Goal: Task Accomplishment & Management: Manage account settings

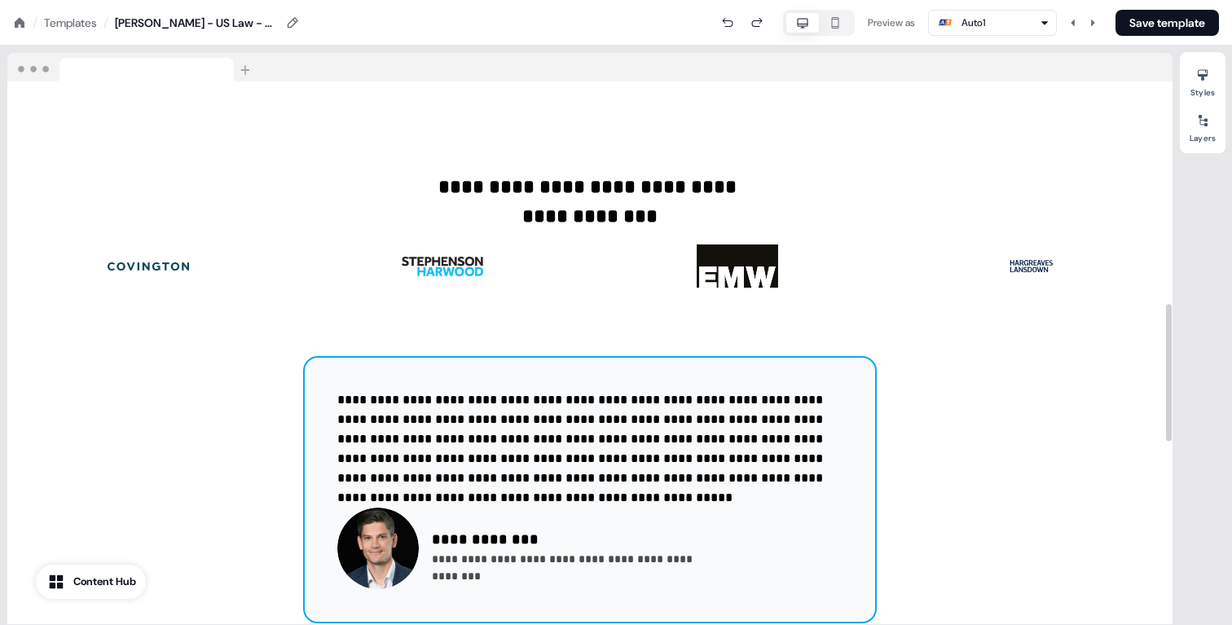
scroll to position [881, 0]
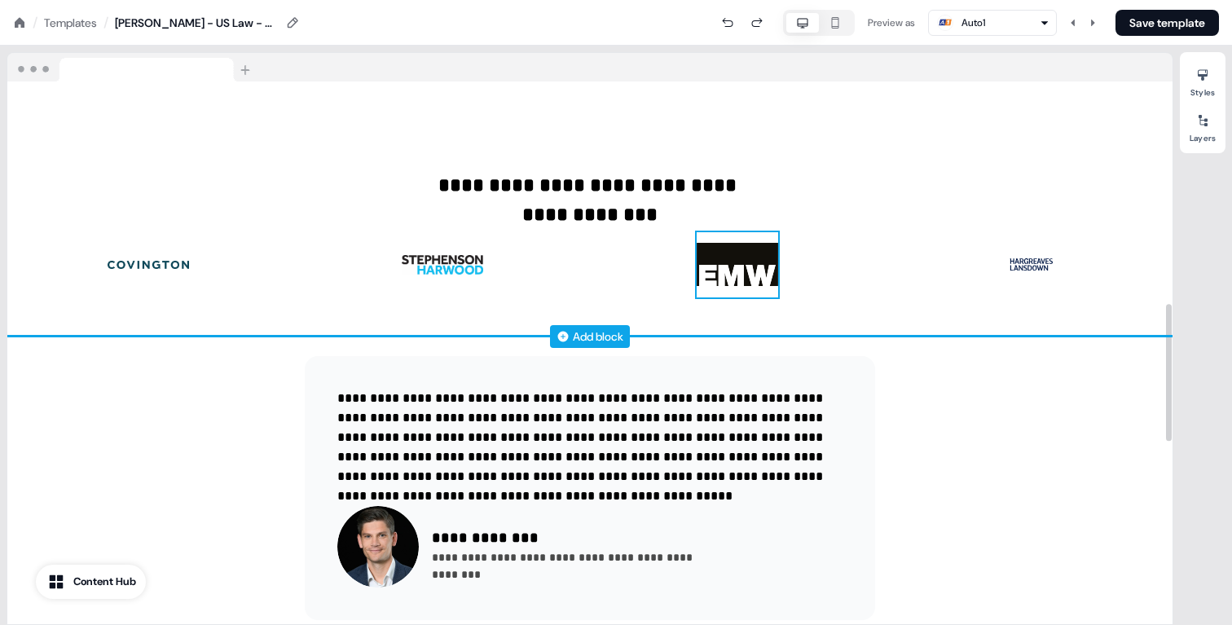
click at [744, 254] on img at bounding box center [736, 264] width 81 height 65
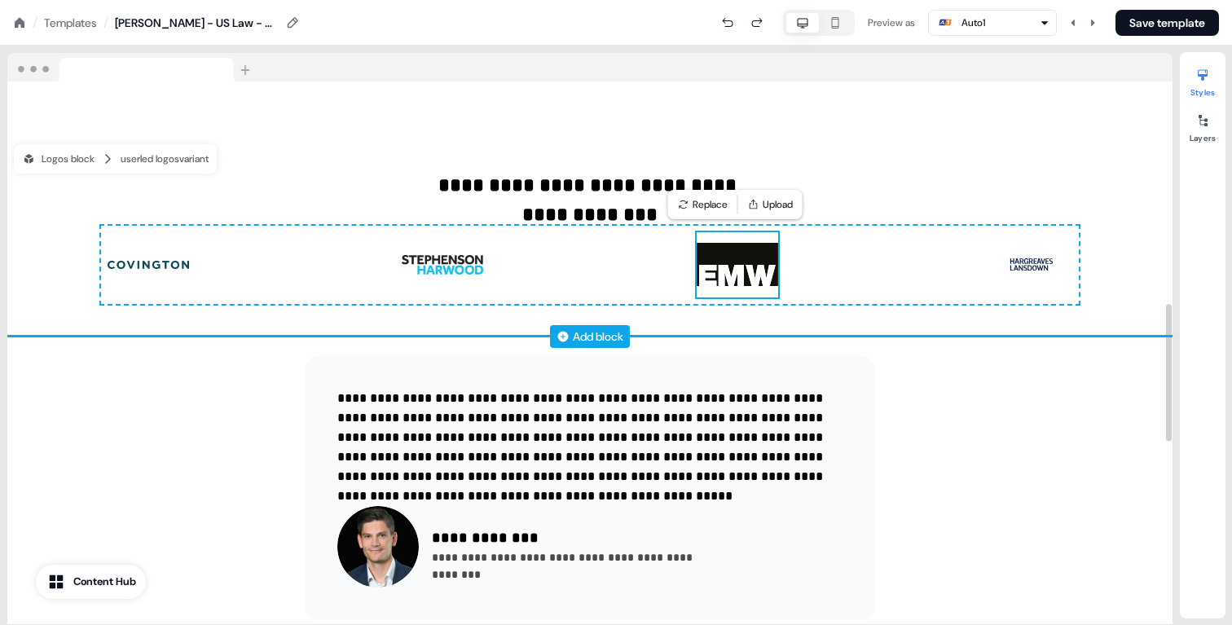
scroll to position [884, 0]
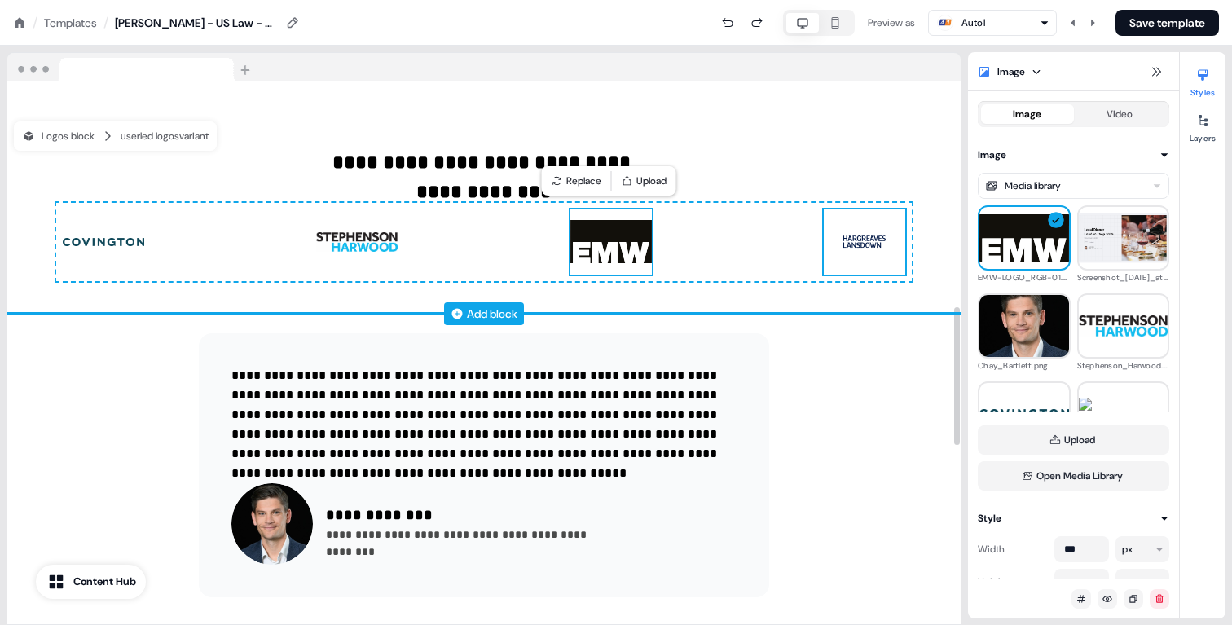
click at [873, 231] on img at bounding box center [864, 241] width 81 height 65
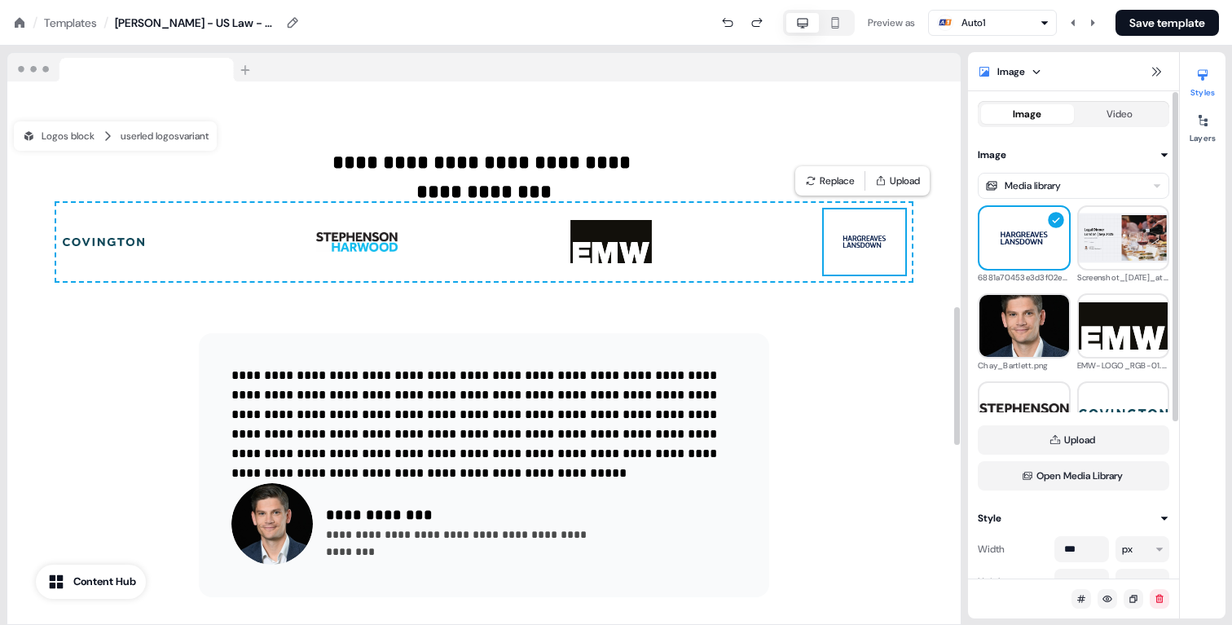
click at [1143, 72] on div "Image" at bounding box center [1073, 71] width 211 height 39
click at [1156, 72] on icon at bounding box center [1155, 71] width 13 height 13
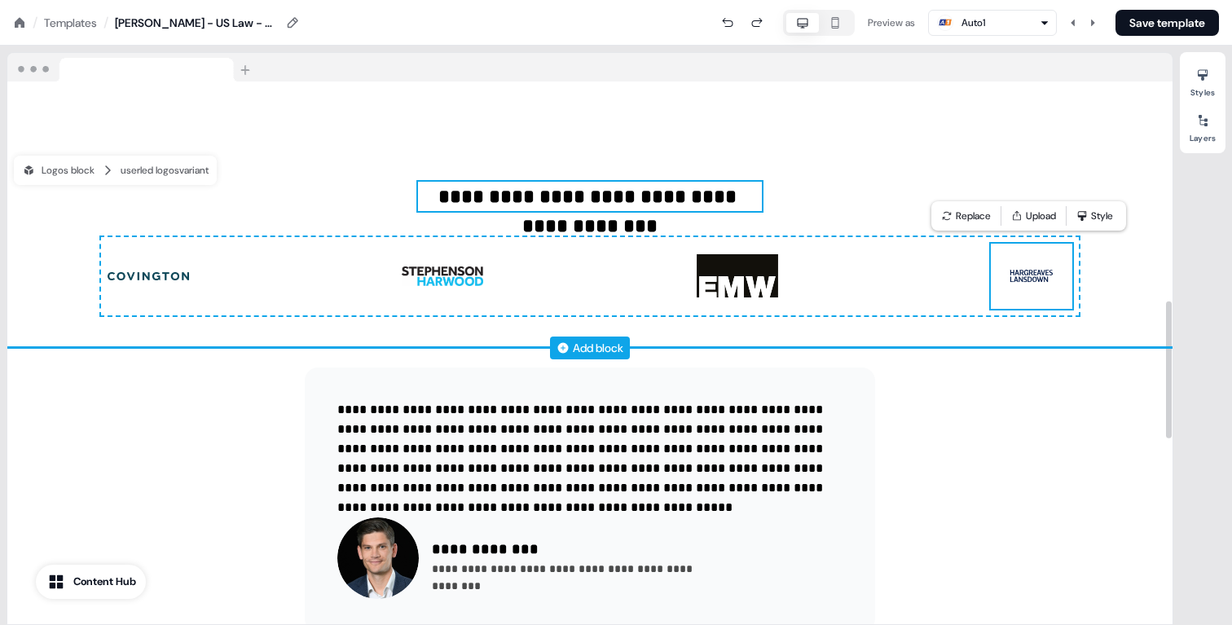
click at [690, 208] on p "**********" at bounding box center [590, 196] width 344 height 29
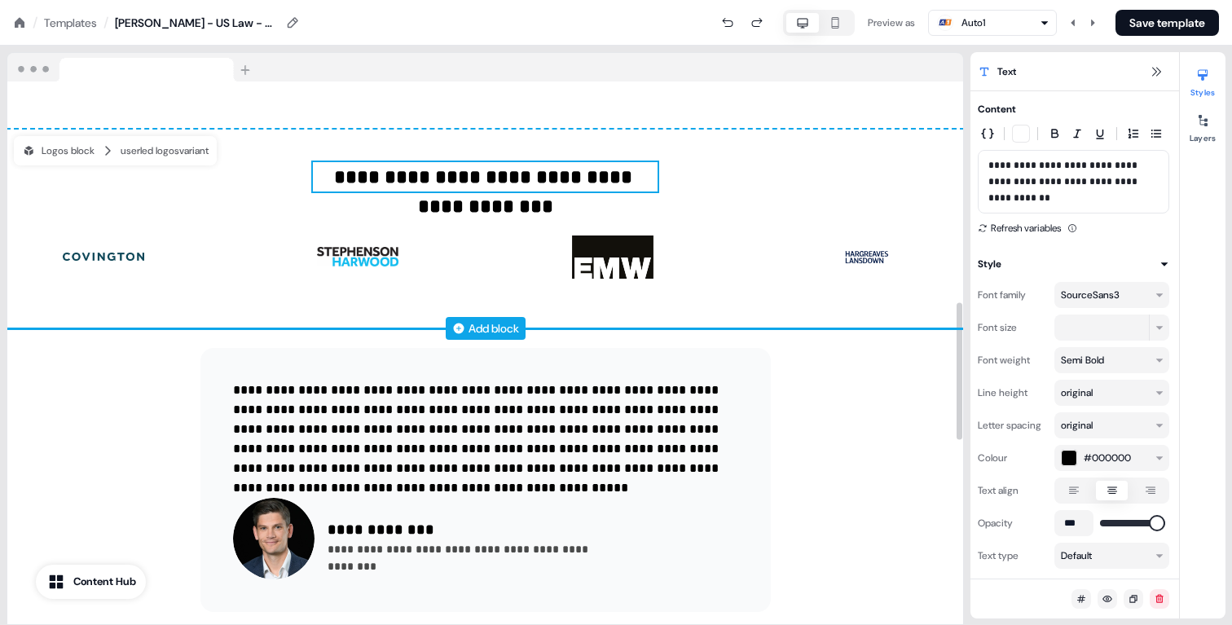
scroll to position [875, 0]
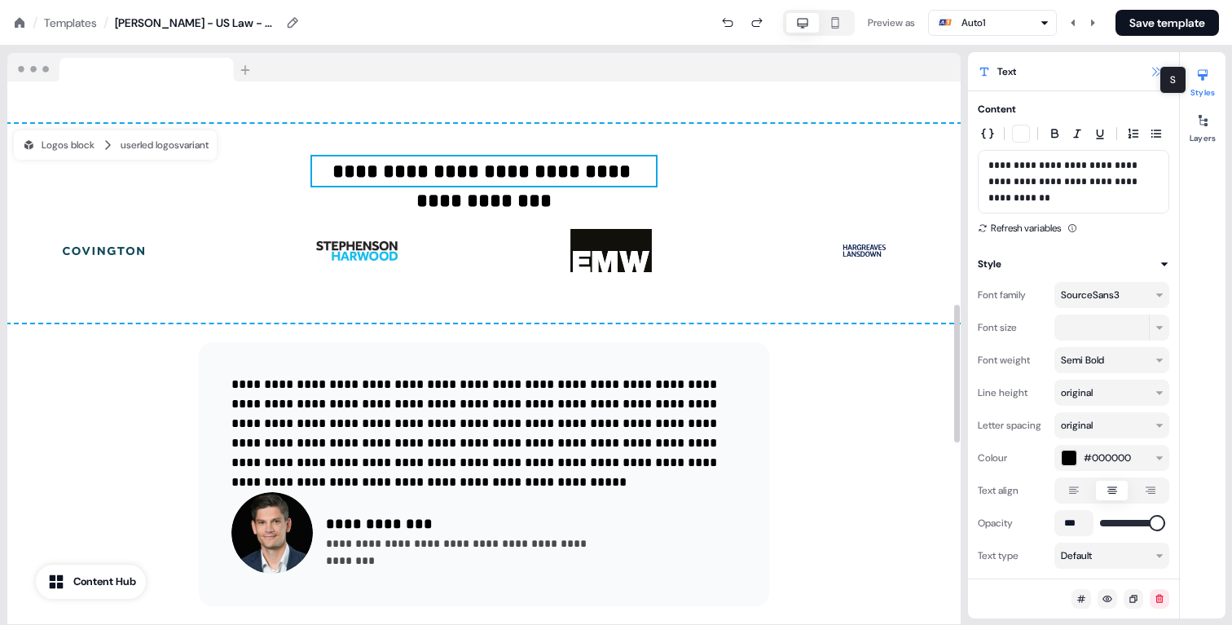
click at [1163, 64] on button at bounding box center [1156, 72] width 20 height 20
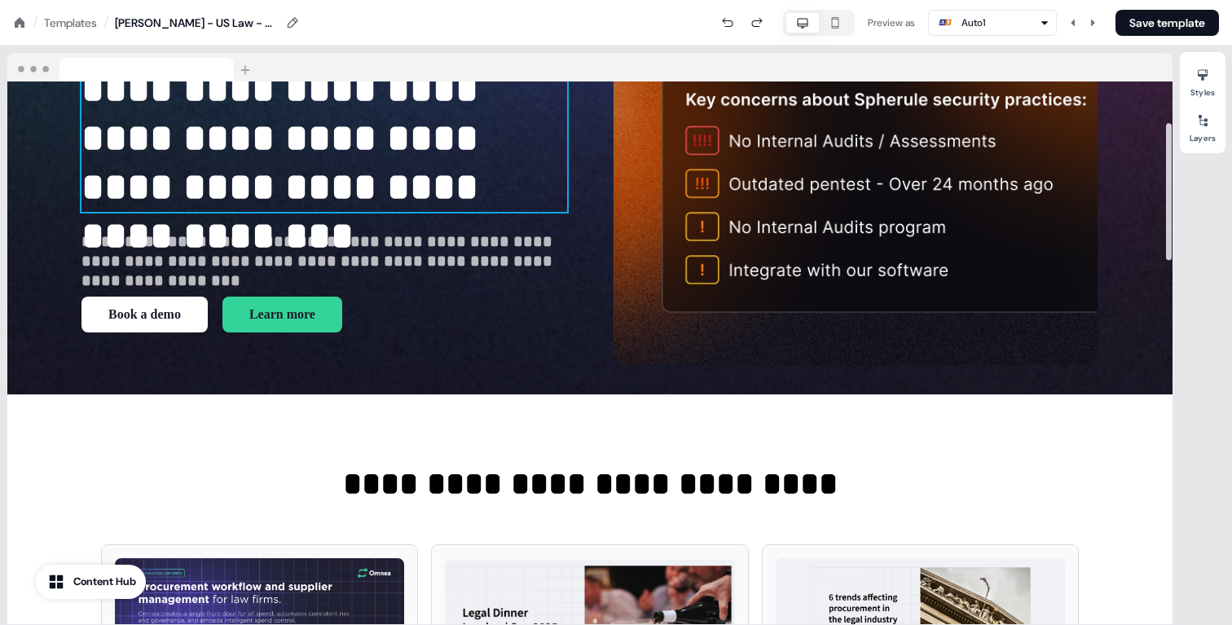
scroll to position [0, 0]
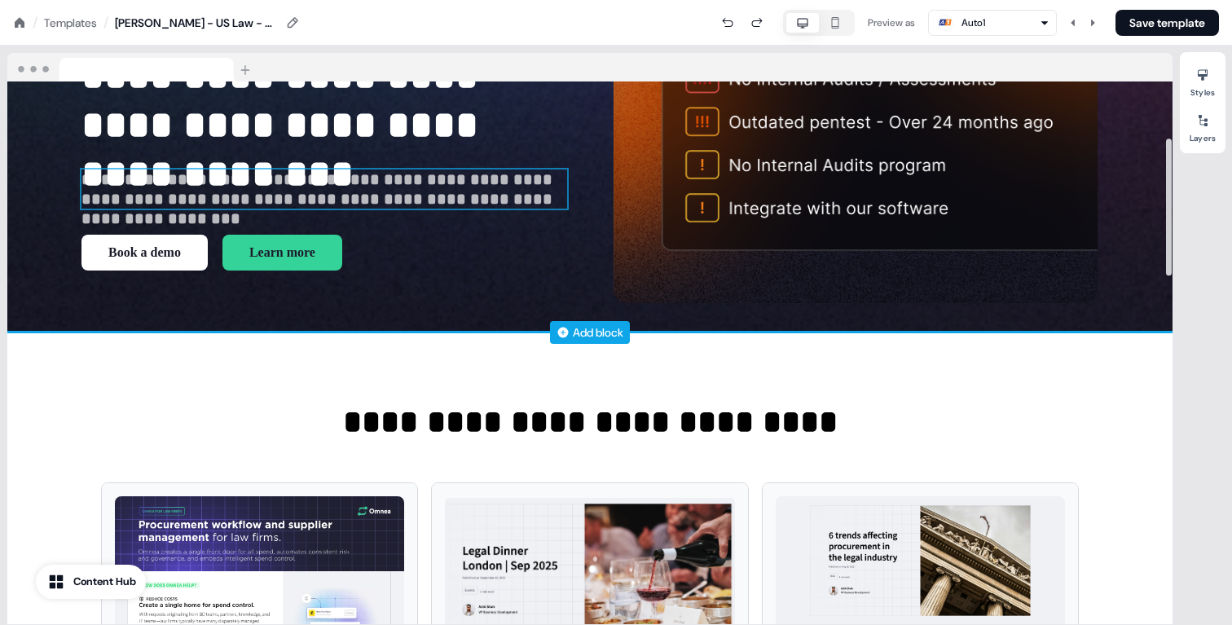
click at [387, 209] on p "**********" at bounding box center [323, 188] width 485 height 39
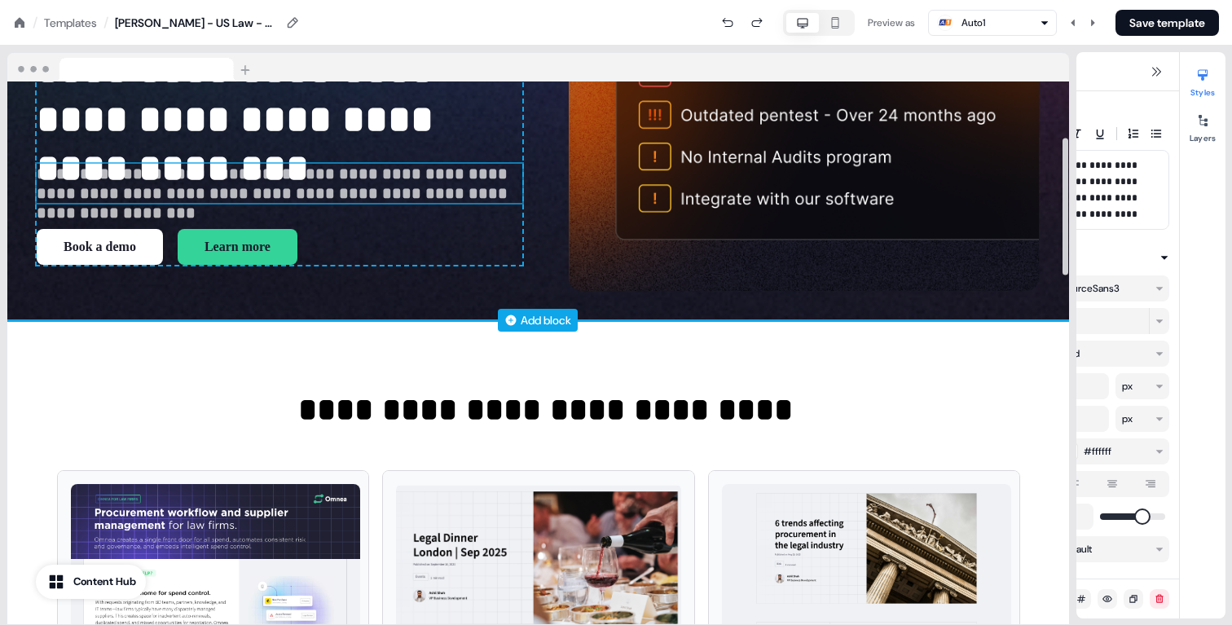
scroll to position [191, 0]
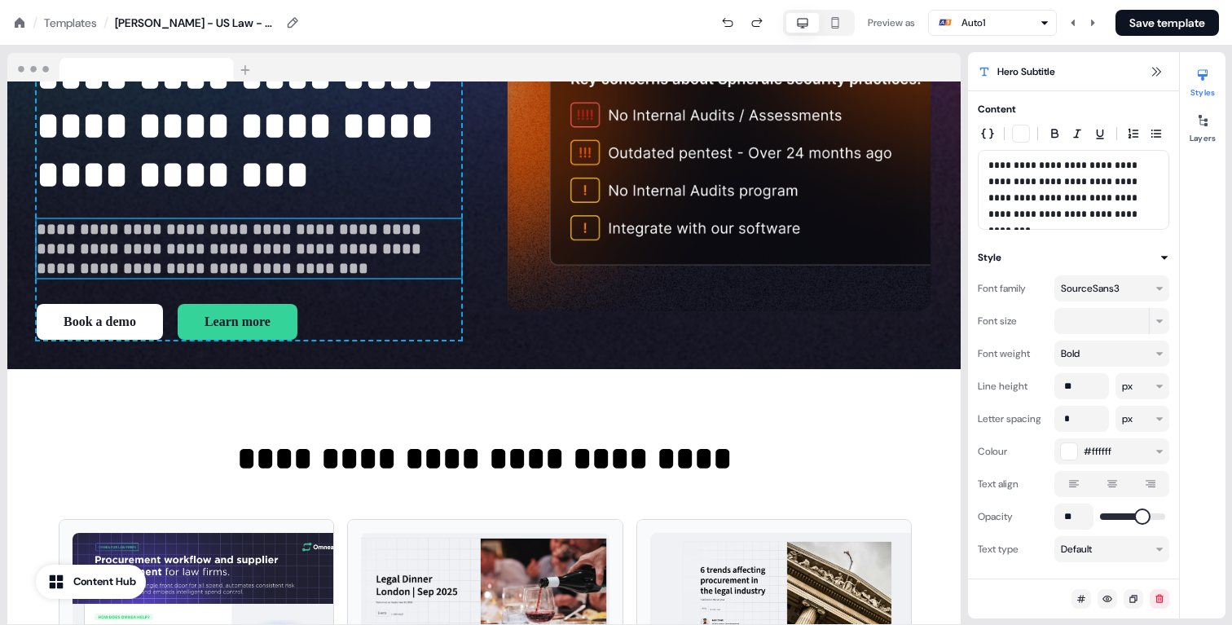
click at [1127, 284] on div "SourceSans3" at bounding box center [1106, 288] width 90 height 16
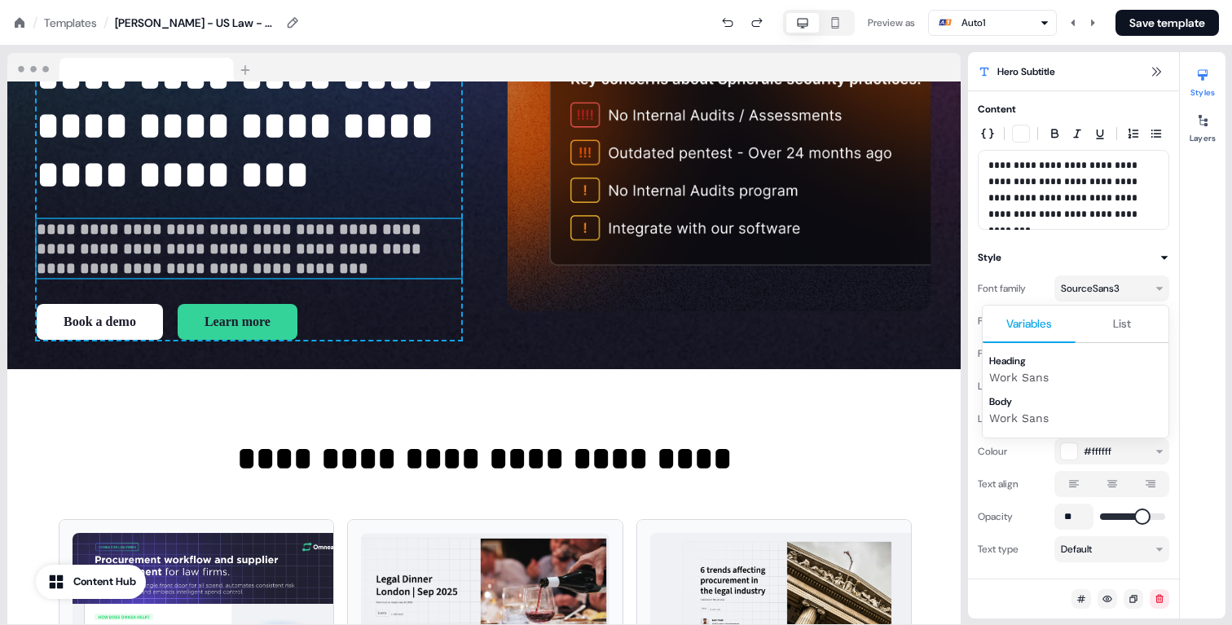
click at [1057, 318] on button "Variables" at bounding box center [1028, 323] width 93 height 37
click at [1087, 317] on button "List" at bounding box center [1121, 323] width 93 height 37
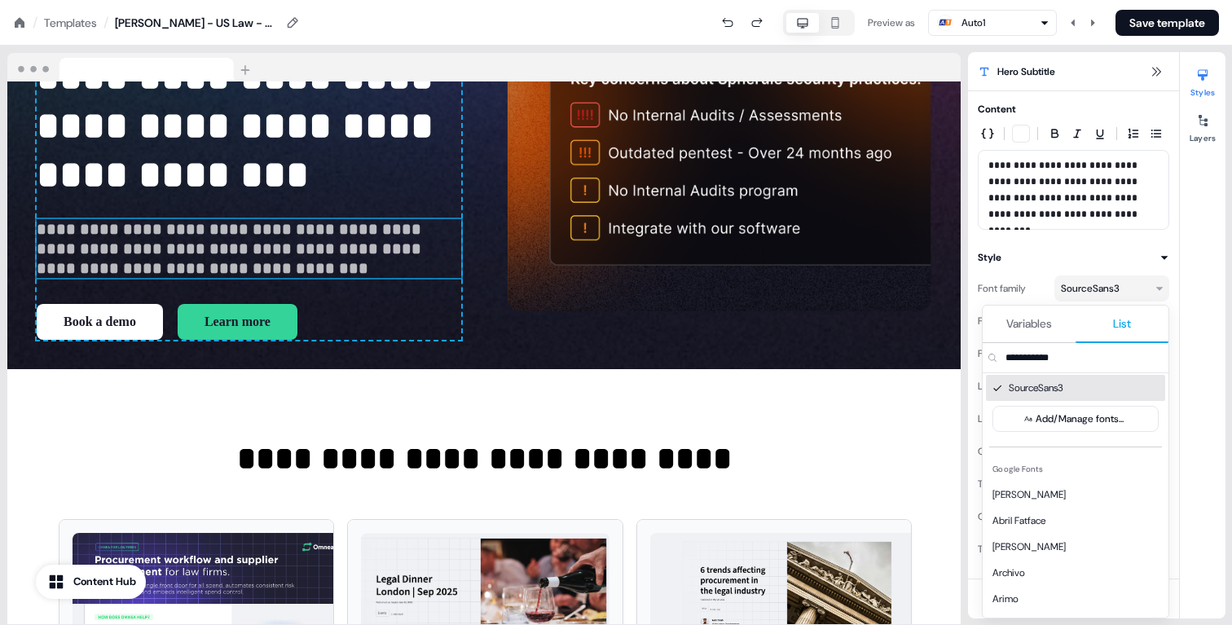
scroll to position [35, 0]
click at [1107, 305] on button "List" at bounding box center [1121, 323] width 93 height 37
click at [1115, 318] on span "List" at bounding box center [1122, 323] width 18 height 16
click at [1034, 0] on html "**********" at bounding box center [616, 0] width 1232 height 0
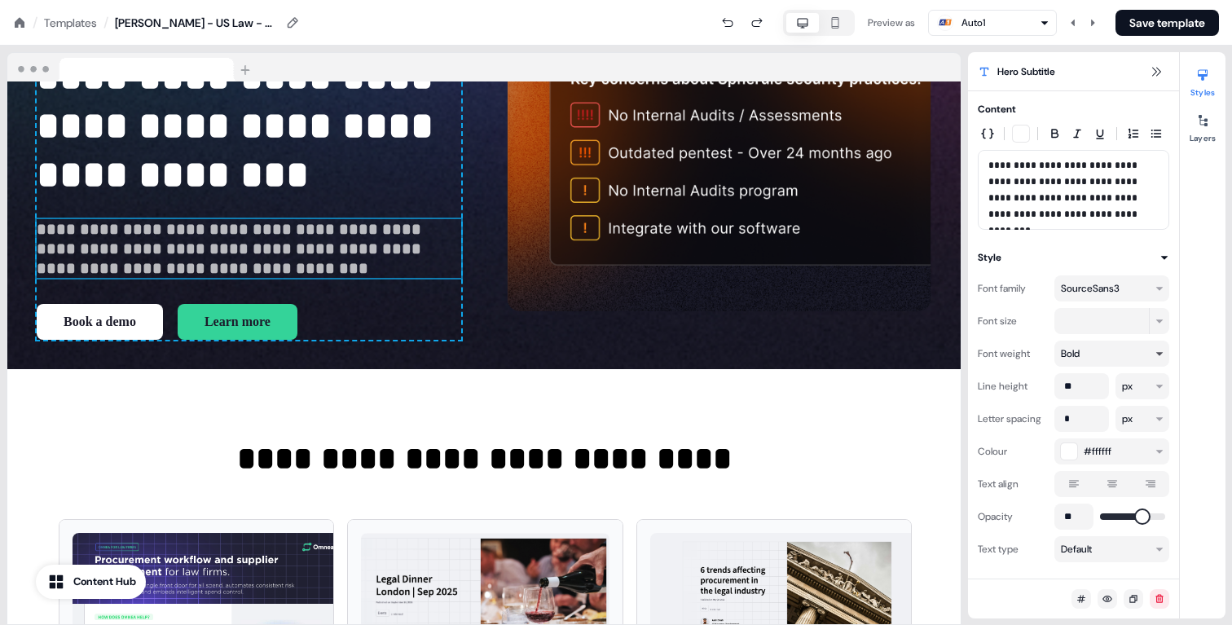
click at [1105, 0] on html "**********" at bounding box center [616, 0] width 1232 height 0
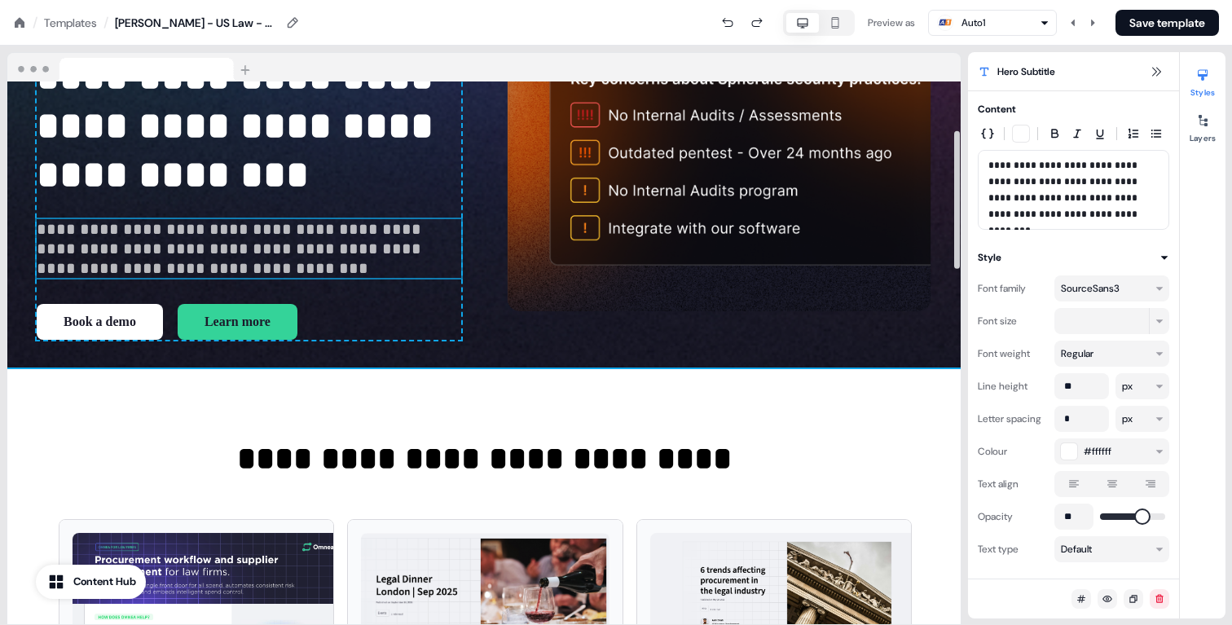
click at [829, 373] on div "**********" at bounding box center [483, 588] width 953 height 438
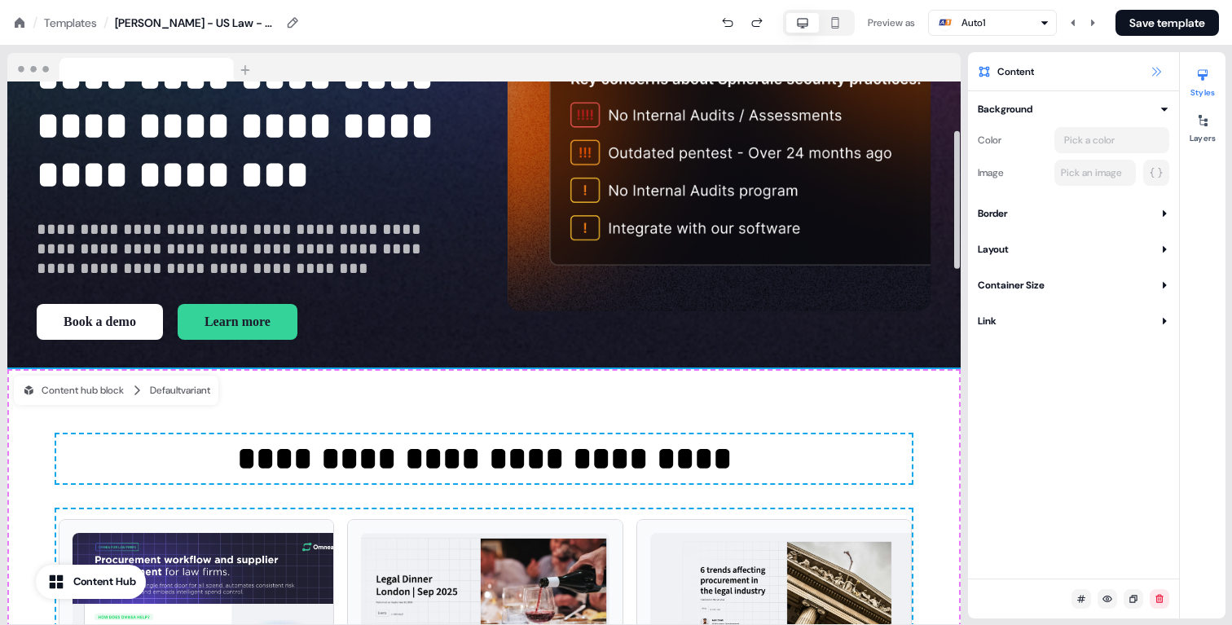
click at [1164, 68] on button at bounding box center [1156, 72] width 20 height 20
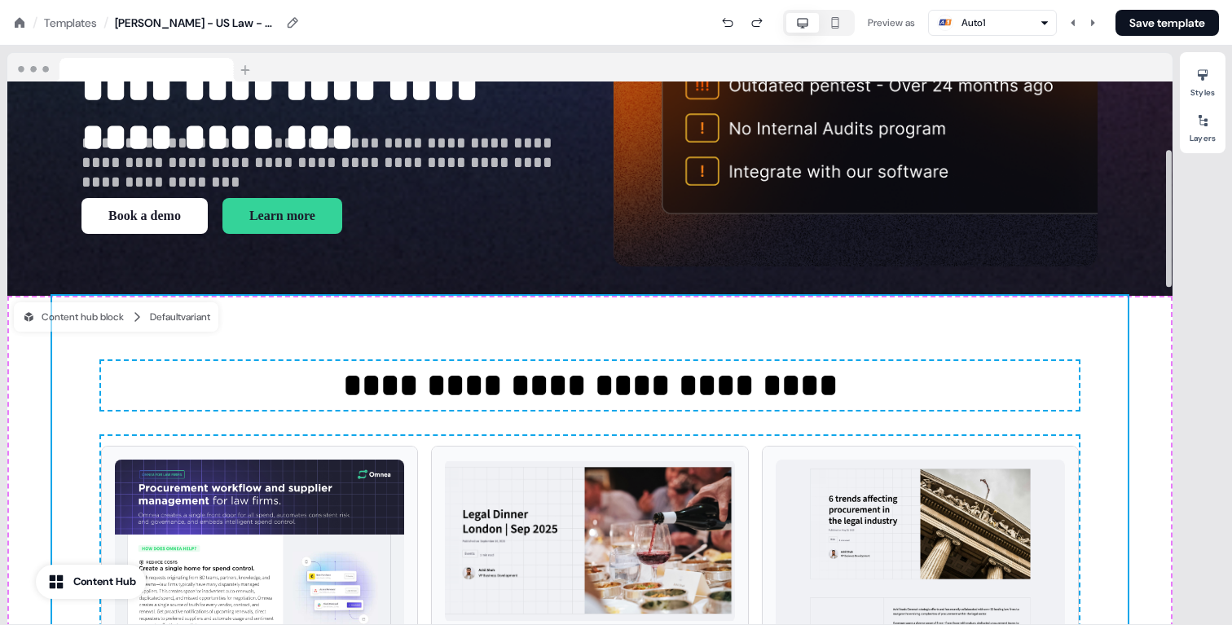
scroll to position [269, 0]
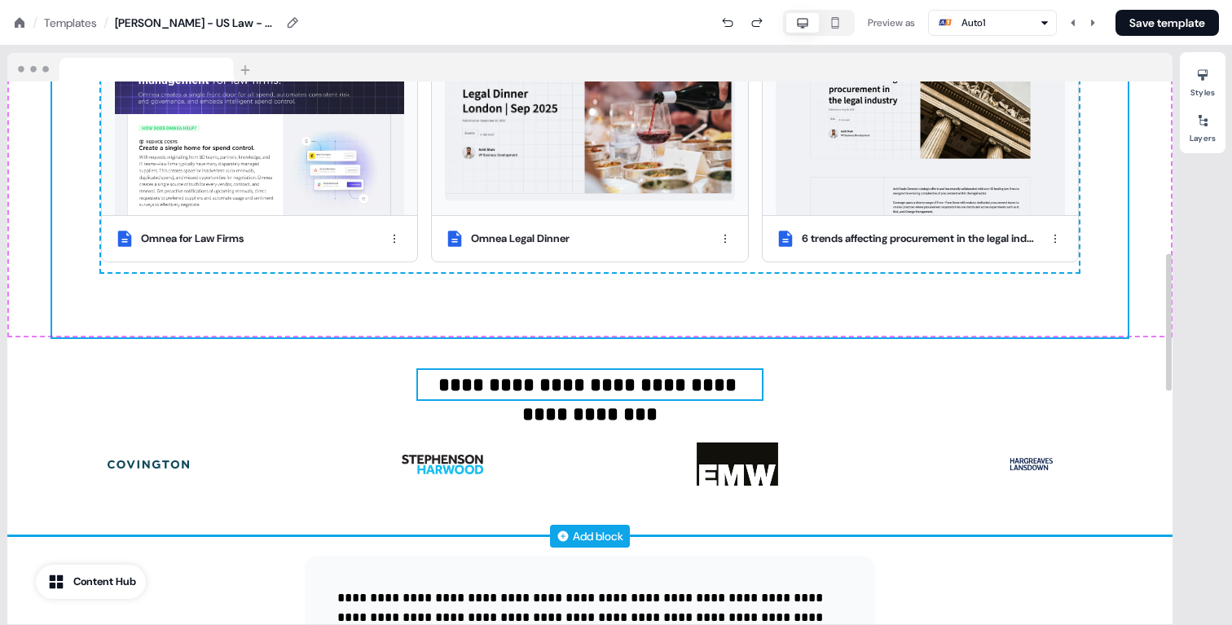
click at [589, 378] on p "**********" at bounding box center [590, 384] width 344 height 29
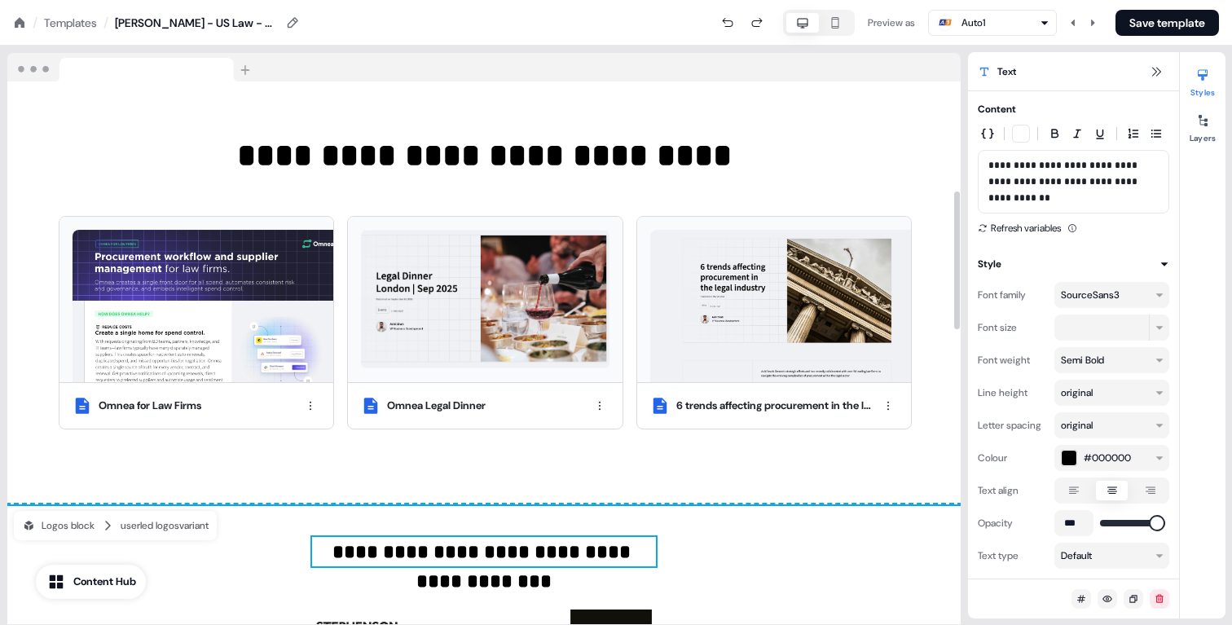
scroll to position [429, 0]
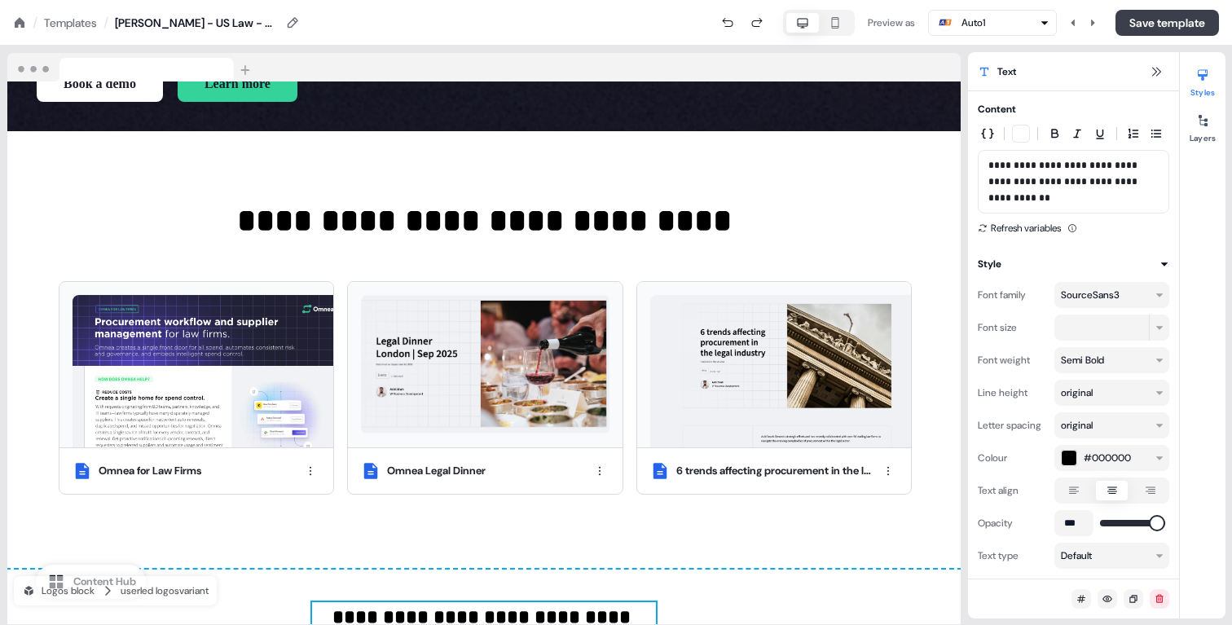
click at [1150, 25] on button "Save template" at bounding box center [1166, 23] width 103 height 26
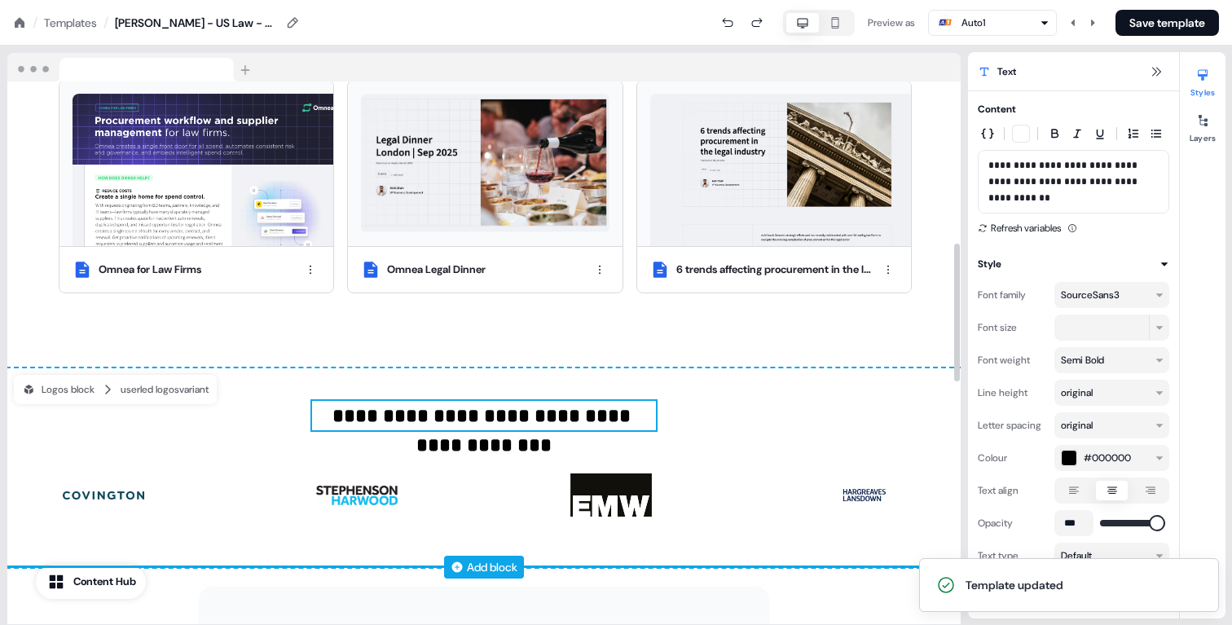
scroll to position [634, 0]
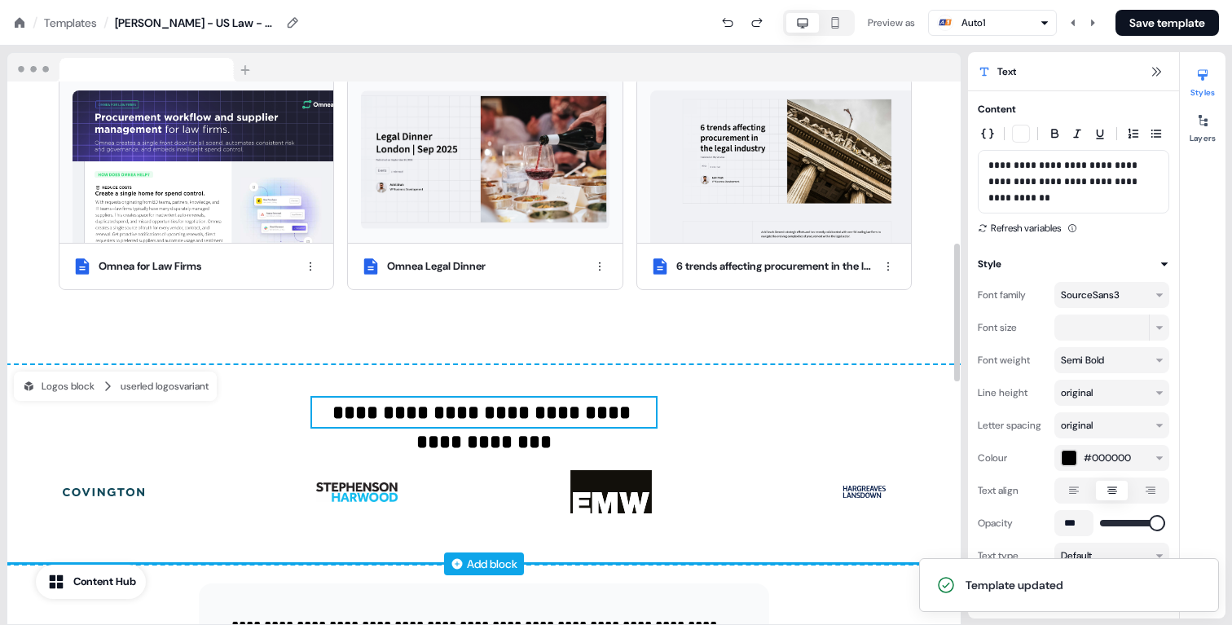
click at [411, 411] on p "**********" at bounding box center [484, 411] width 344 height 29
click at [434, 412] on p "**********" at bounding box center [484, 411] width 344 height 29
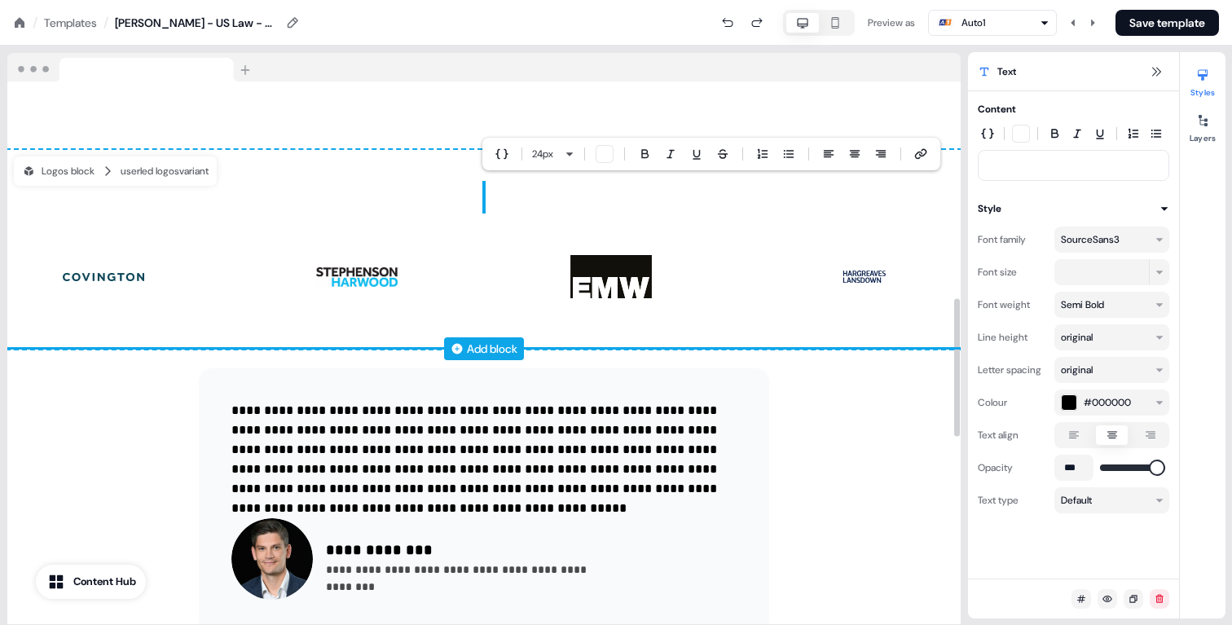
scroll to position [850, 0]
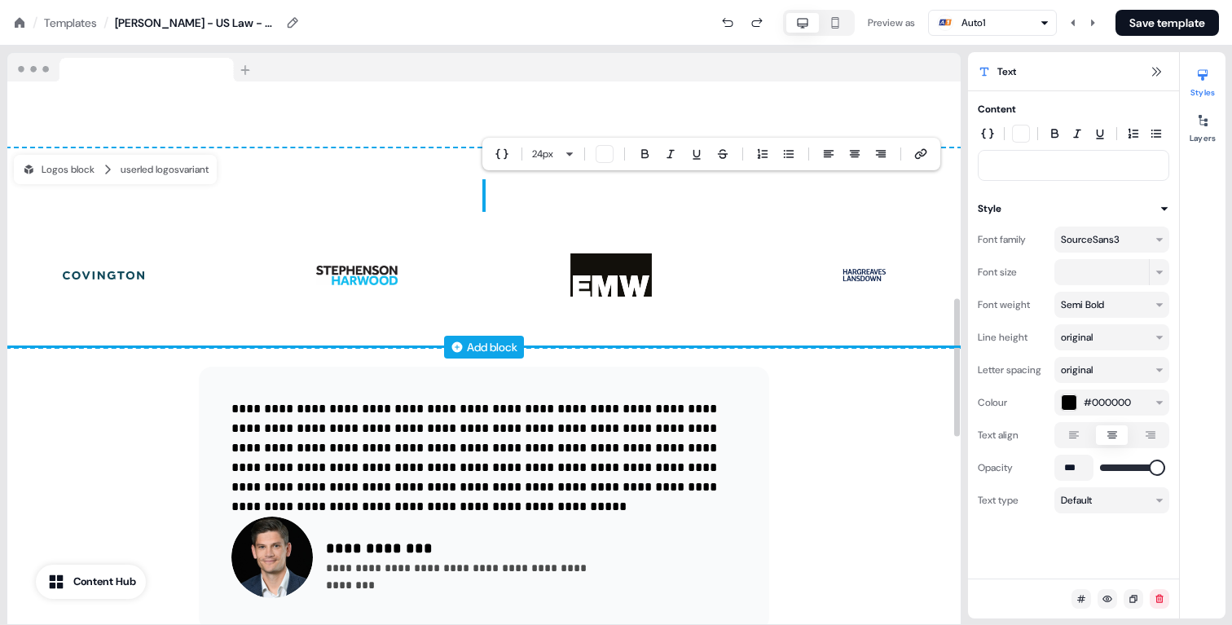
click at [485, 174] on div "To pick up a draggable item, press the space bar. While dragging, use the arrow…" at bounding box center [483, 247] width 953 height 199
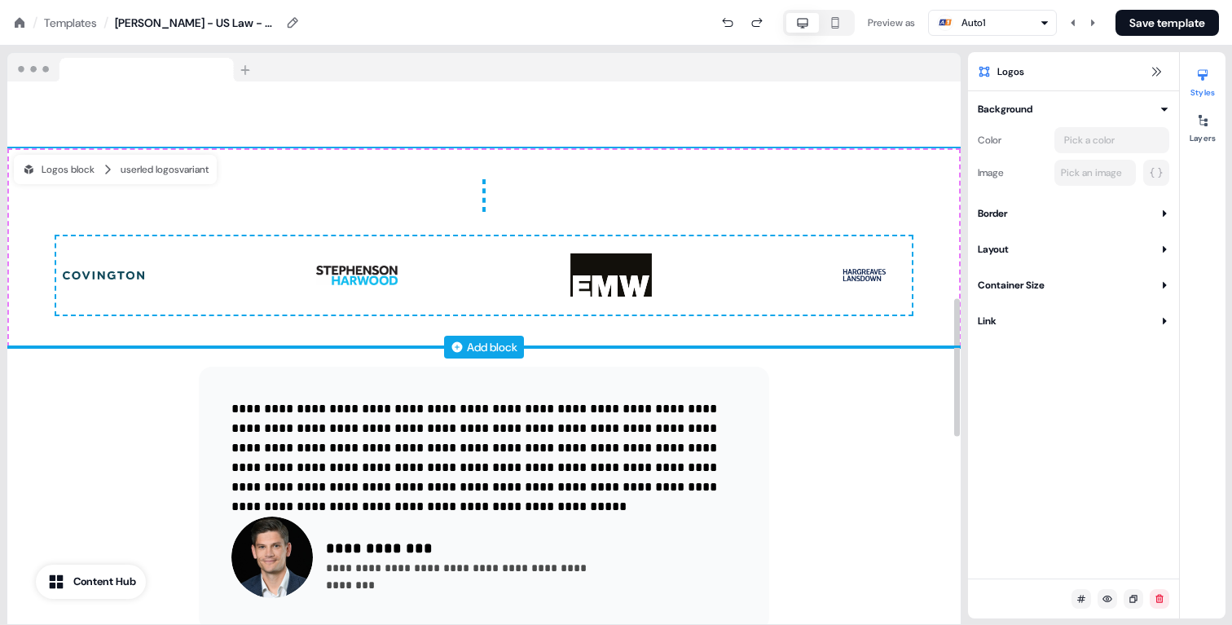
click at [485, 186] on div "To pick up a draggable item, press the space bar. While dragging, use the arrow…" at bounding box center [483, 247] width 953 height 199
click at [480, 210] on div "To pick up a draggable item, press the space bar. While dragging, use the arrow…" at bounding box center [483, 247] width 953 height 199
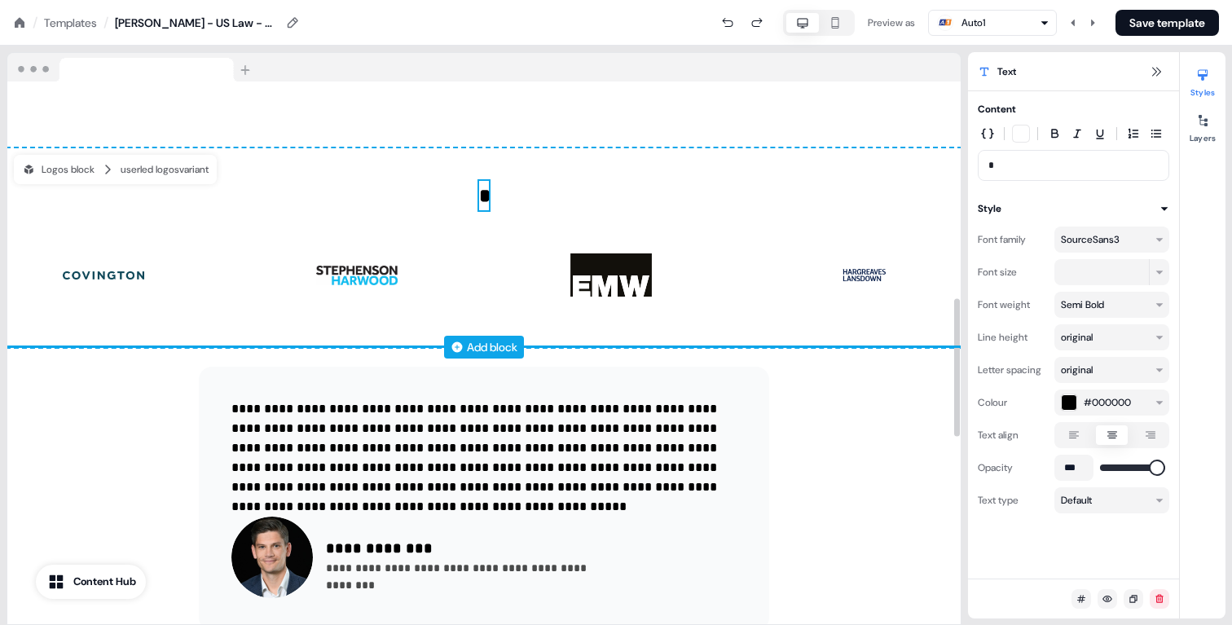
click at [482, 191] on p "*" at bounding box center [484, 195] width 10 height 29
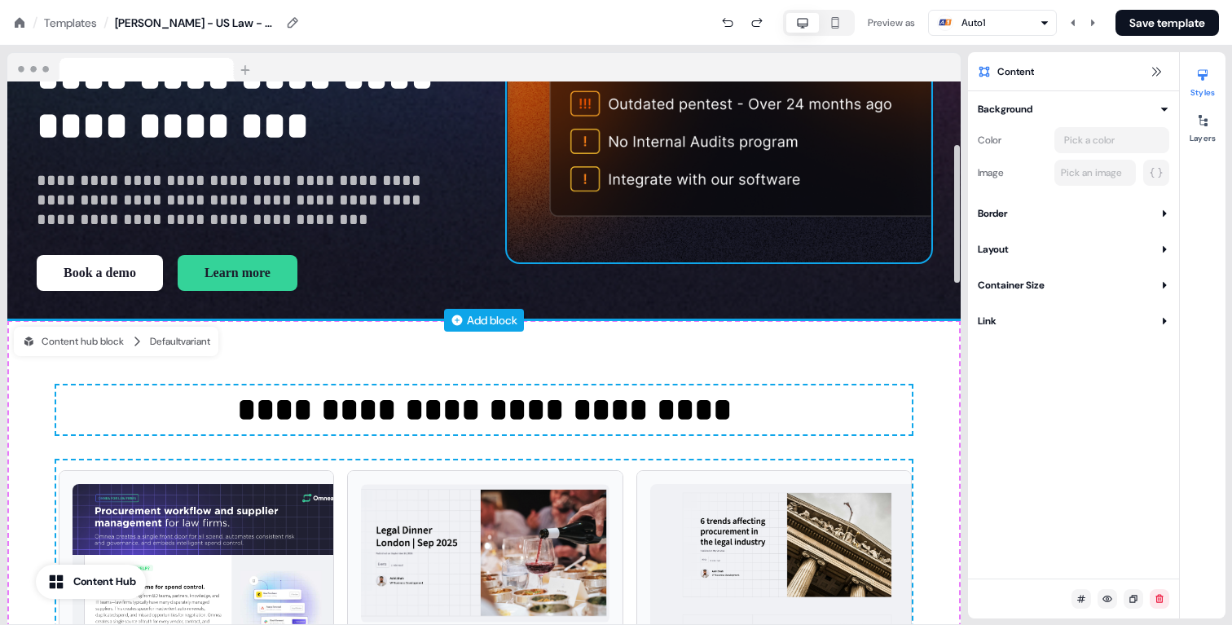
scroll to position [248, 0]
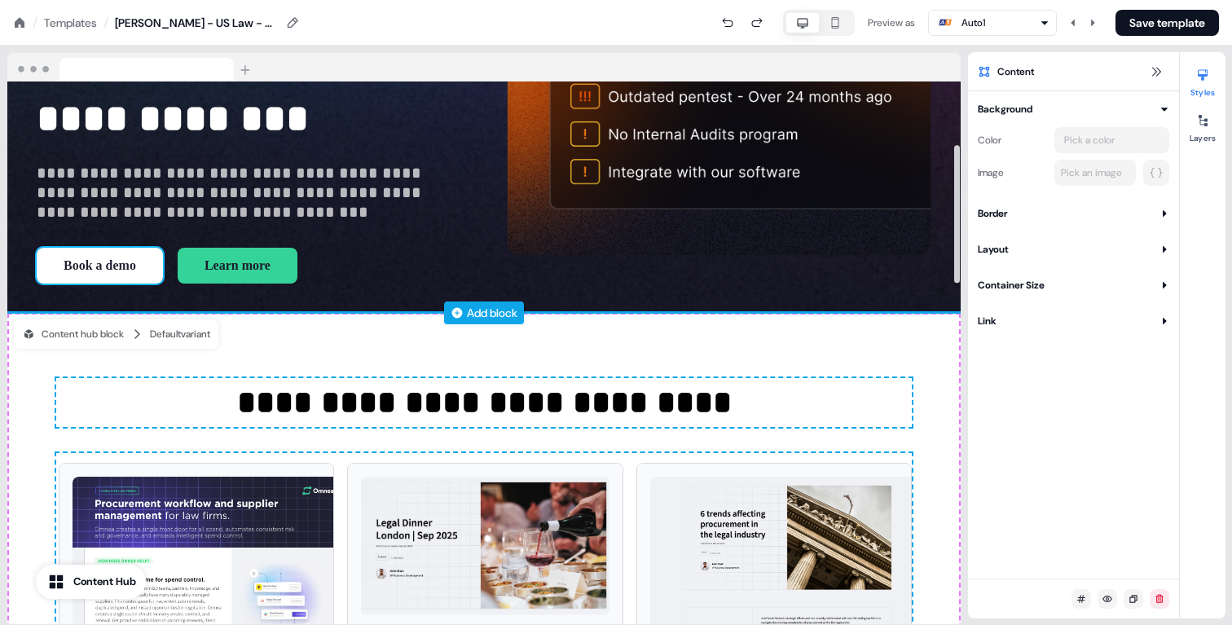
click at [101, 266] on button "Book a demo" at bounding box center [100, 266] width 126 height 36
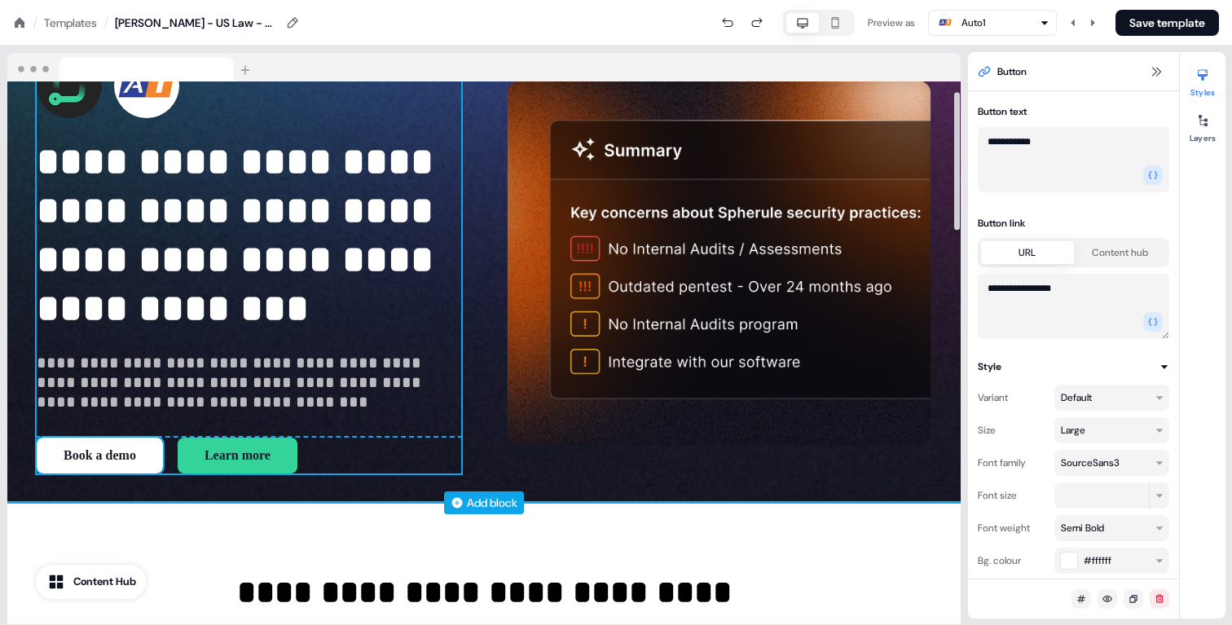
scroll to position [59, 0]
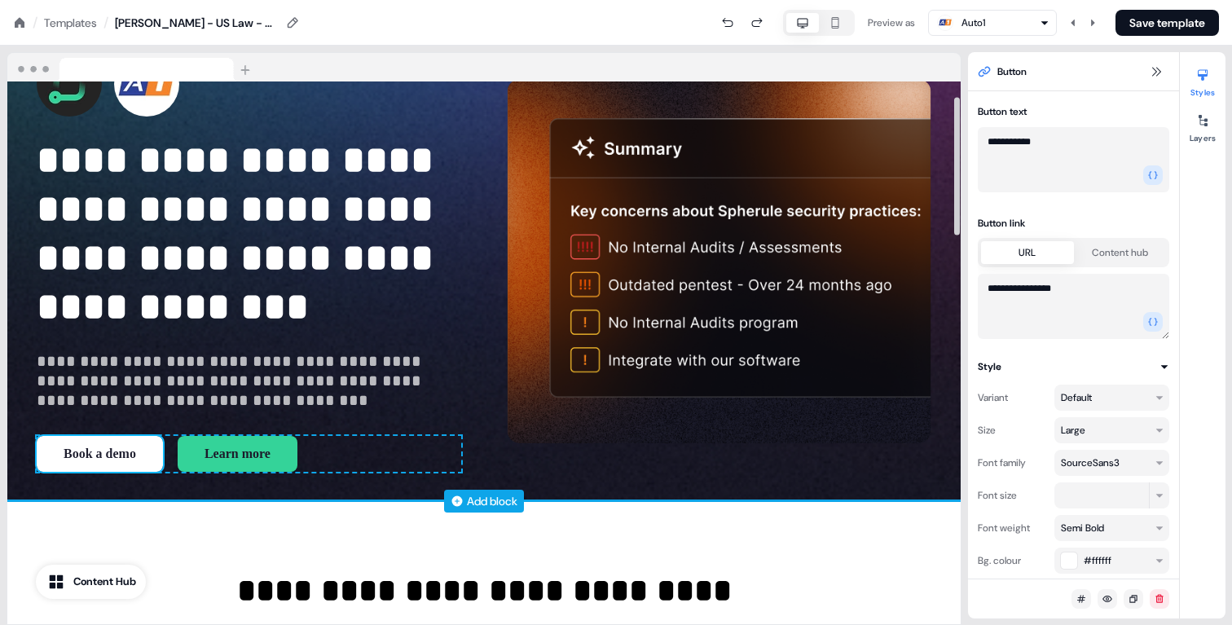
click at [129, 450] on button "Book a demo" at bounding box center [100, 454] width 126 height 36
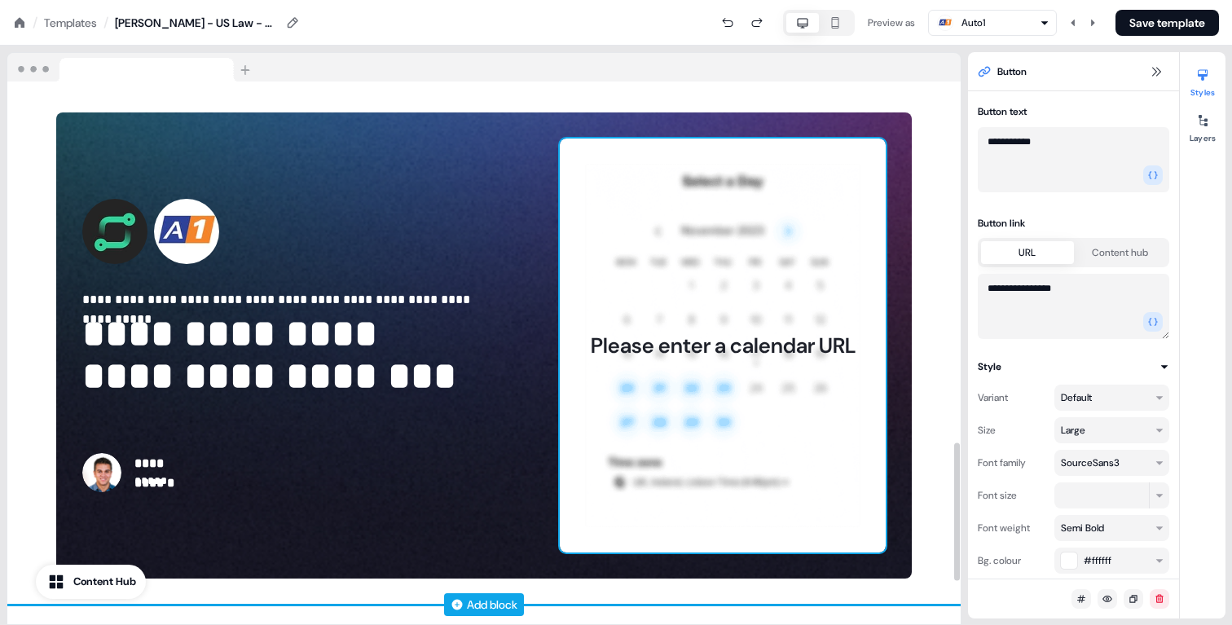
scroll to position [1419, 0]
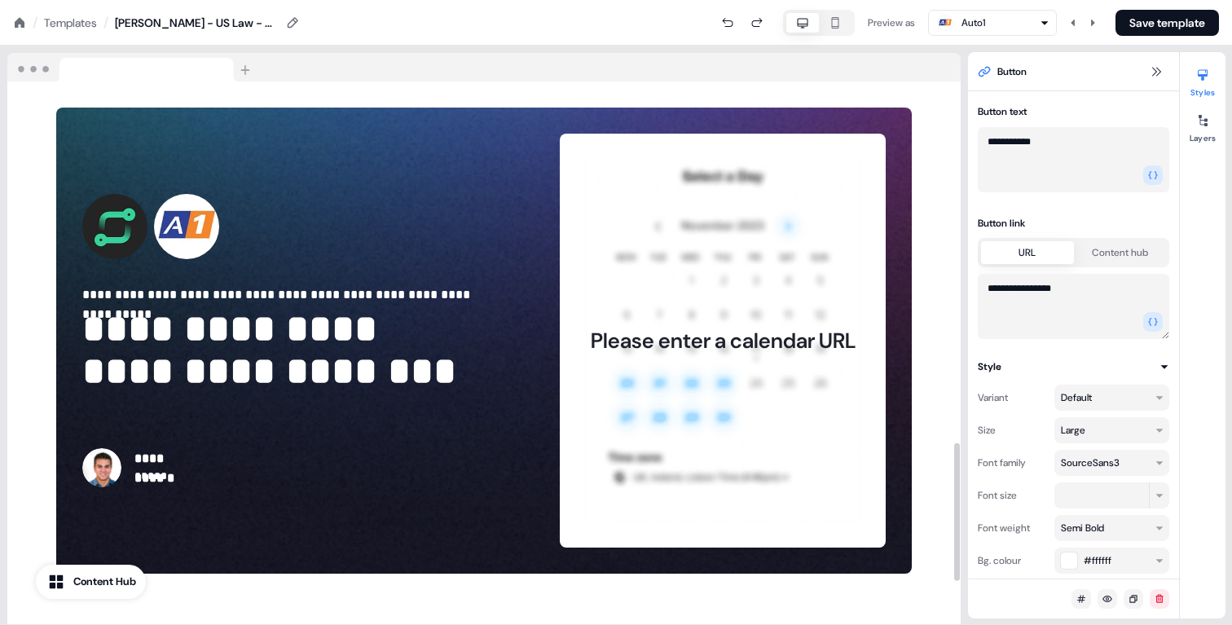
click at [993, 146] on textarea "**********" at bounding box center [1072, 159] width 191 height 65
drag, startPoint x: 993, startPoint y: 146, endPoint x: 1063, endPoint y: 146, distance: 70.1
click at [1063, 146] on textarea "**********" at bounding box center [1072, 159] width 191 height 65
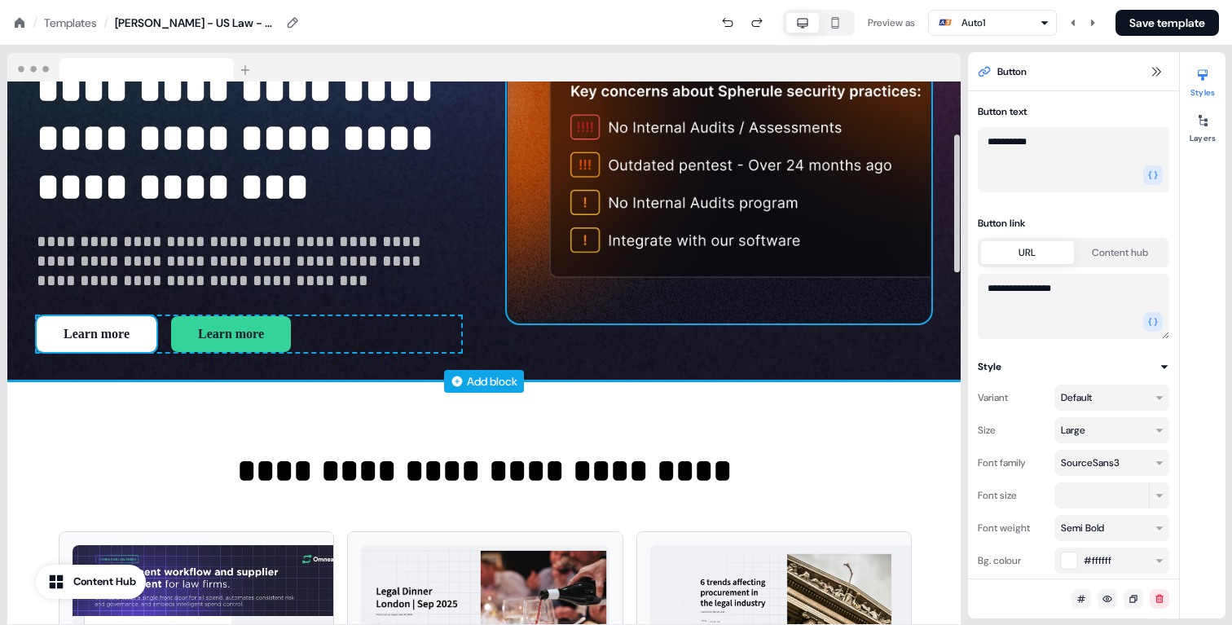
scroll to position [232, 0]
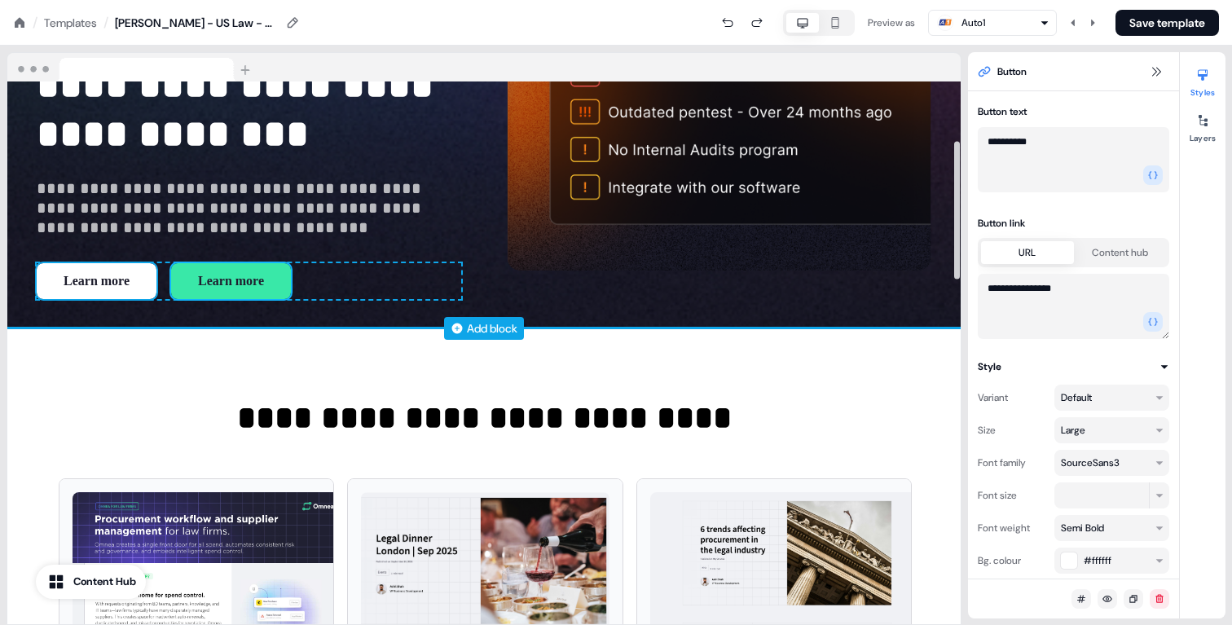
type textarea "**********"
click at [270, 275] on button "Learn more" at bounding box center [231, 281] width 120 height 36
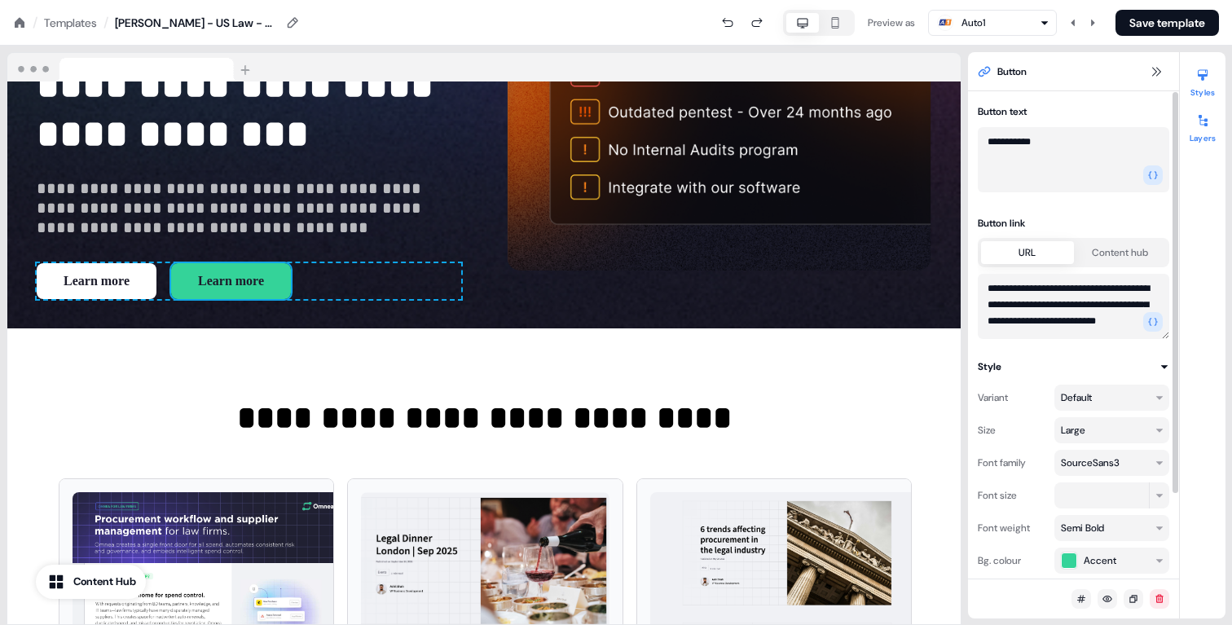
click at [1196, 136] on button "Layers" at bounding box center [1202, 126] width 46 height 36
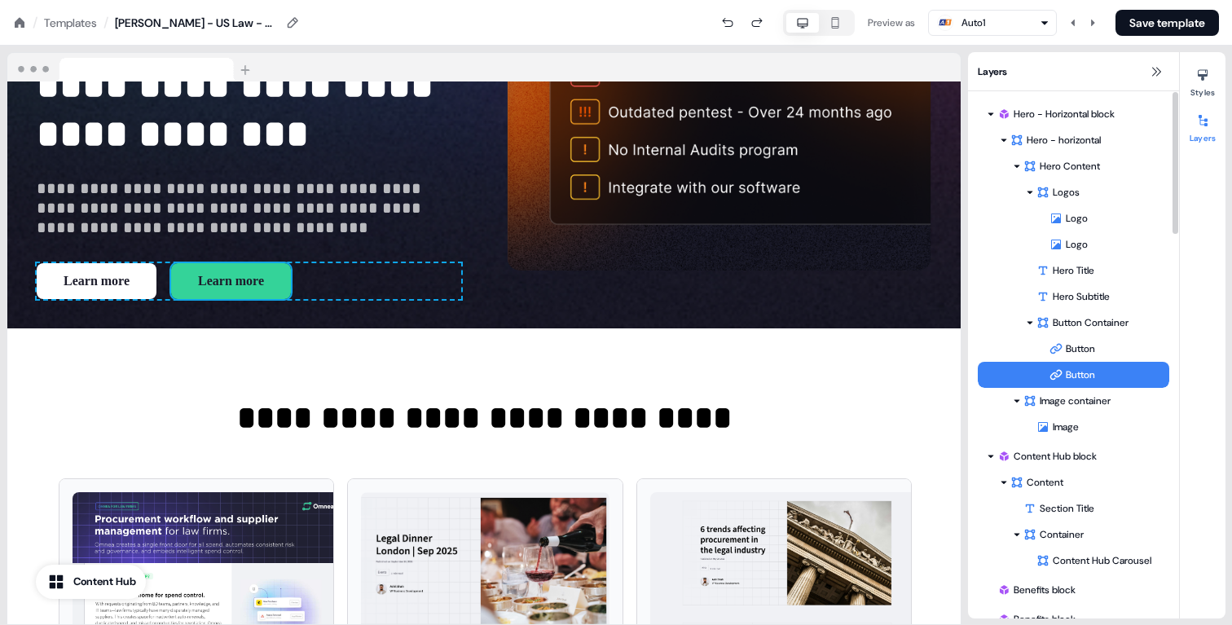
click at [1079, 376] on div "Button" at bounding box center [1109, 375] width 120 height 16
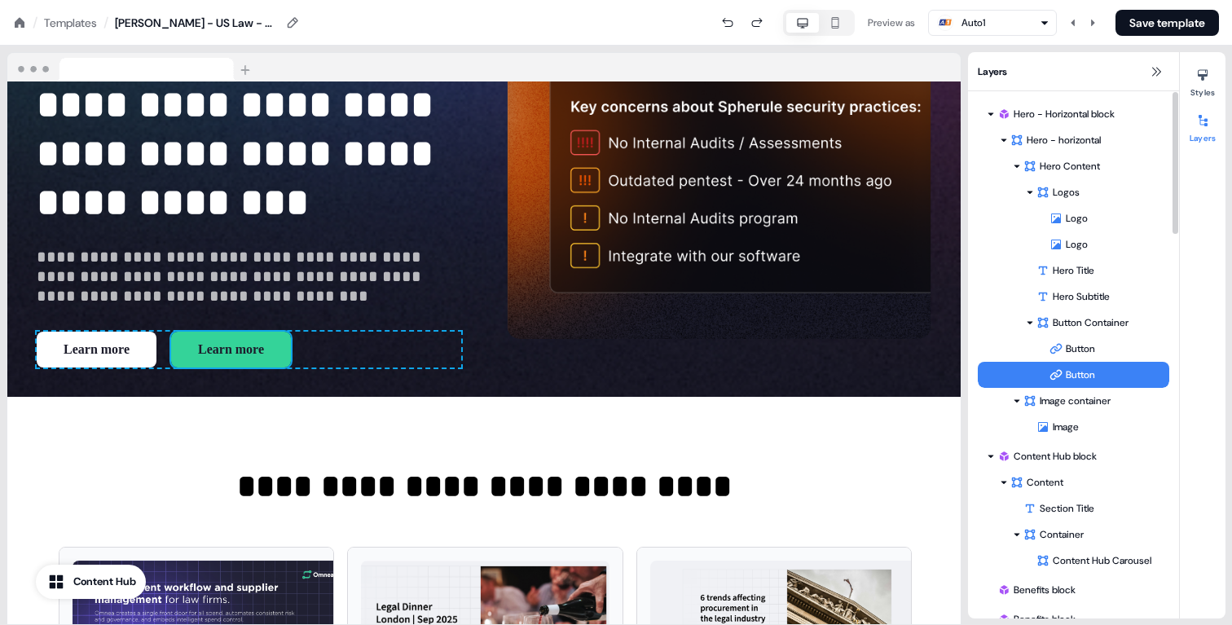
scroll to position [160, 0]
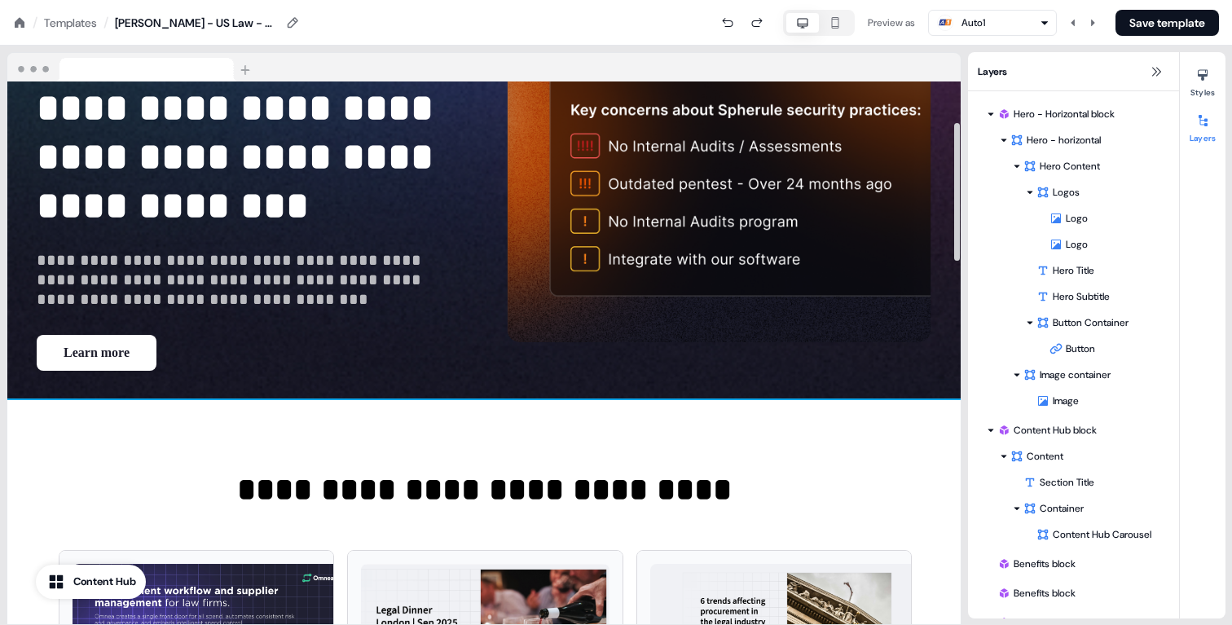
click at [400, 423] on div "**********" at bounding box center [483, 619] width 953 height 438
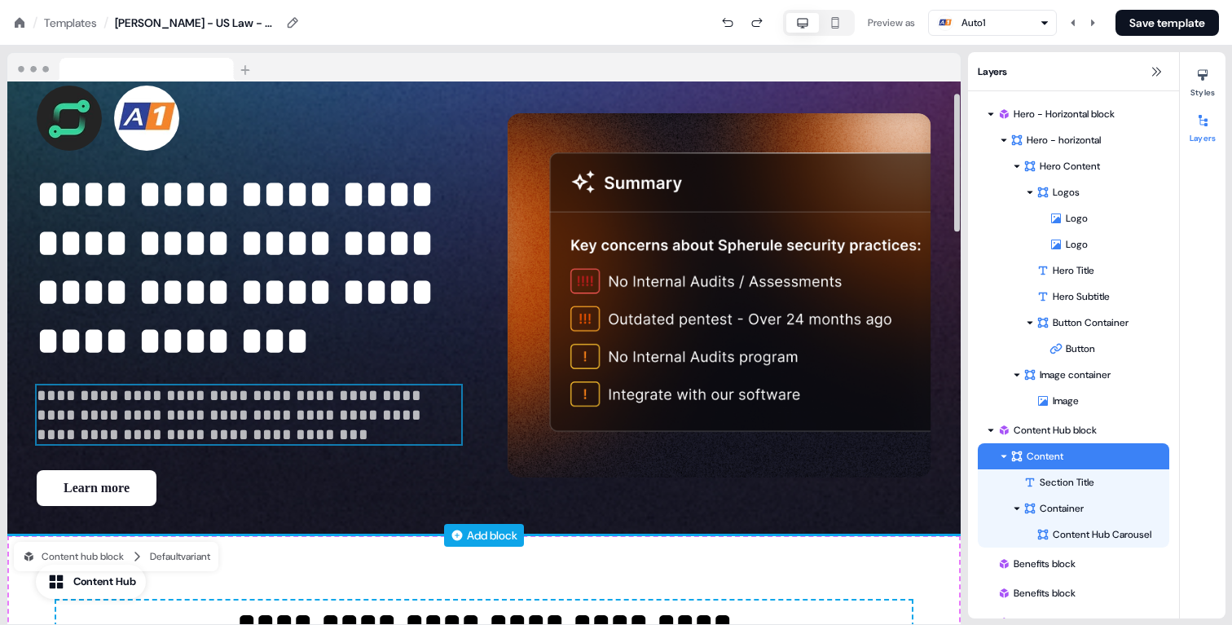
scroll to position [0, 0]
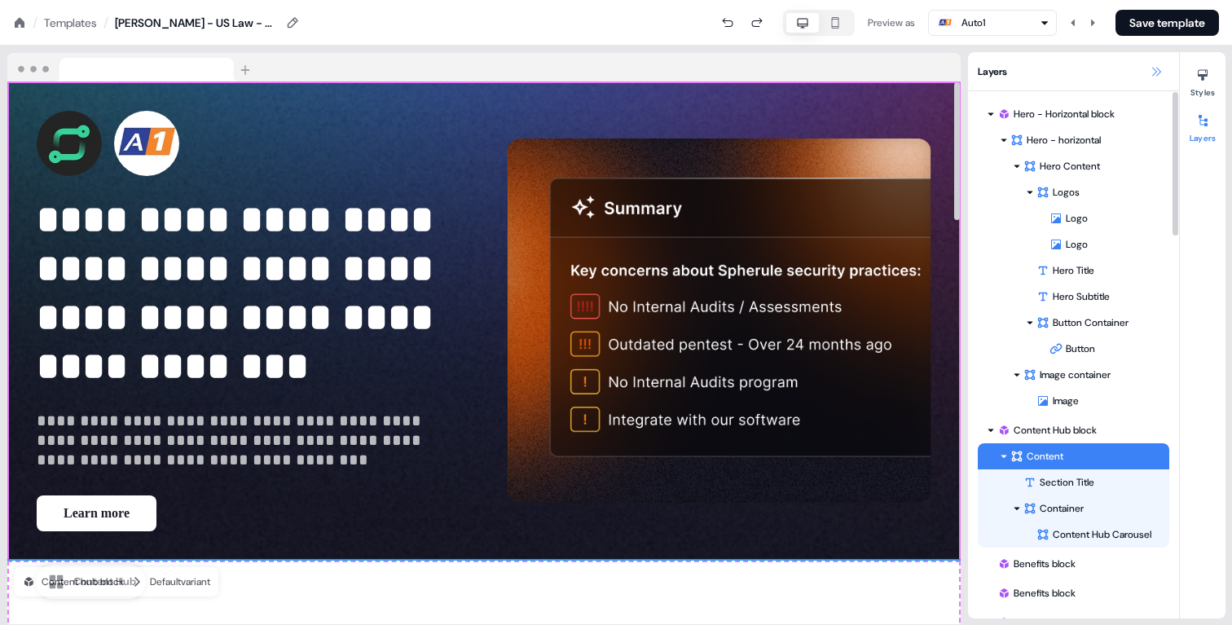
click at [1149, 74] on icon at bounding box center [1155, 71] width 13 height 13
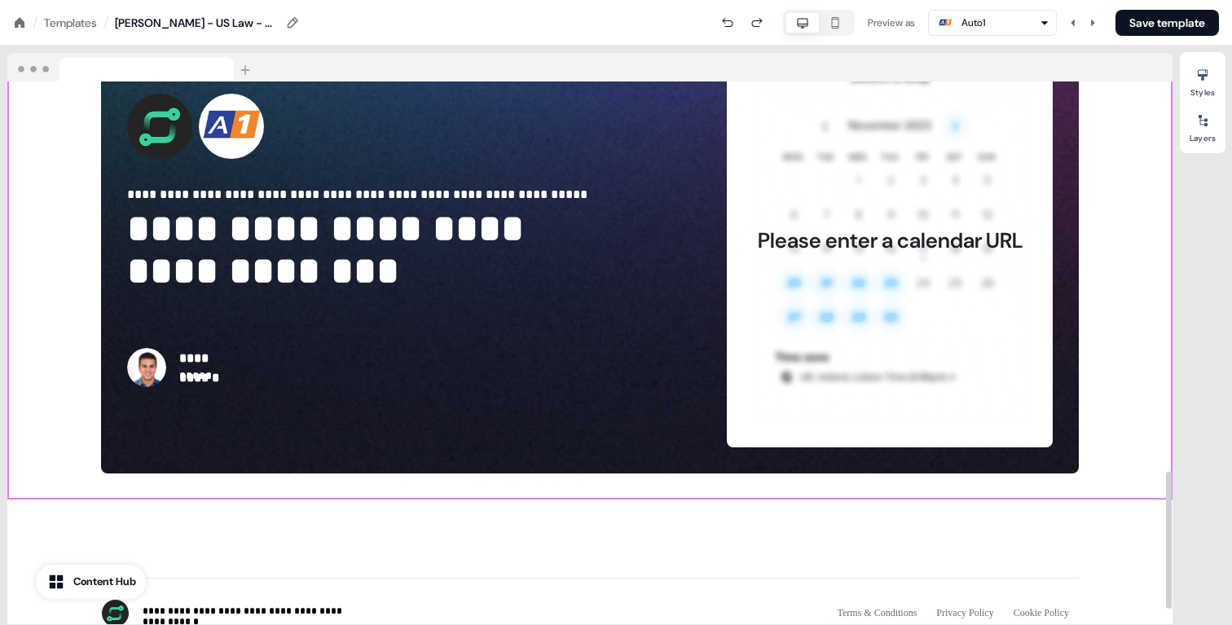
scroll to position [1545, 0]
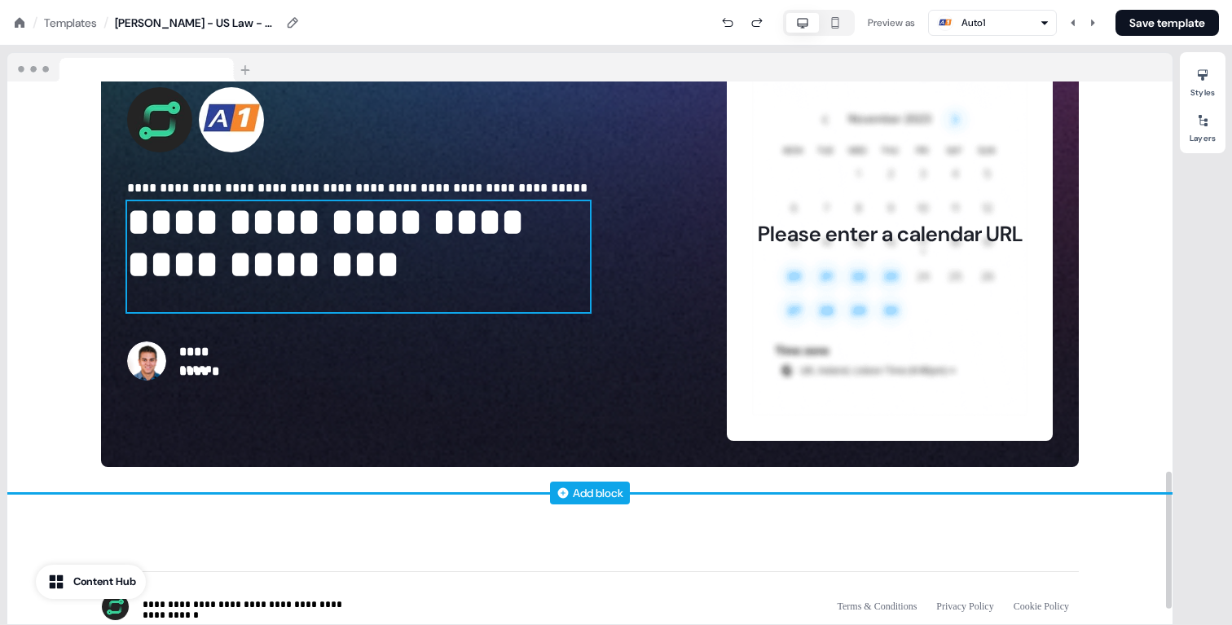
click at [171, 284] on p "**********" at bounding box center [358, 256] width 463 height 111
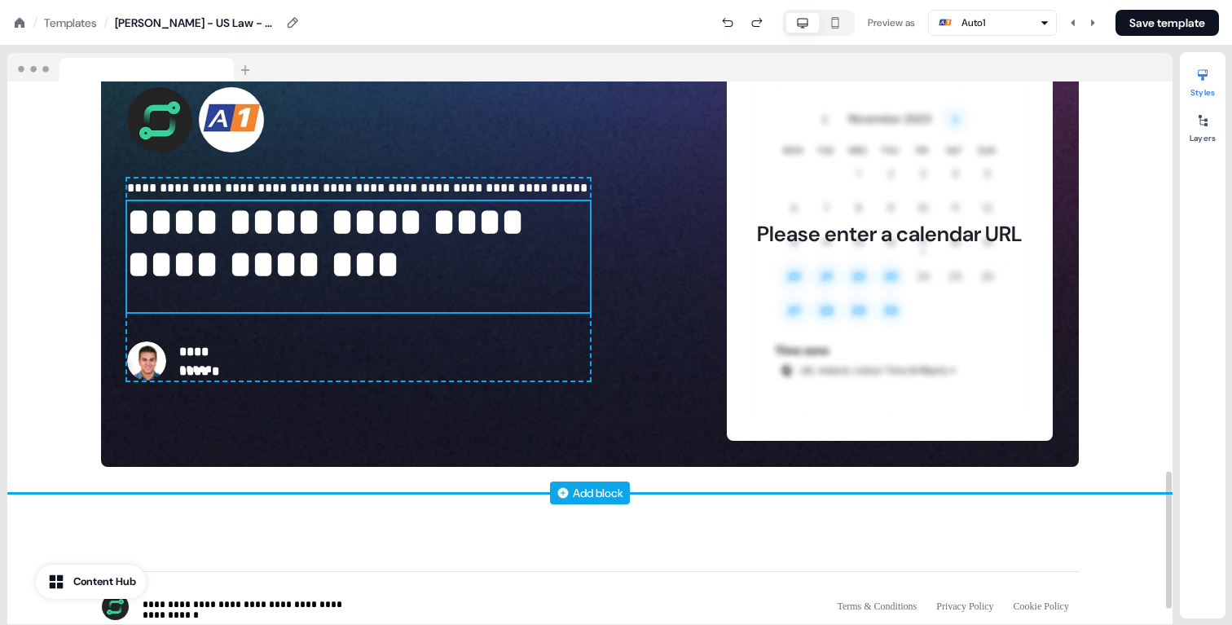
click at [171, 284] on p "**********" at bounding box center [358, 256] width 463 height 111
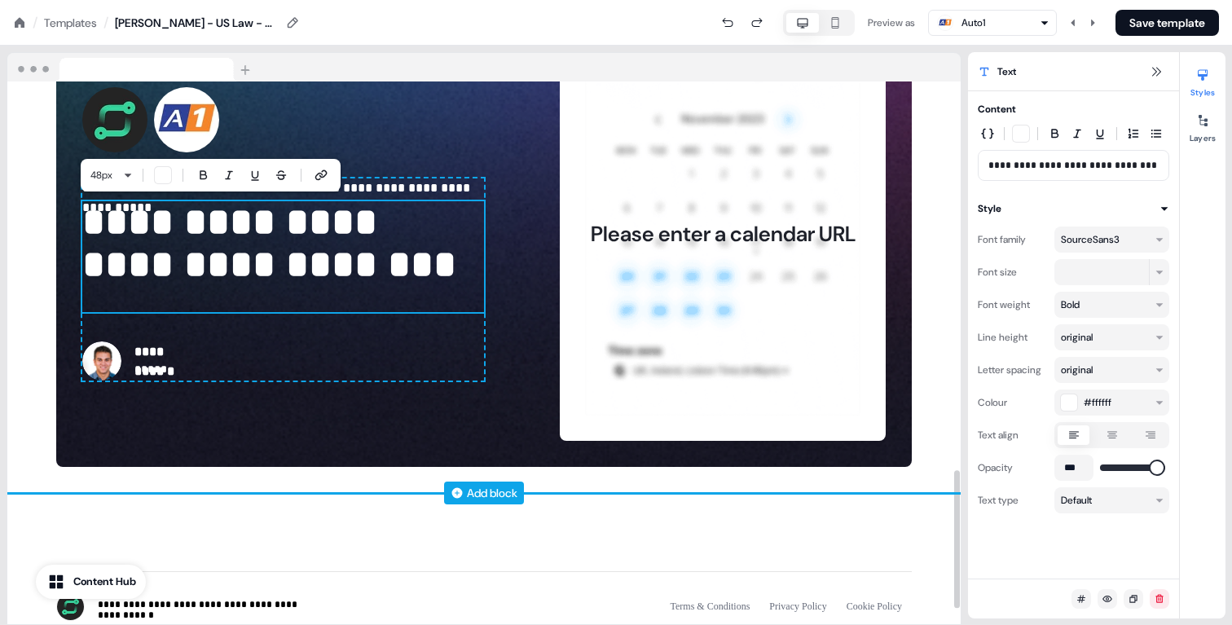
click at [217, 270] on p "**********" at bounding box center [283, 256] width 402 height 111
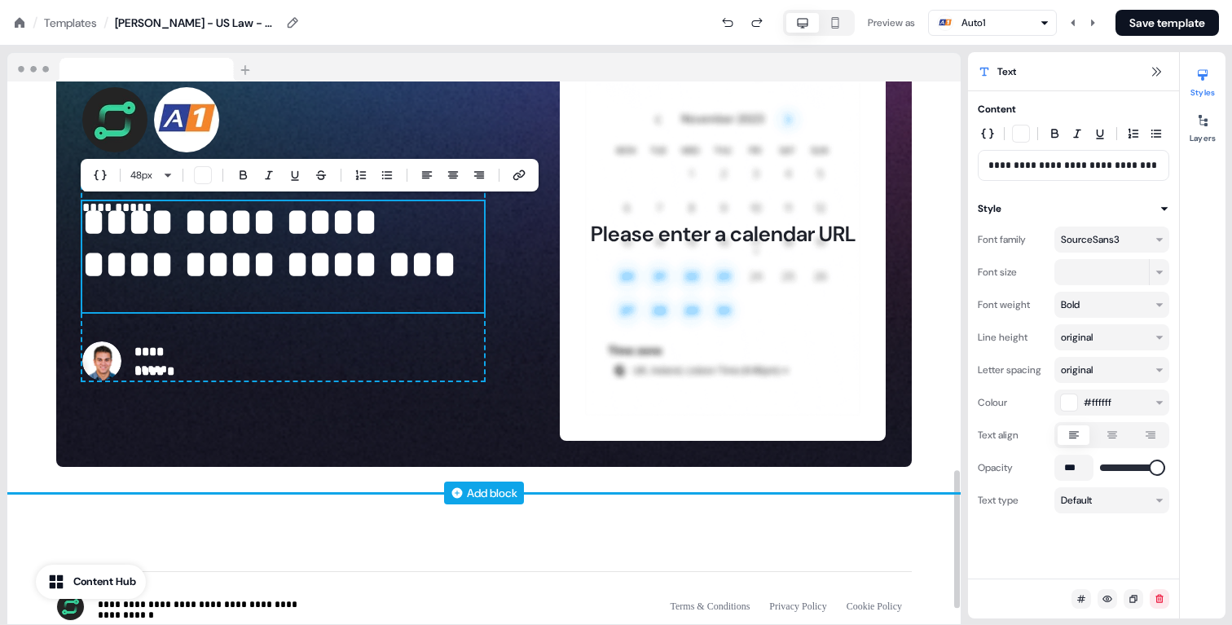
click at [40, 247] on div "**********" at bounding box center [483, 234] width 953 height 519
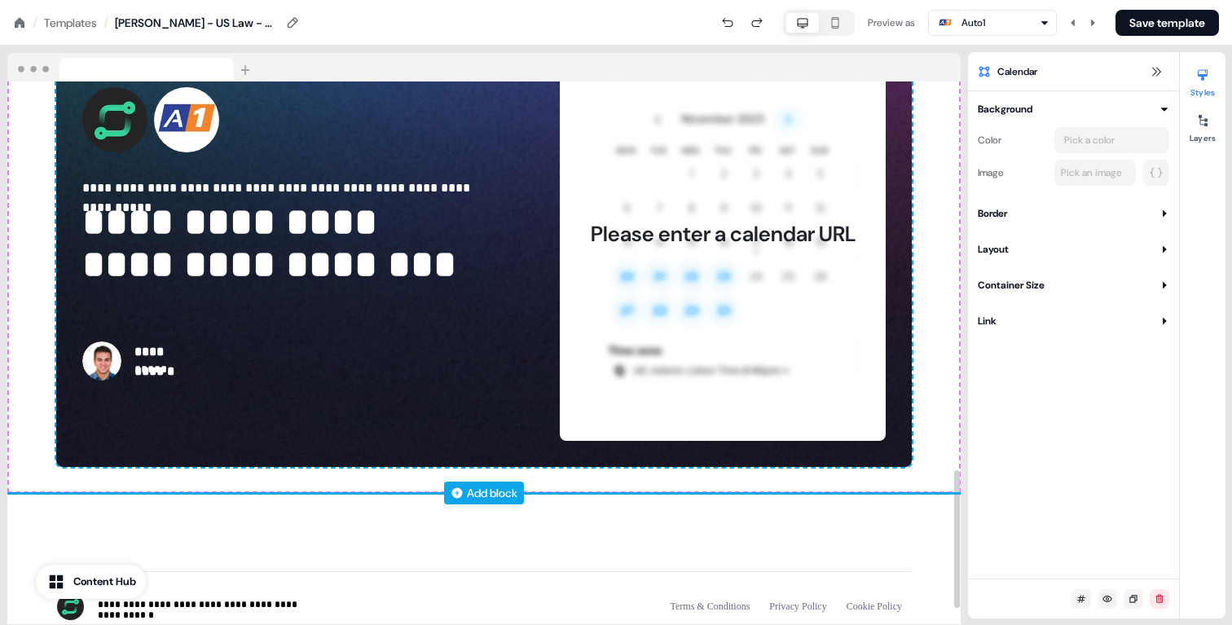
click at [24, 231] on div "**********" at bounding box center [483, 234] width 953 height 519
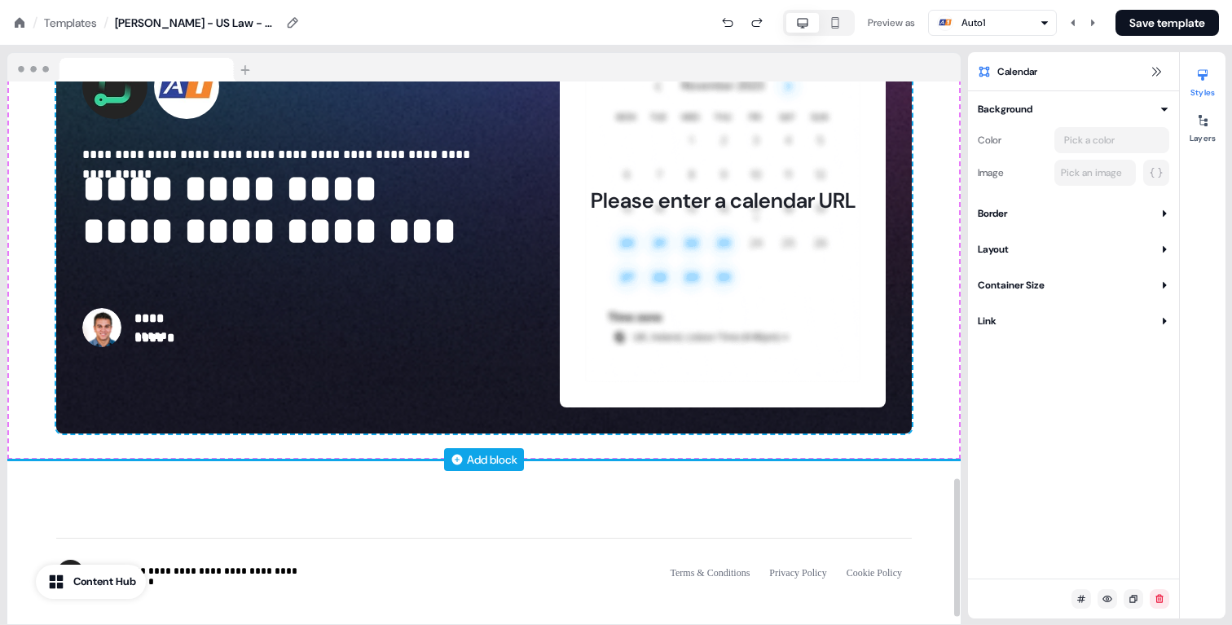
scroll to position [1588, 0]
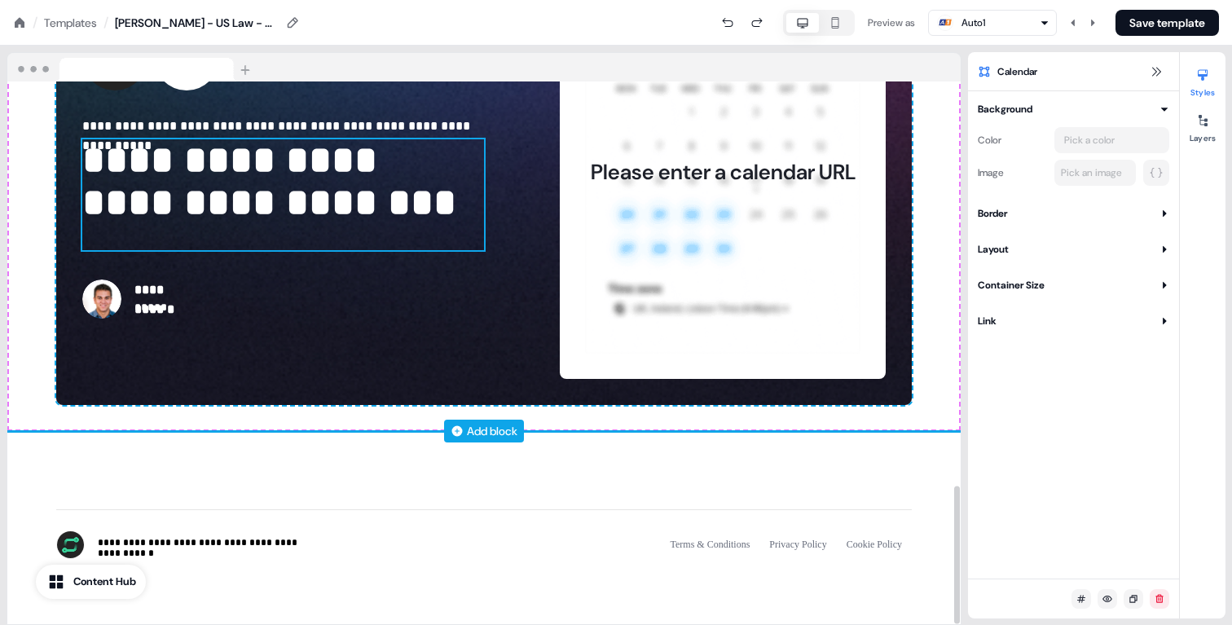
click at [222, 165] on p "**********" at bounding box center [283, 194] width 402 height 111
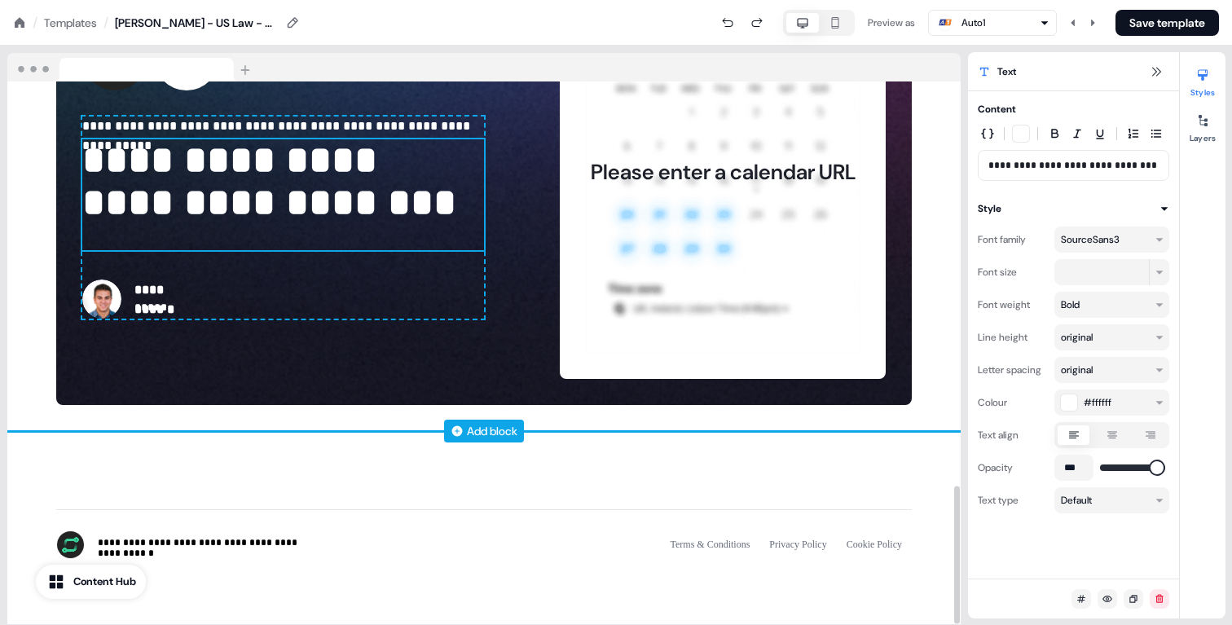
click at [222, 165] on p "**********" at bounding box center [283, 194] width 402 height 111
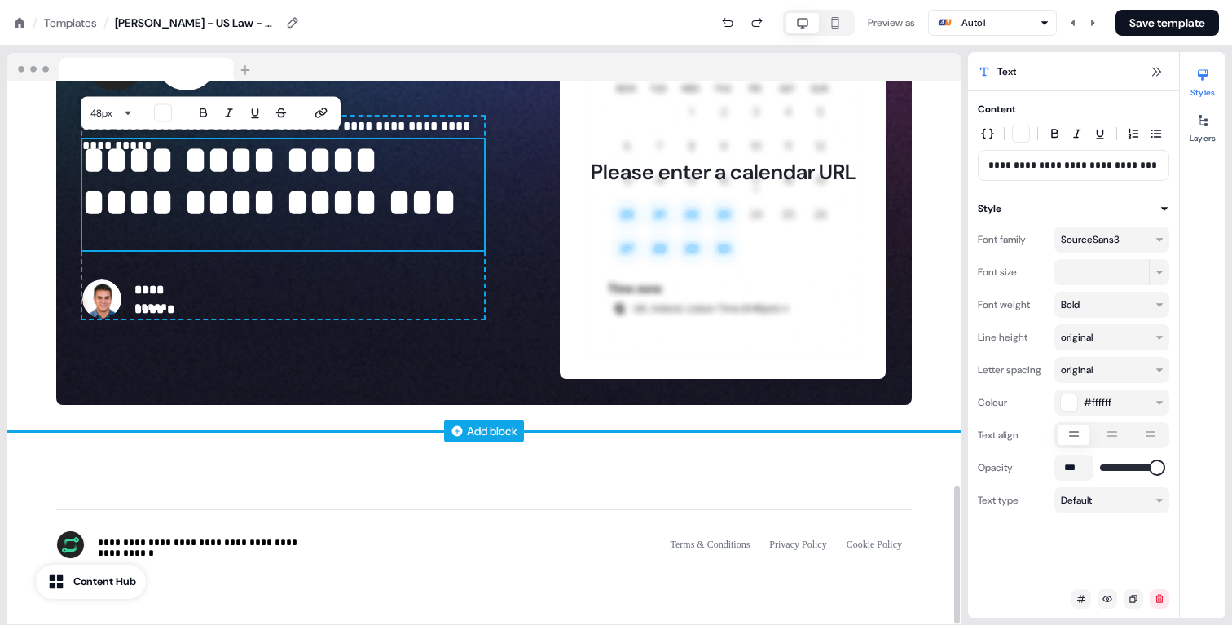
click at [222, 165] on p "**********" at bounding box center [283, 194] width 402 height 111
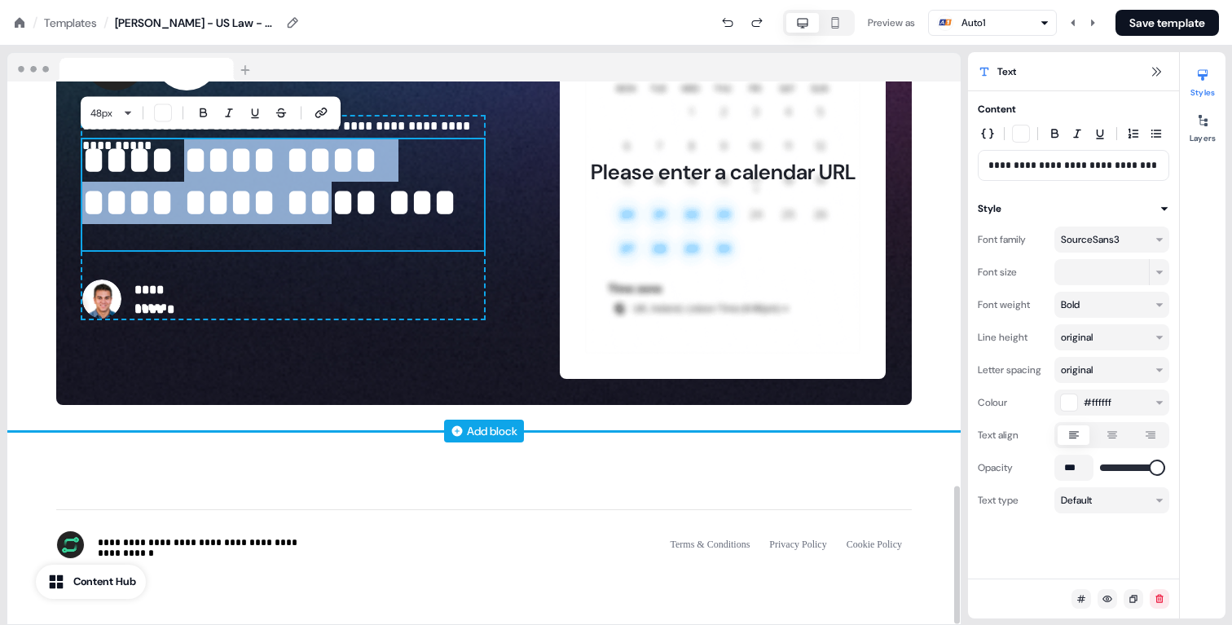
drag, startPoint x: 222, startPoint y: 165, endPoint x: 138, endPoint y: 227, distance: 104.3
click at [138, 227] on p "**********" at bounding box center [283, 194] width 402 height 111
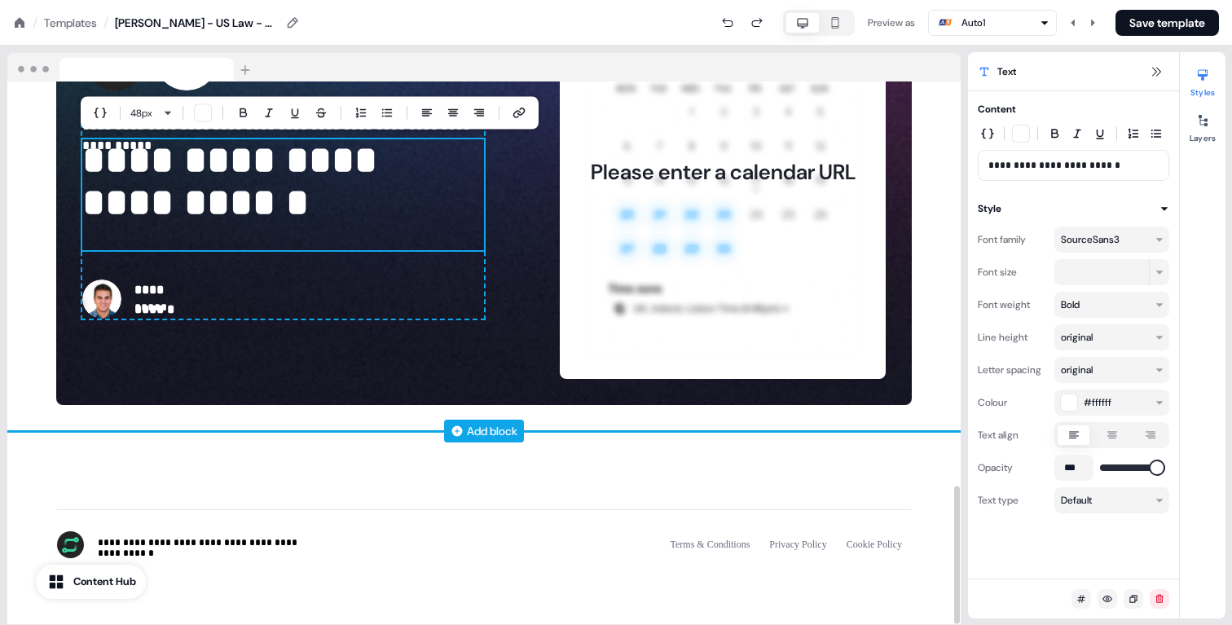
click at [118, 177] on p "**********" at bounding box center [283, 194] width 402 height 111
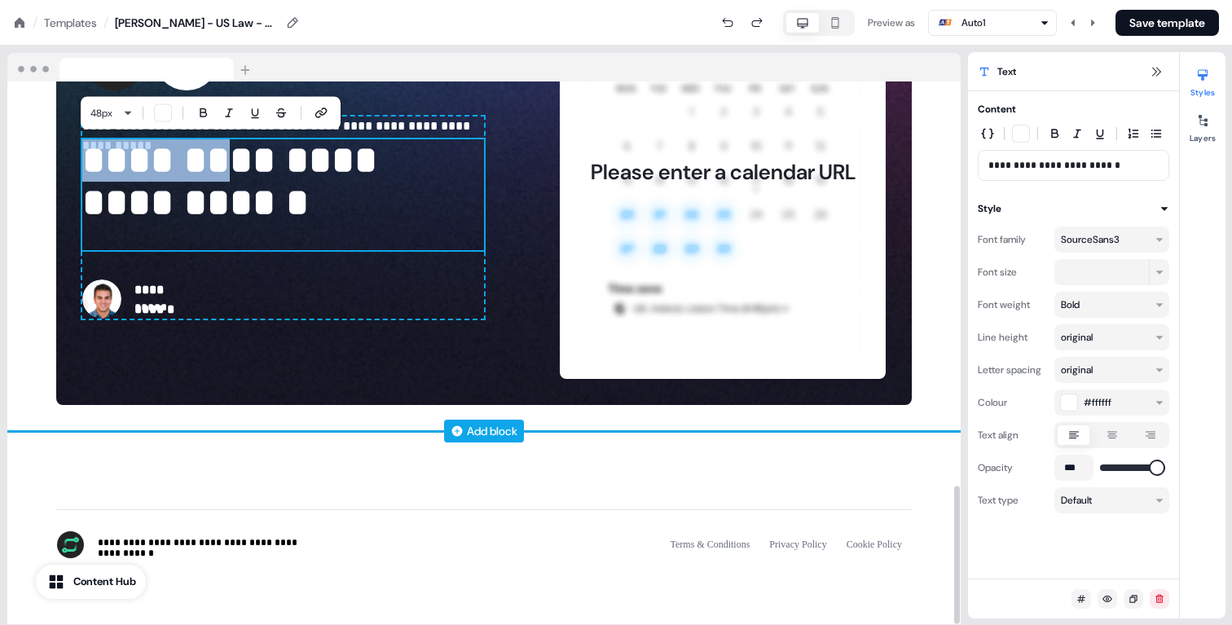
drag, startPoint x: 118, startPoint y: 177, endPoint x: 191, endPoint y: 178, distance: 72.5
click at [191, 178] on p "**********" at bounding box center [283, 194] width 402 height 111
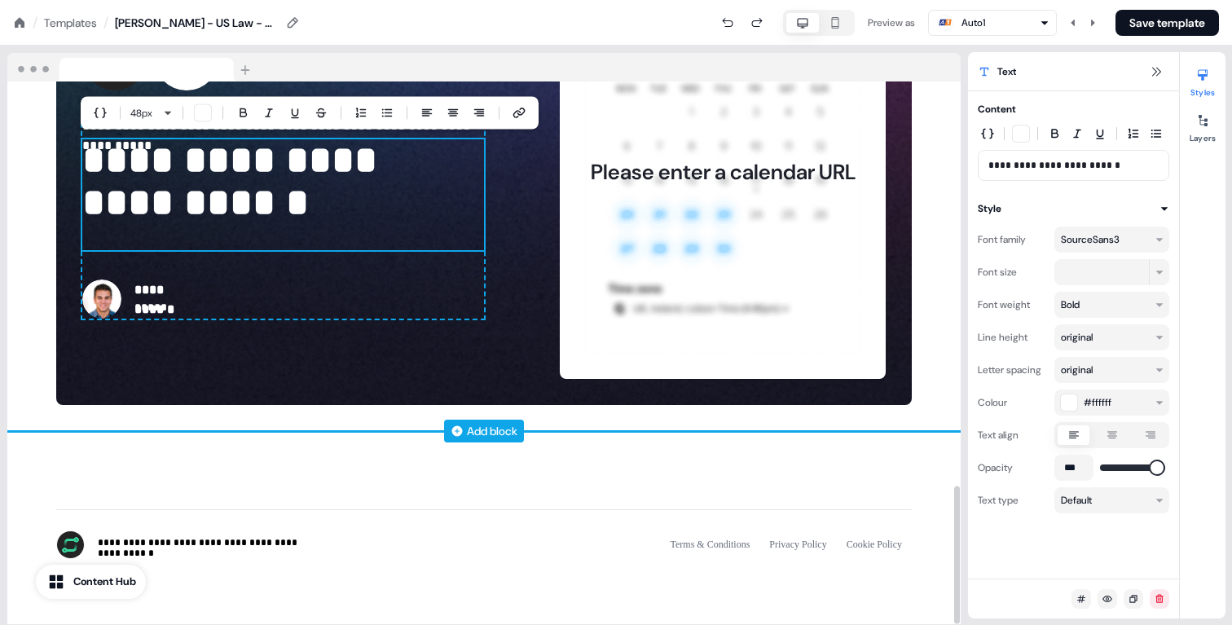
click at [222, 173] on p "**********" at bounding box center [283, 194] width 402 height 111
click at [438, 170] on p "**********" at bounding box center [283, 194] width 402 height 111
click at [45, 169] on div "**********" at bounding box center [483, 172] width 953 height 519
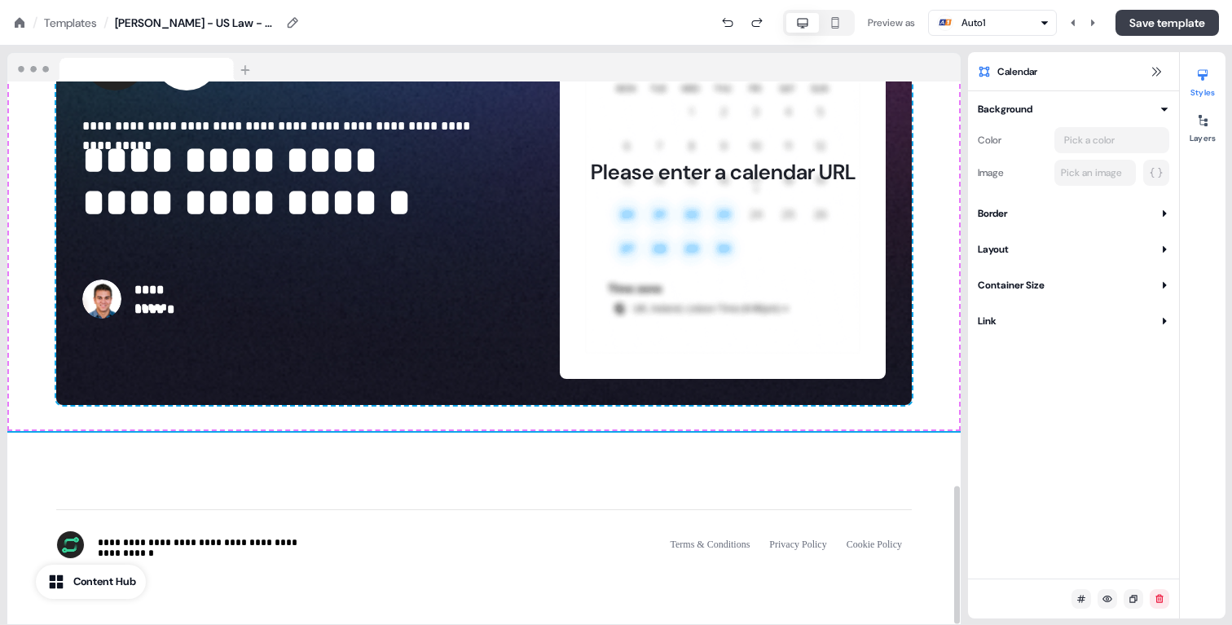
click at [1161, 20] on button "Save template" at bounding box center [1166, 23] width 103 height 26
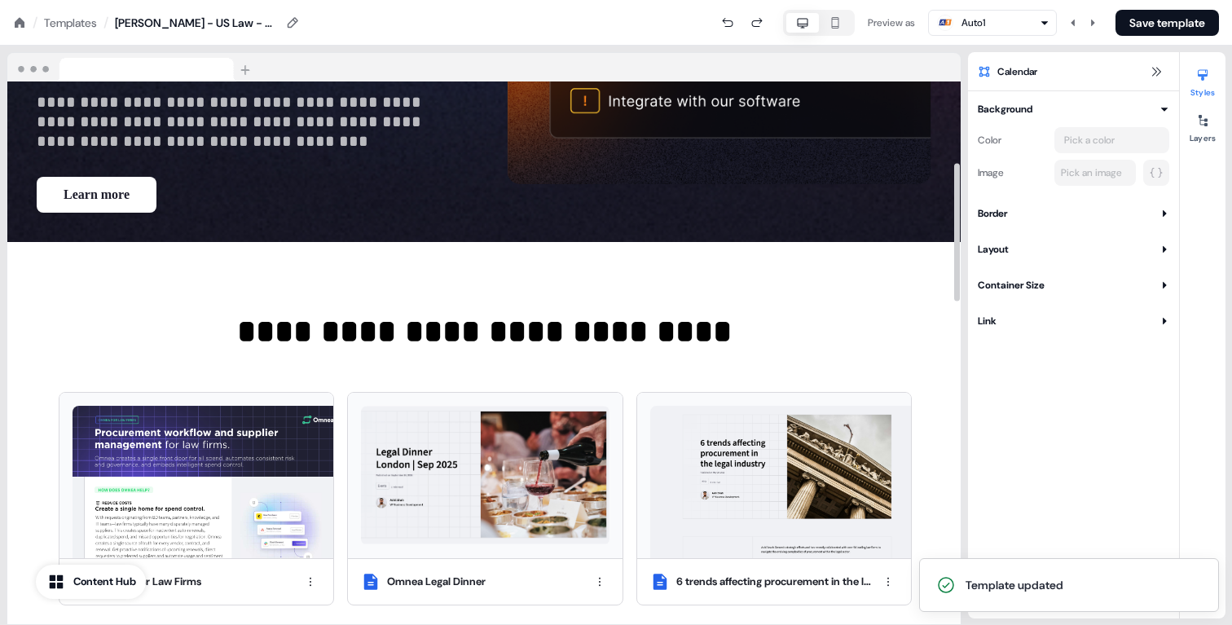
scroll to position [0, 0]
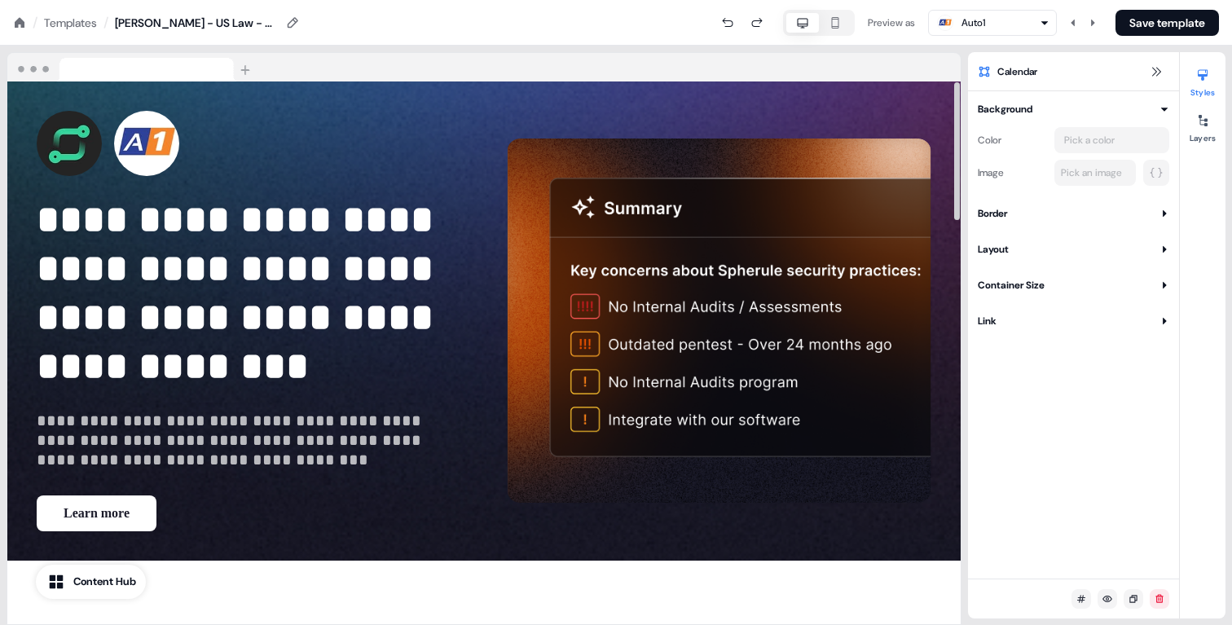
click at [27, 29] on div "/ Templates /" at bounding box center [60, 23] width 95 height 18
click at [22, 20] on icon at bounding box center [20, 22] width 10 height 10
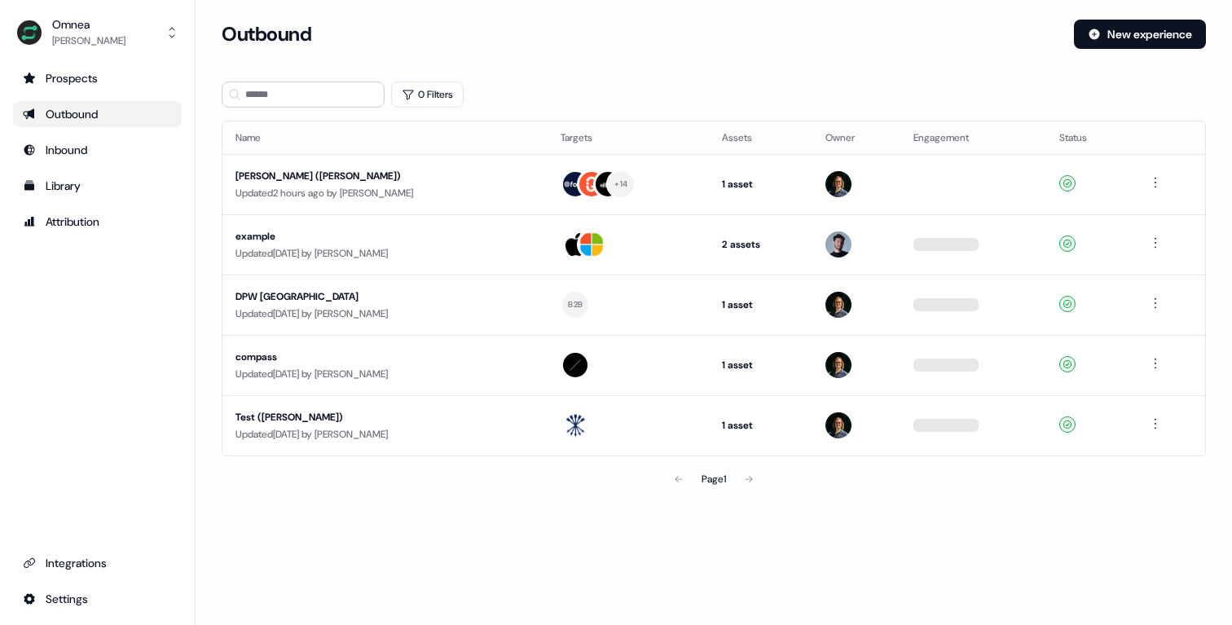
click at [68, 123] on link "Outbound" at bounding box center [97, 114] width 169 height 26
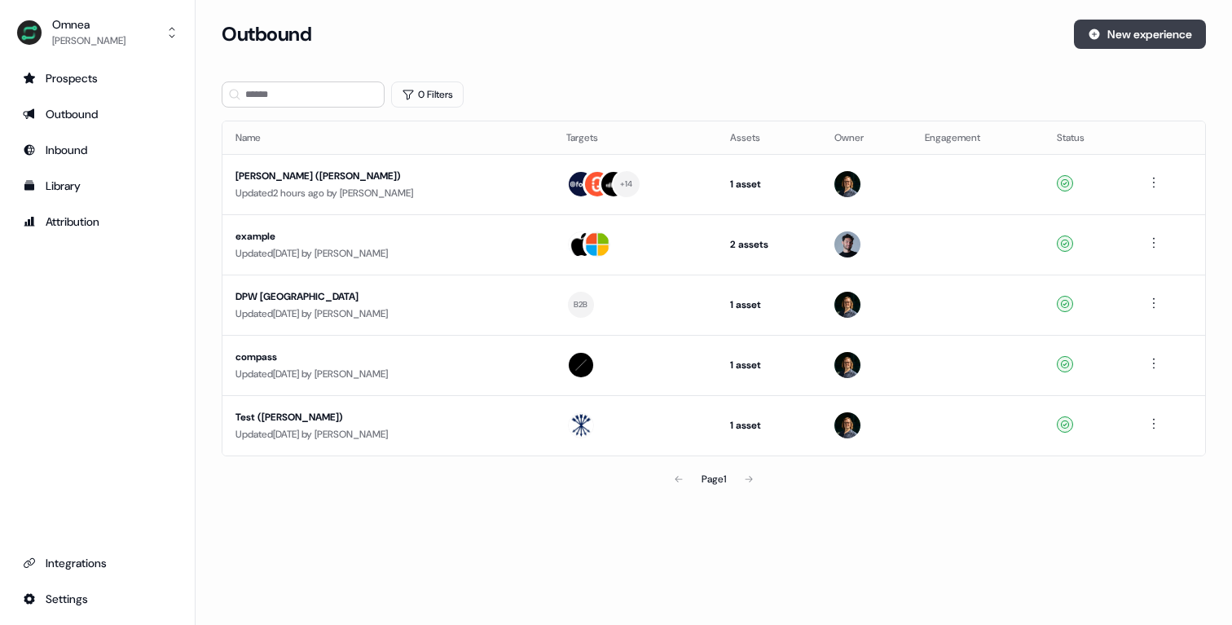
click at [1105, 29] on button "New experience" at bounding box center [1140, 34] width 132 height 29
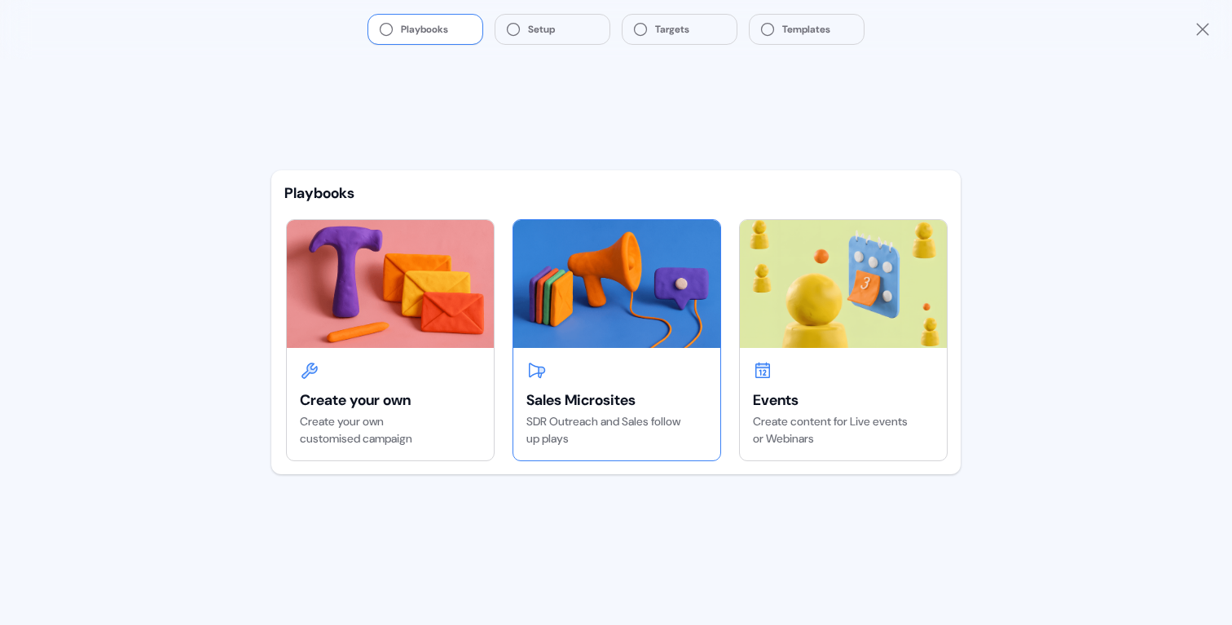
click at [593, 324] on img at bounding box center [616, 283] width 207 height 127
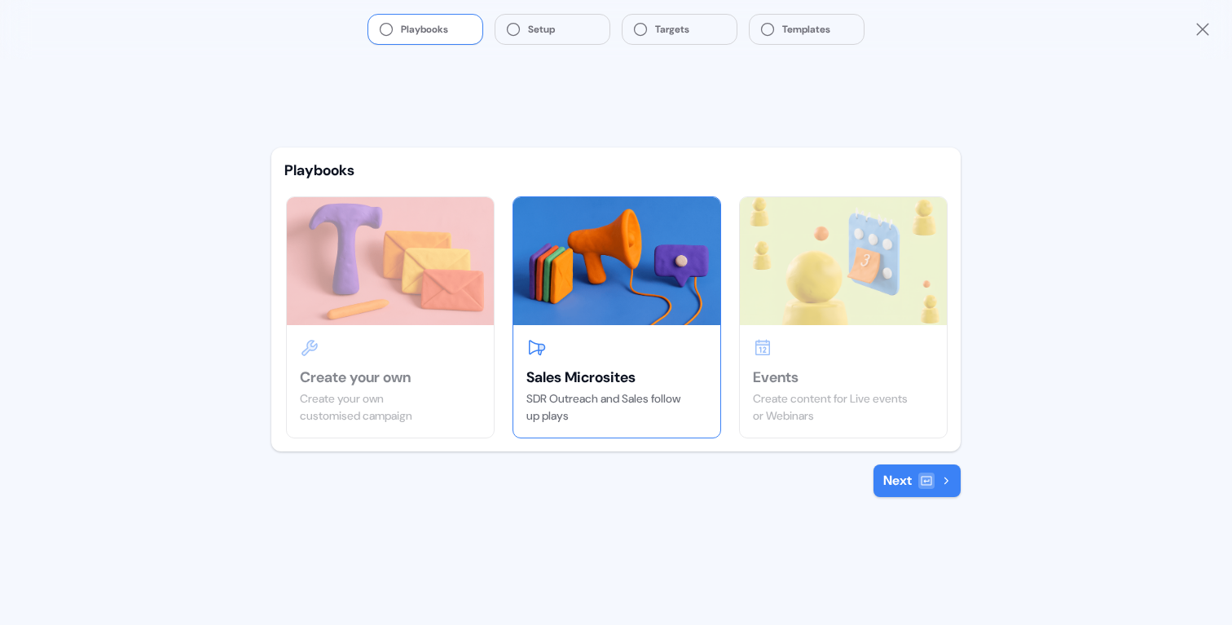
click at [898, 474] on button "Next" at bounding box center [916, 480] width 87 height 33
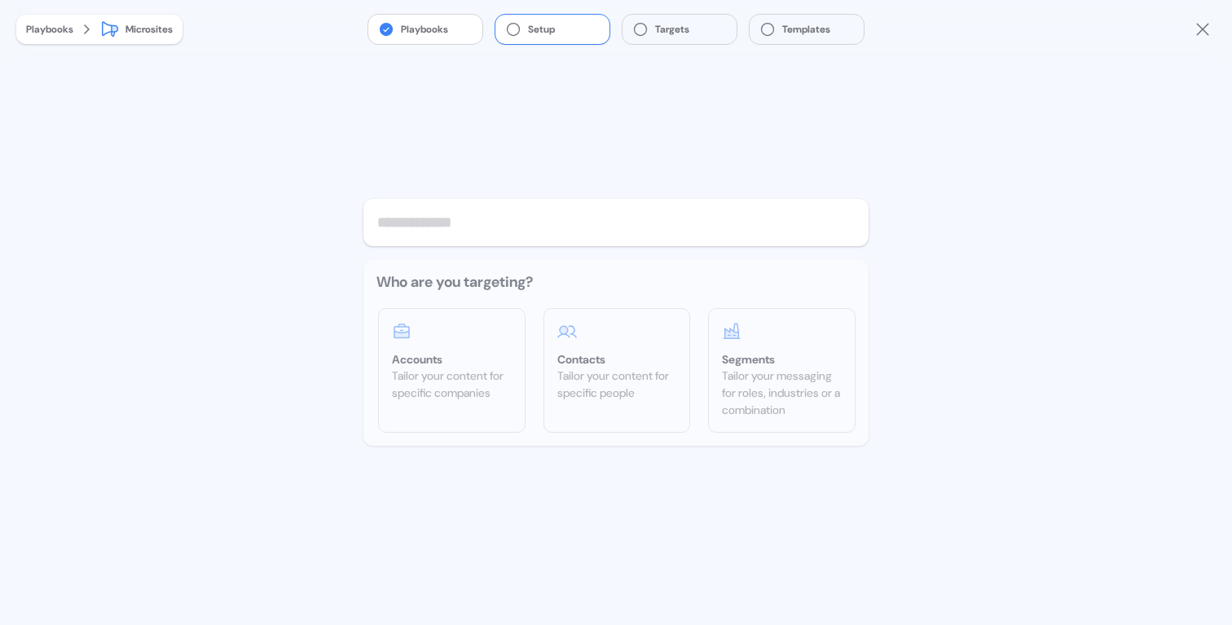
click at [453, 376] on div "Who are you targeting? Accounts Tailor your content for specific companies Cont…" at bounding box center [615, 352] width 505 height 187
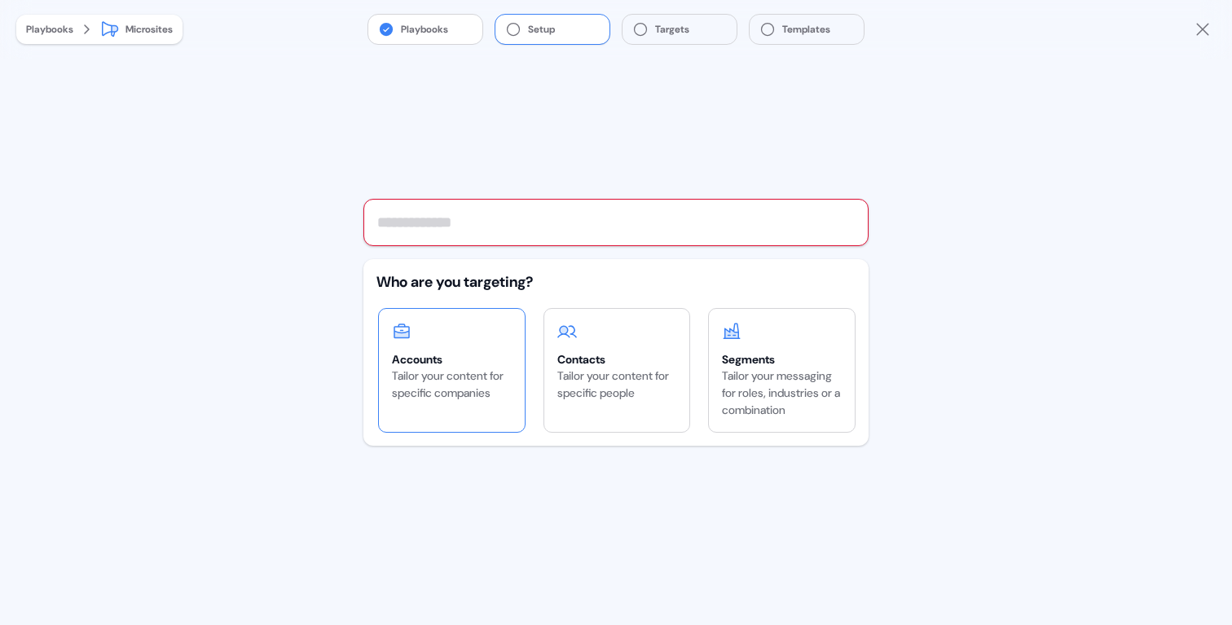
click at [454, 360] on div "Accounts" at bounding box center [452, 359] width 120 height 16
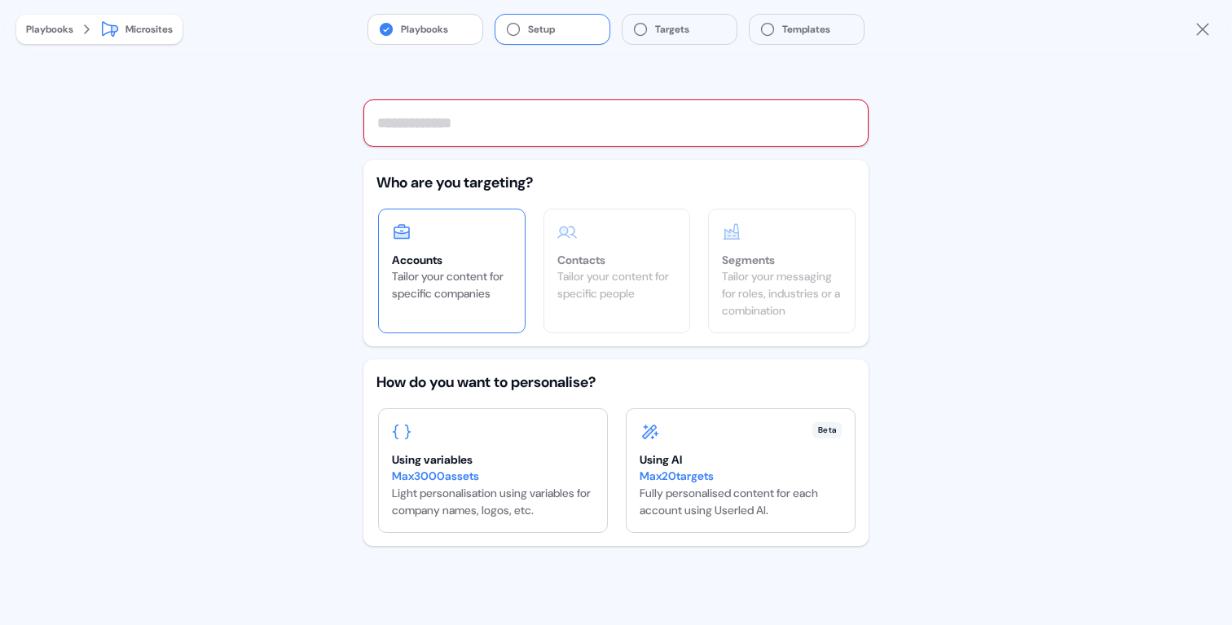
click at [426, 129] on input "text" at bounding box center [615, 122] width 505 height 47
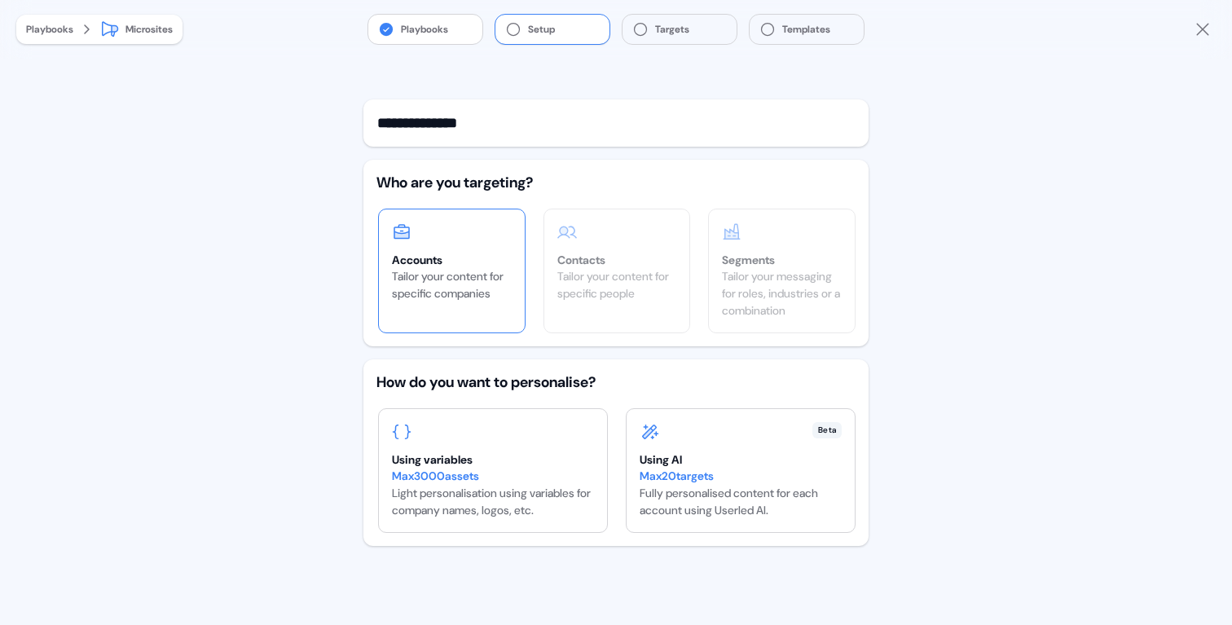
type input "**********"
click at [169, 262] on div "**********" at bounding box center [616, 312] width 1232 height 625
click at [463, 494] on div "Max 3000 assets Light personalisation using variables for company names, logos,…" at bounding box center [493, 493] width 202 height 51
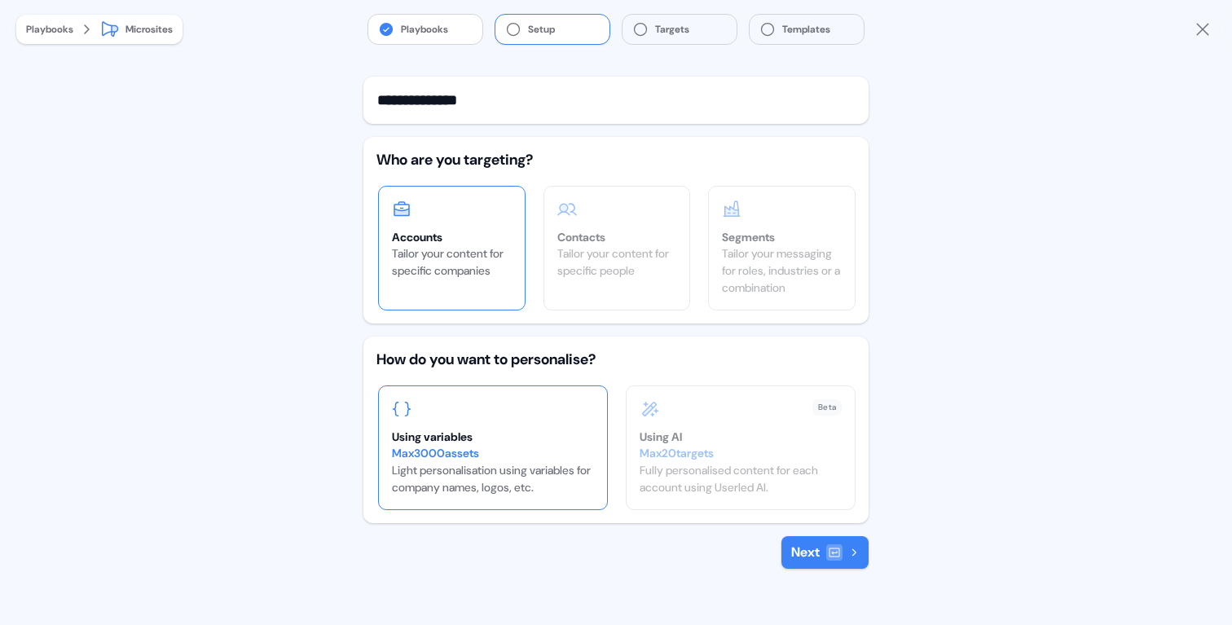
click at [819, 547] on button "Next" at bounding box center [824, 552] width 87 height 33
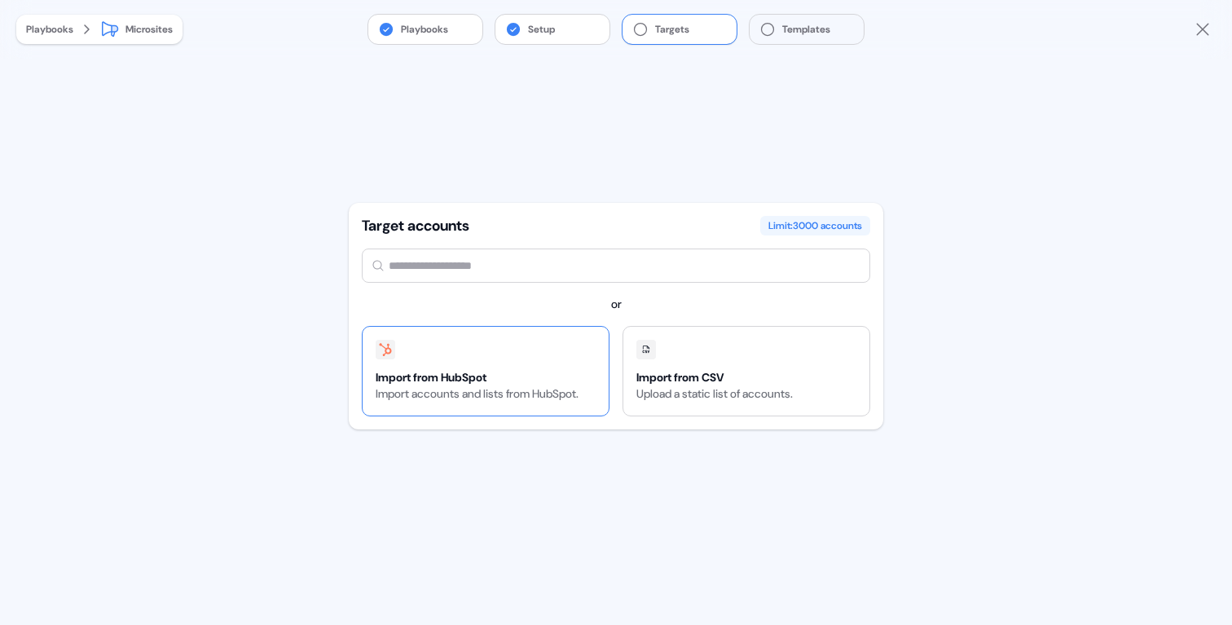
click at [523, 363] on div "Import from HubSpot Import accounts and lists from HubSpot." at bounding box center [476, 371] width 229 height 89
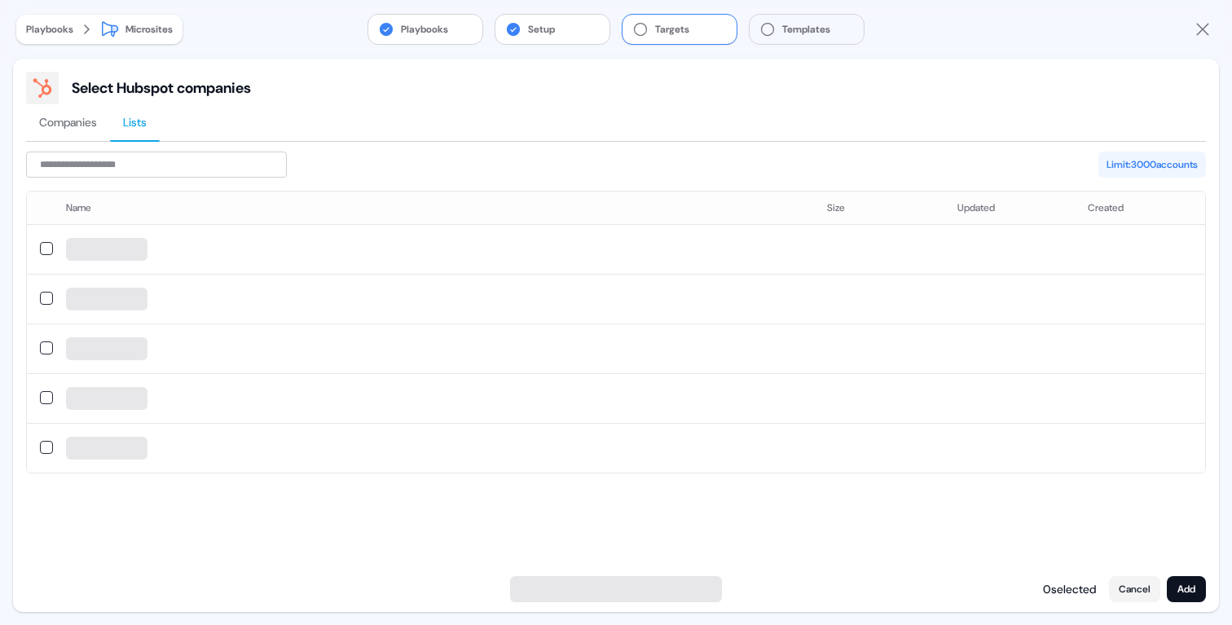
click at [143, 117] on span "Lists" at bounding box center [135, 122] width 24 height 16
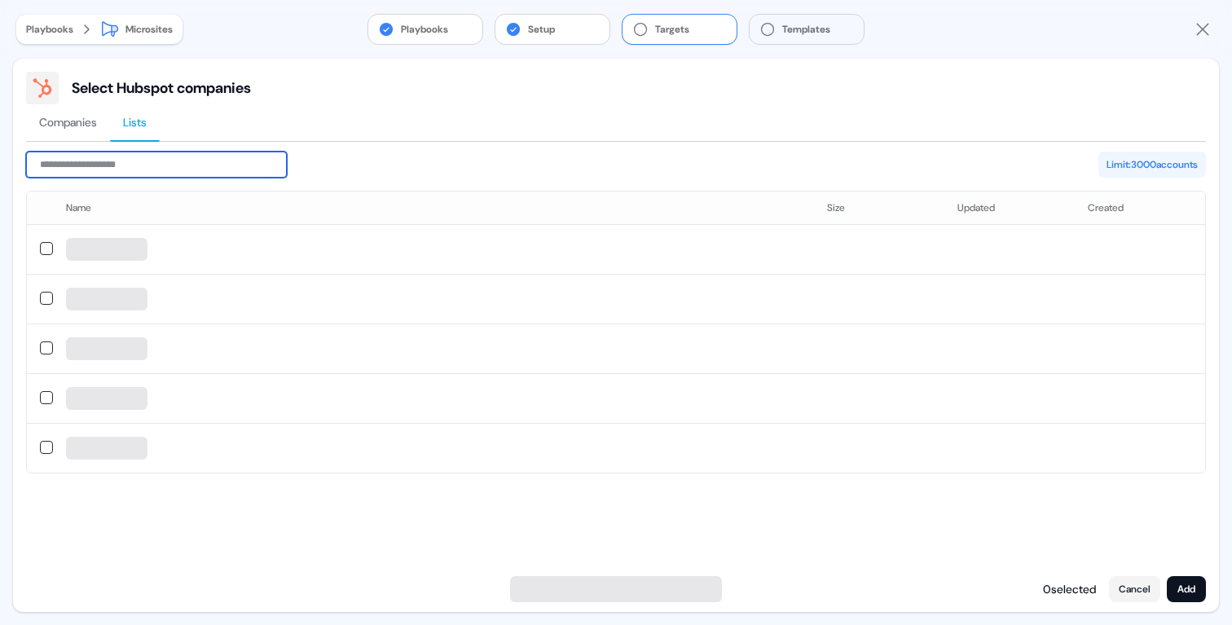
click at [125, 163] on input at bounding box center [156, 165] width 261 height 26
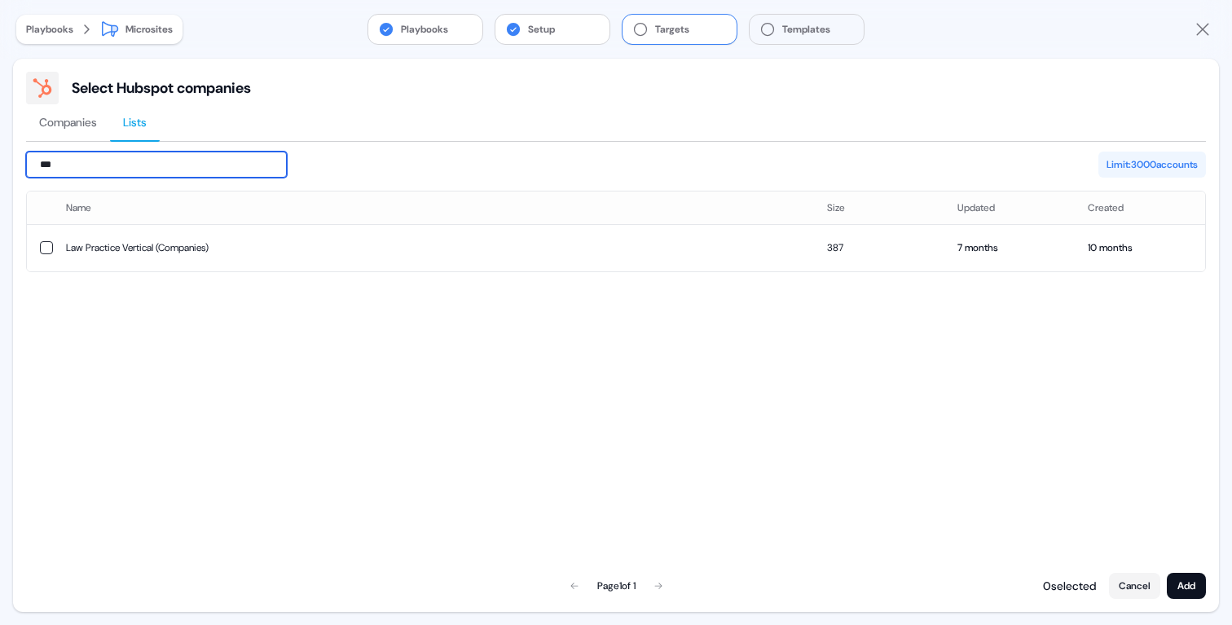
click at [51, 165] on input "***" at bounding box center [156, 165] width 261 height 26
type input "***"
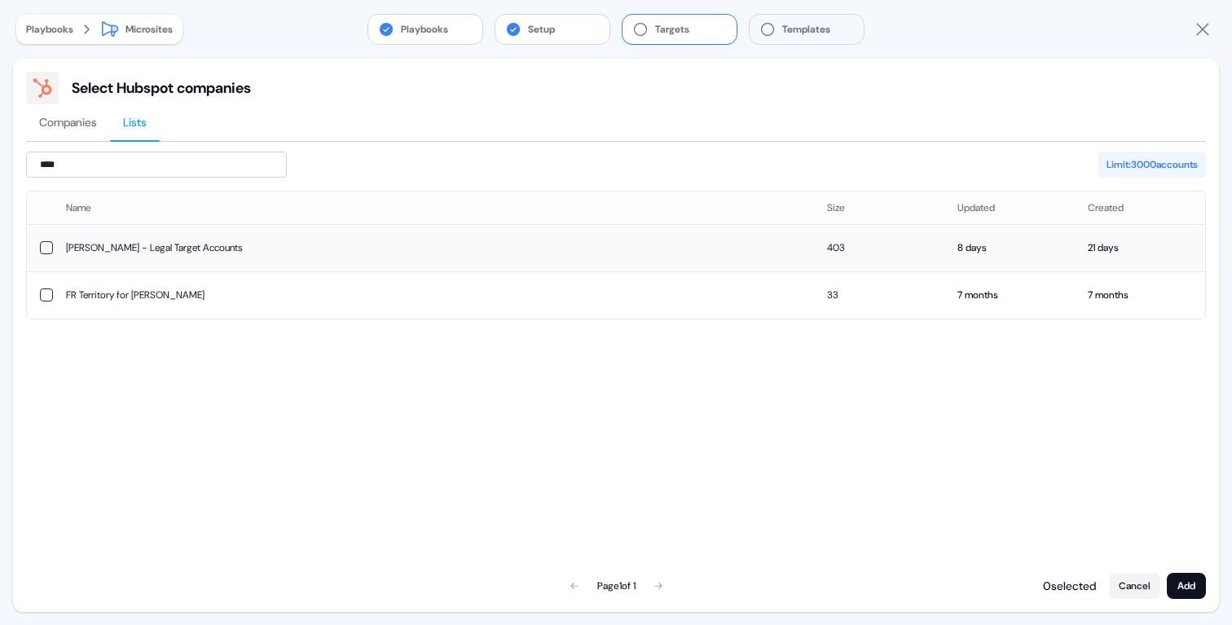
click at [102, 242] on td "Sam - Legal Target Accounts" at bounding box center [433, 247] width 761 height 47
click at [1186, 590] on button "Add" at bounding box center [1185, 586] width 39 height 26
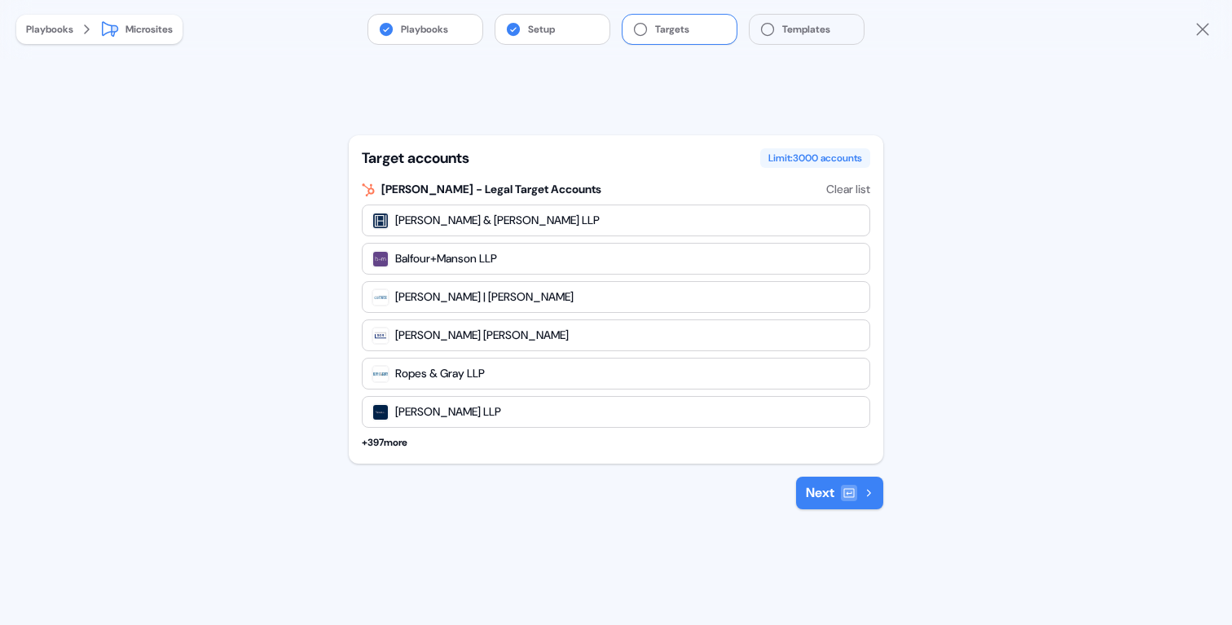
click at [847, 494] on icon at bounding box center [849, 493] width 11 height 9
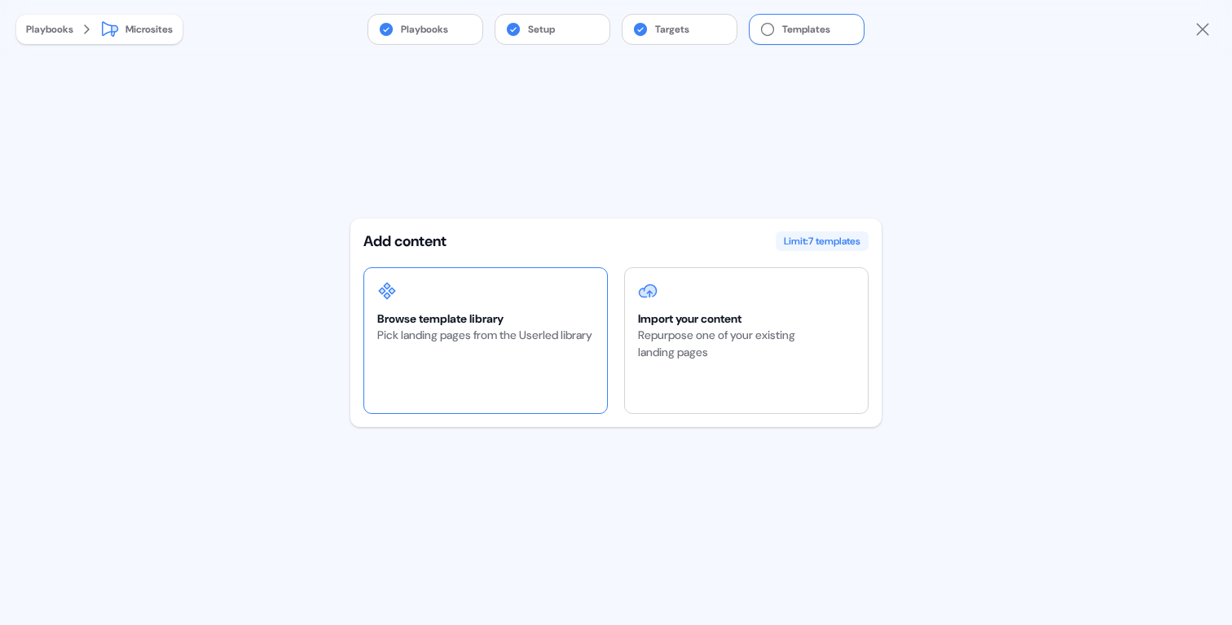
click at [560, 340] on div "Pick landing pages from the Userled library" at bounding box center [484, 335] width 215 height 17
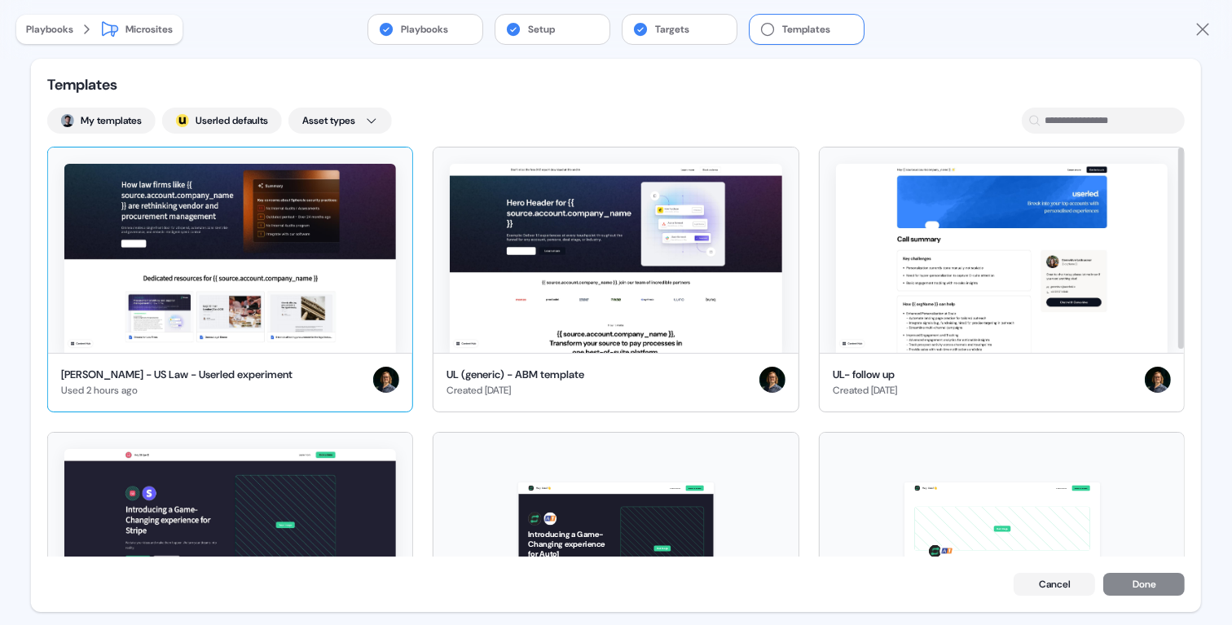
click at [243, 239] on img at bounding box center [230, 258] width 332 height 189
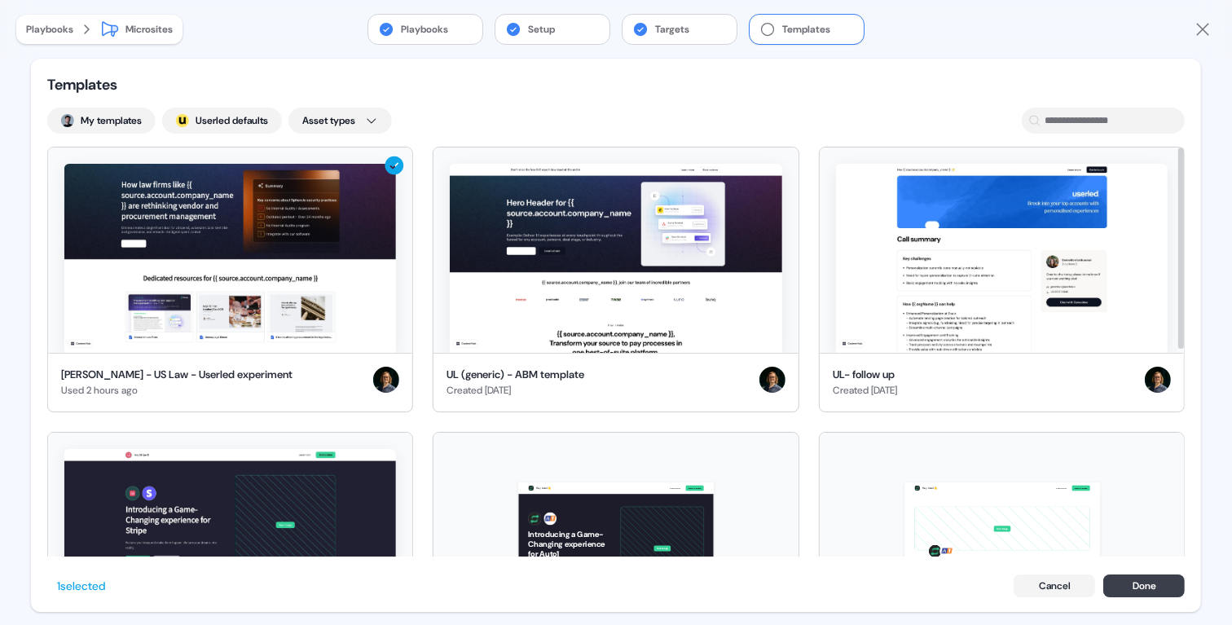
click at [1156, 586] on button "Done" at bounding box center [1143, 585] width 81 height 23
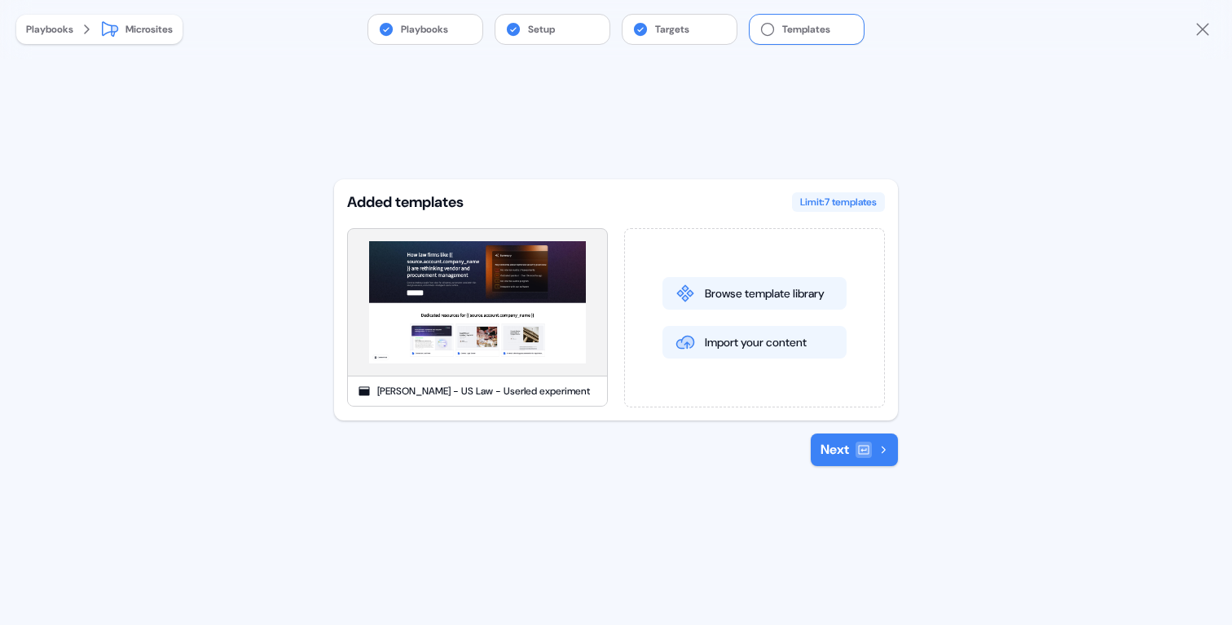
click at [878, 451] on icon at bounding box center [883, 450] width 10 height 10
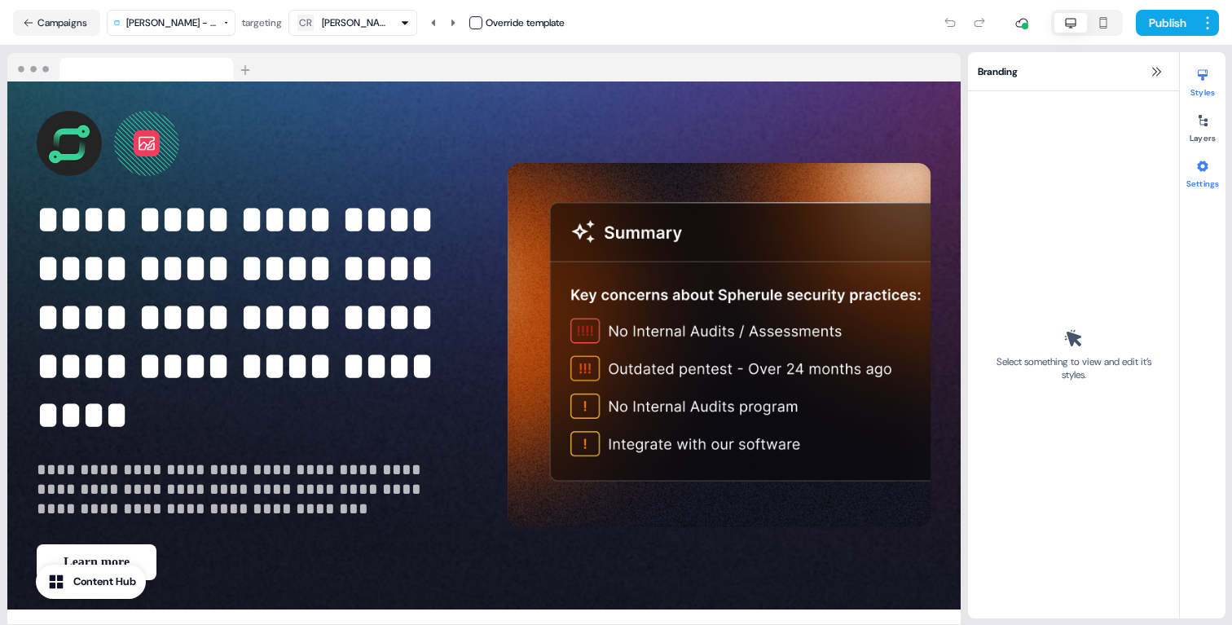
click at [1217, 163] on button "Settings" at bounding box center [1202, 171] width 46 height 36
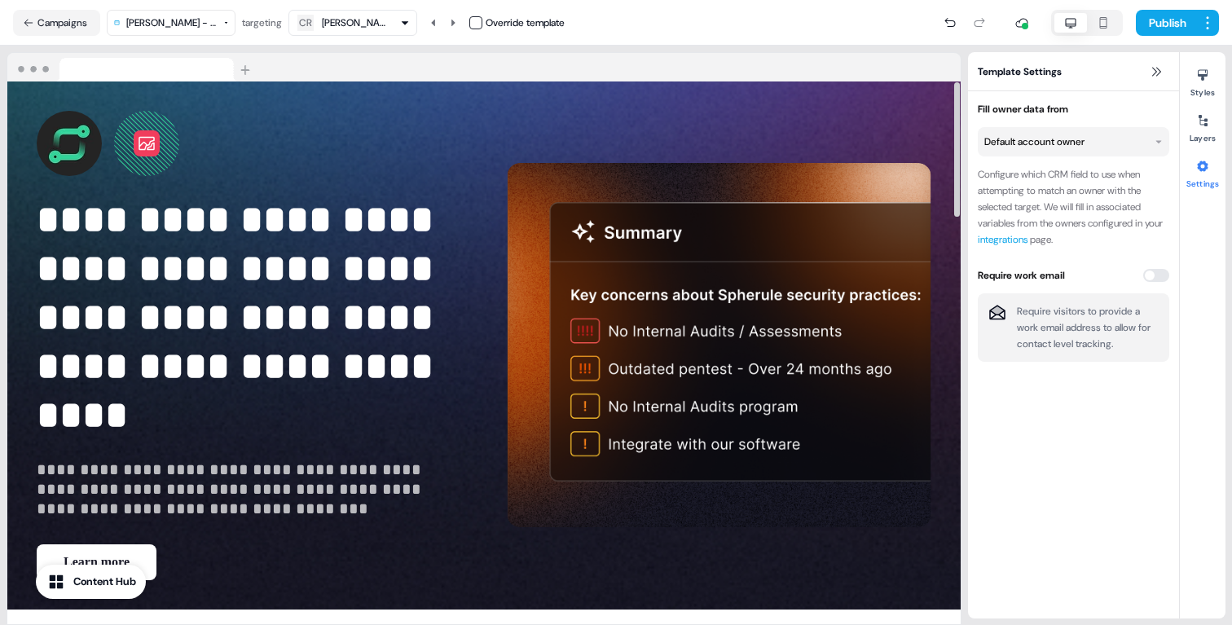
click at [1069, 146] on html "**********" at bounding box center [616, 312] width 1232 height 625
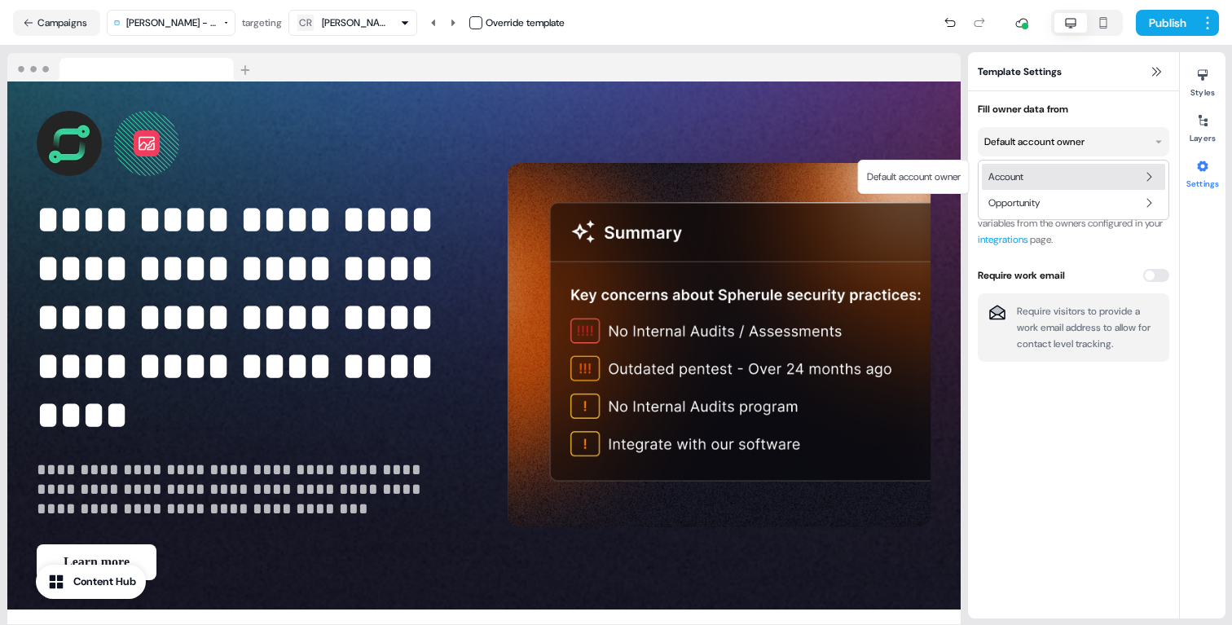
click at [1061, 169] on div "Account" at bounding box center [1073, 177] width 183 height 26
click at [1029, 132] on html "**********" at bounding box center [616, 312] width 1232 height 625
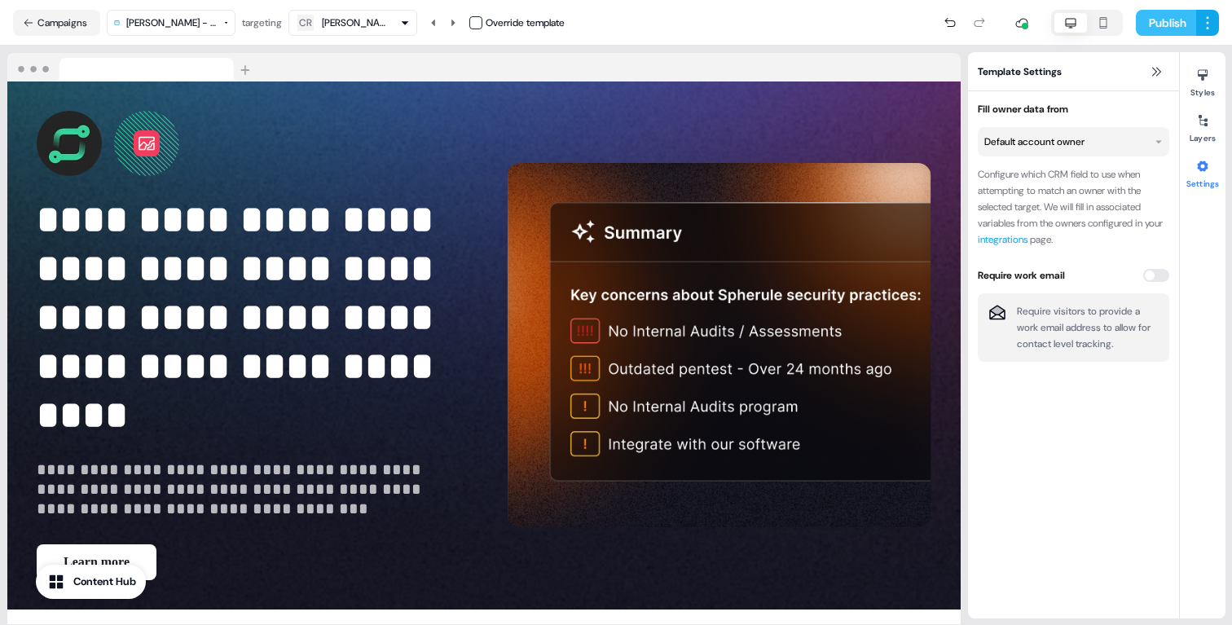
click at [1173, 31] on button "Publish" at bounding box center [1165, 23] width 60 height 26
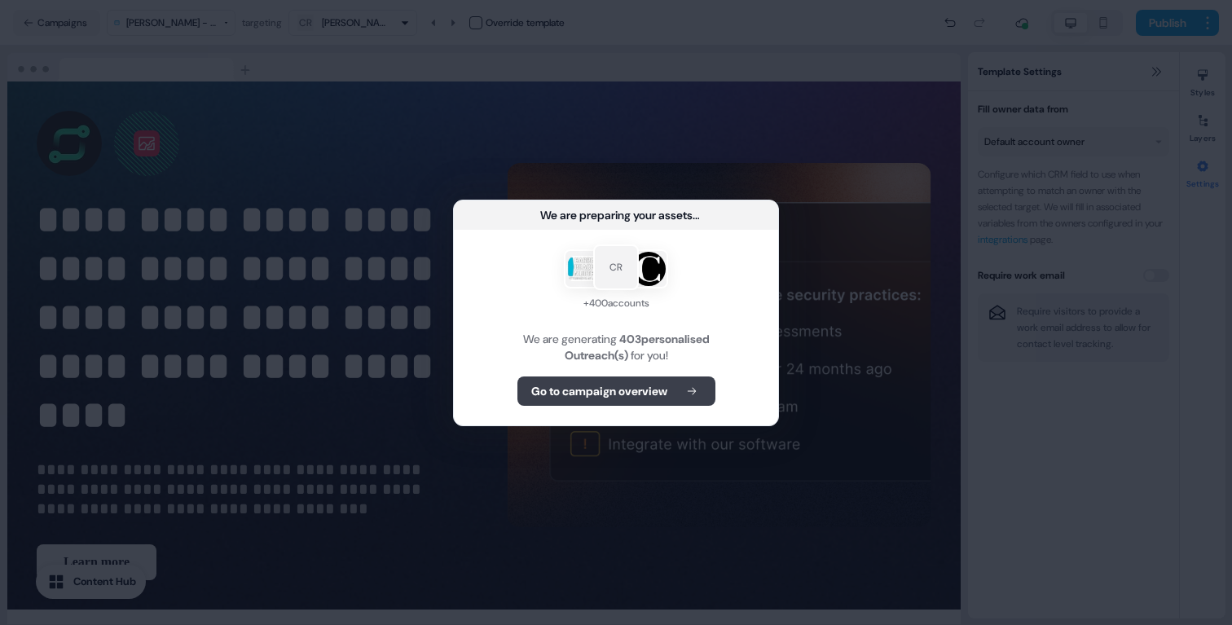
click at [623, 392] on b "Go to campaign overview" at bounding box center [599, 391] width 136 height 16
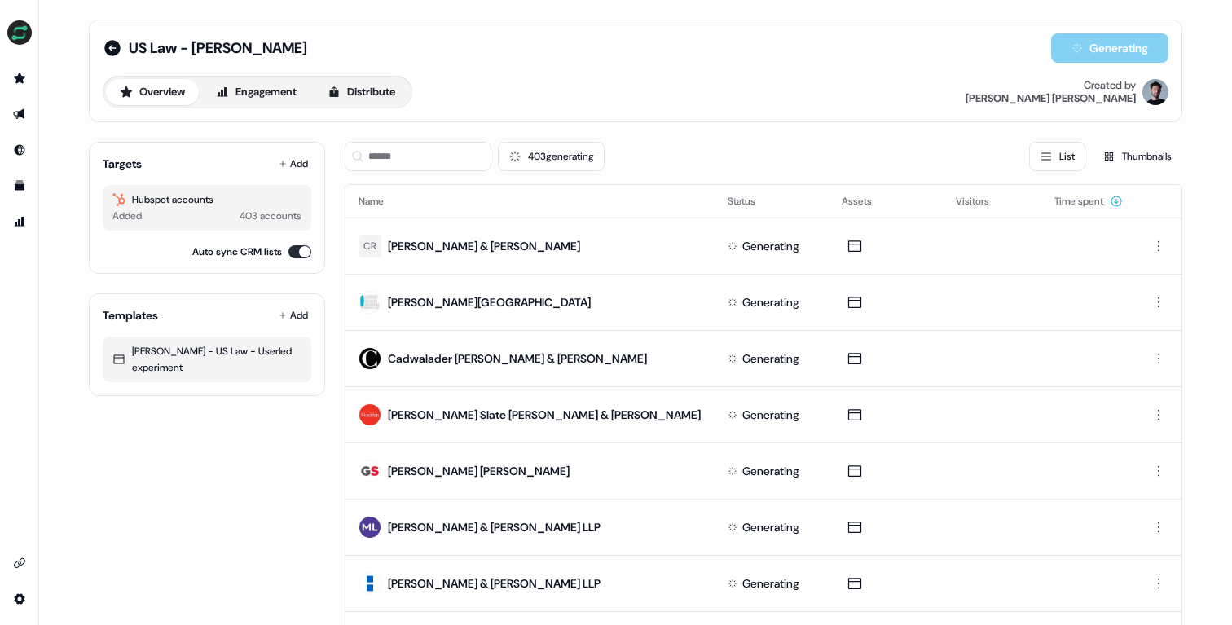
click at [845, 68] on div "US Law - Sam T Generating Overview Engagement Distribute Created by Patrick Pen…" at bounding box center [635, 70] width 1065 height 75
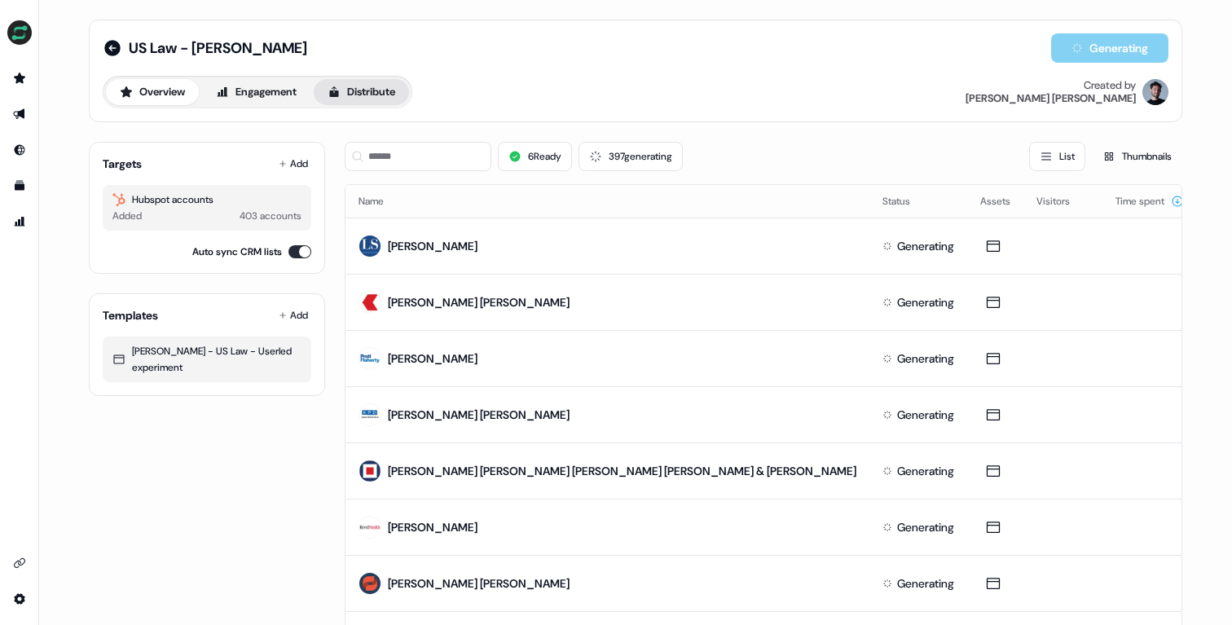
click at [379, 80] on button "Distribute" at bounding box center [361, 92] width 95 height 26
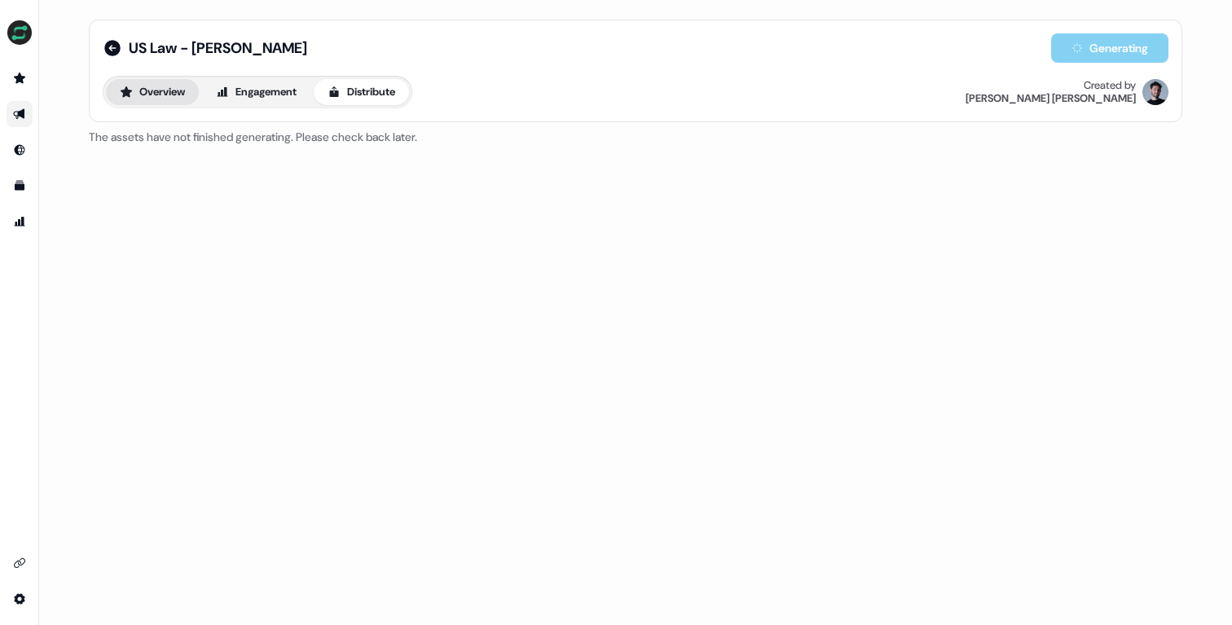
click at [147, 99] on button "Overview" at bounding box center [152, 92] width 93 height 26
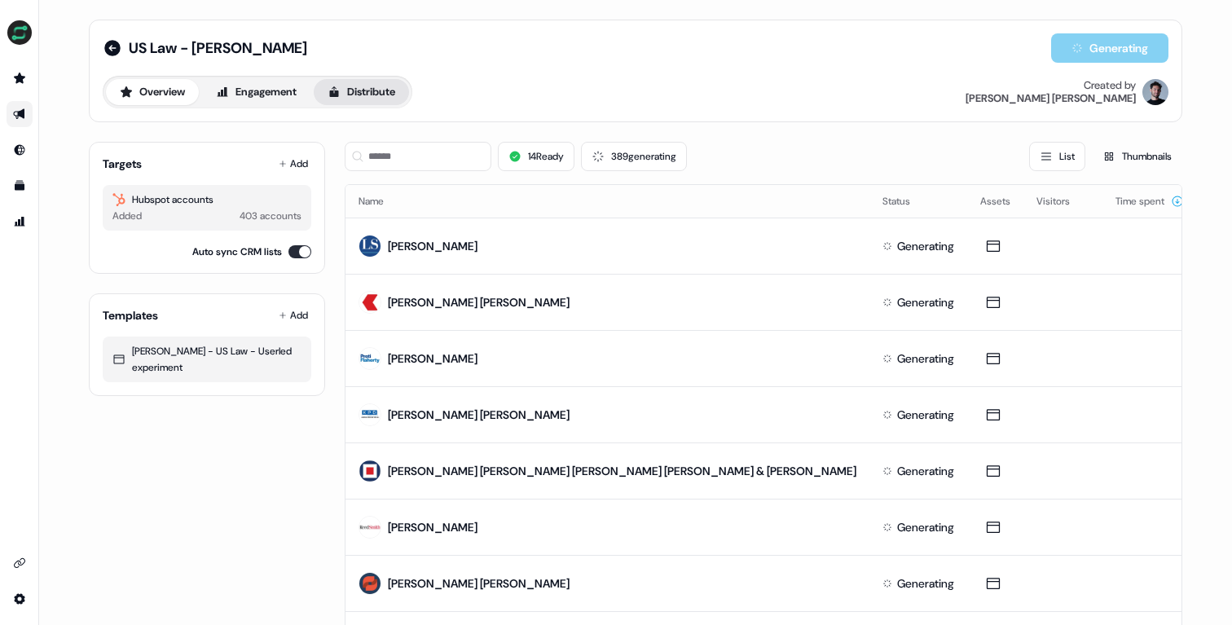
click at [338, 79] on button "Distribute" at bounding box center [361, 92] width 95 height 26
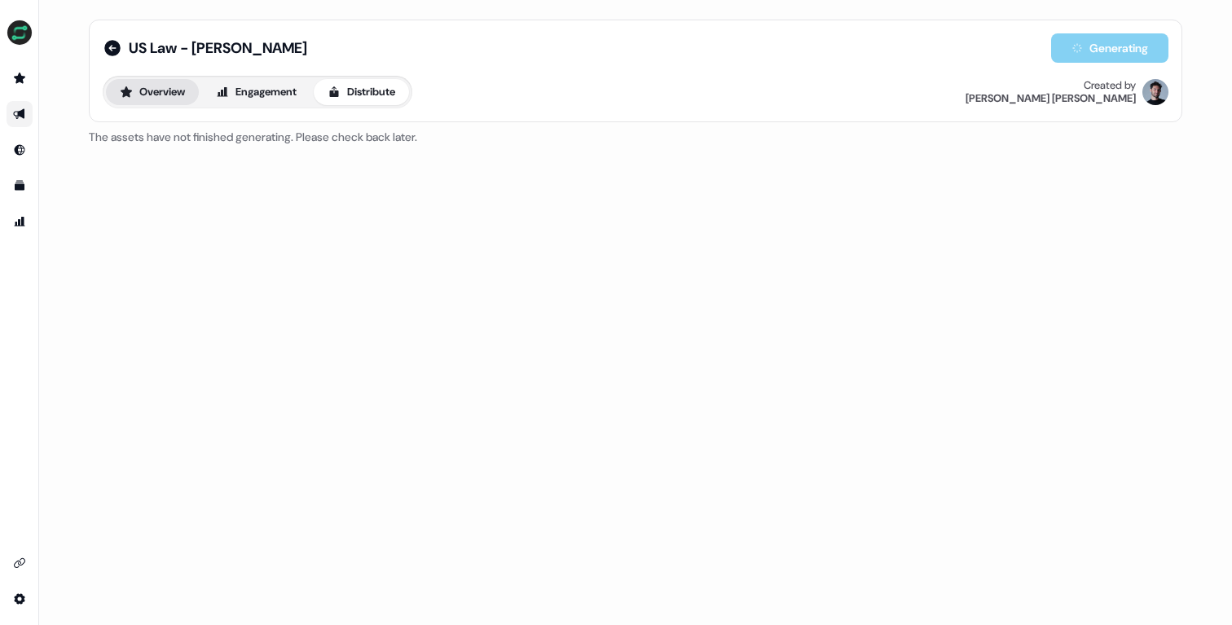
click at [158, 90] on button "Overview" at bounding box center [152, 92] width 93 height 26
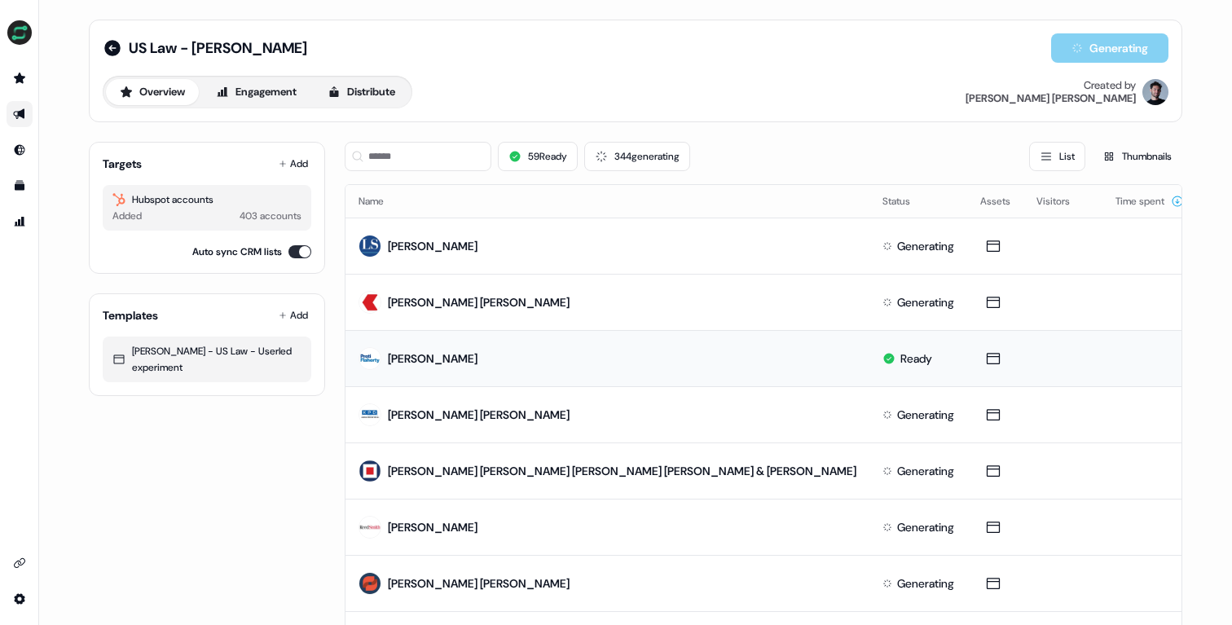
click at [442, 367] on div "Preti Flaherty" at bounding box center [417, 358] width 119 height 29
drag, startPoint x: 806, startPoint y: 359, endPoint x: 703, endPoint y: 362, distance: 102.7
click at [703, 362] on tr "Preti Flaherty Ready" at bounding box center [793, 358] width 897 height 56
click at [1155, 356] on html "For the best experience switch devices to a bigger screen. Go to Userled.io US …" at bounding box center [616, 312] width 1232 height 625
click at [1003, 352] on html "For the best experience switch devices to a bigger screen. Go to Userled.io US …" at bounding box center [616, 312] width 1232 height 625
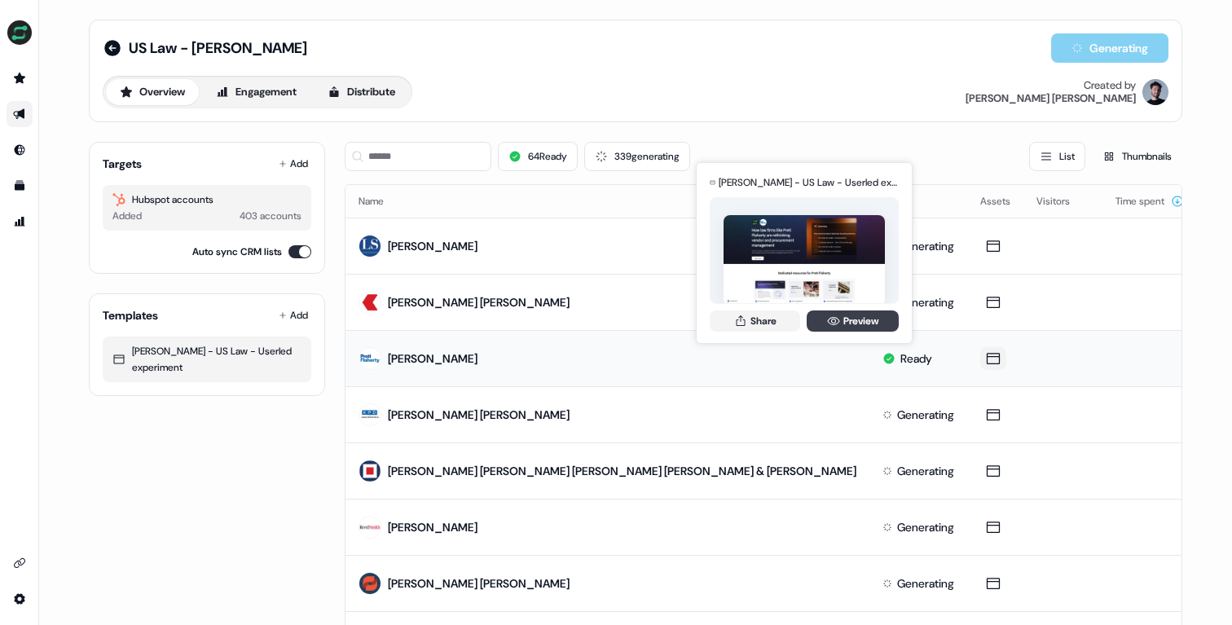
click at [871, 323] on link "Preview" at bounding box center [852, 320] width 92 height 21
click at [845, 318] on link "Preview" at bounding box center [852, 320] width 92 height 21
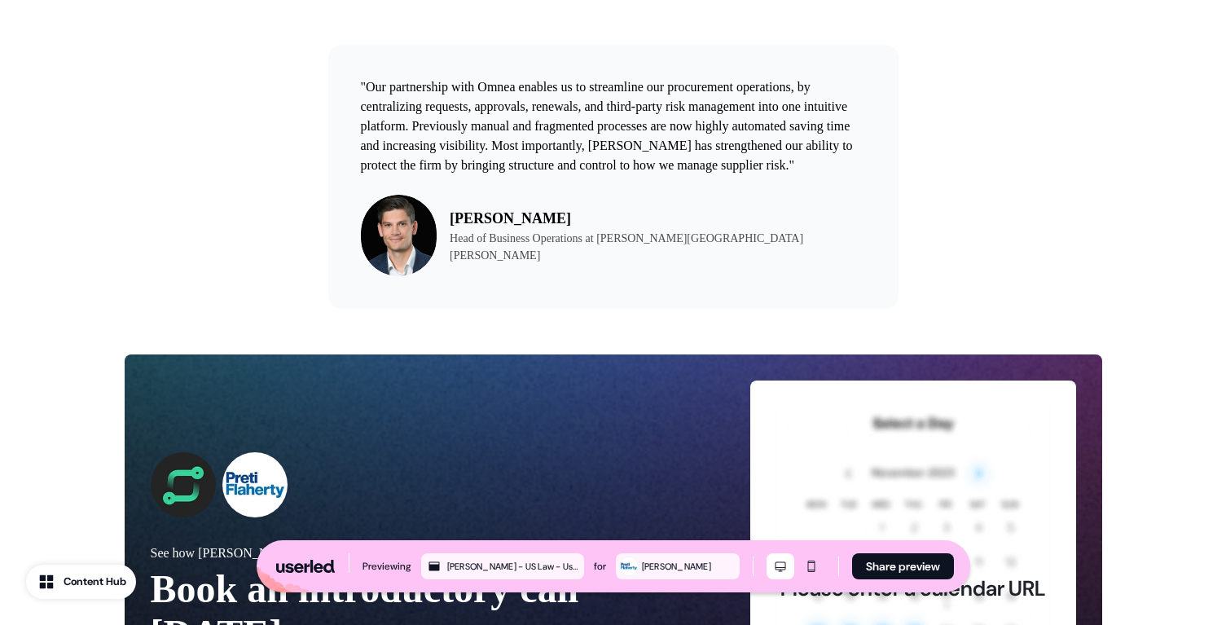
scroll to position [1526, 0]
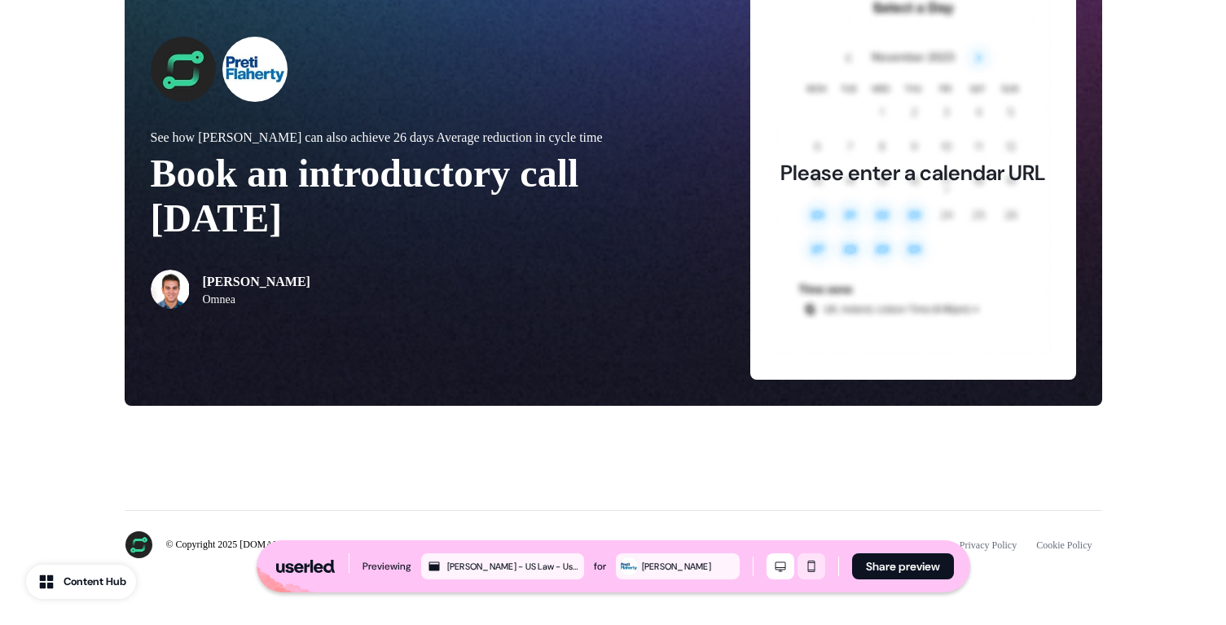
click at [805, 564] on icon "Mobile mode" at bounding box center [812, 566] width 20 height 13
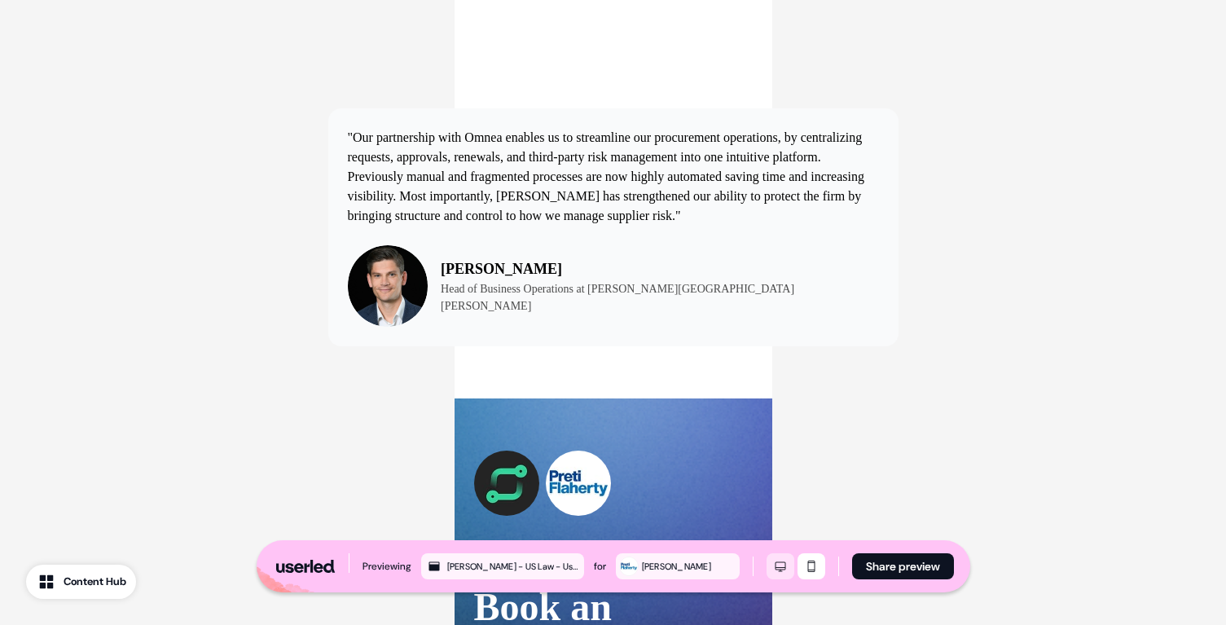
click at [780, 563] on icon "Desktop mode" at bounding box center [781, 566] width 20 height 13
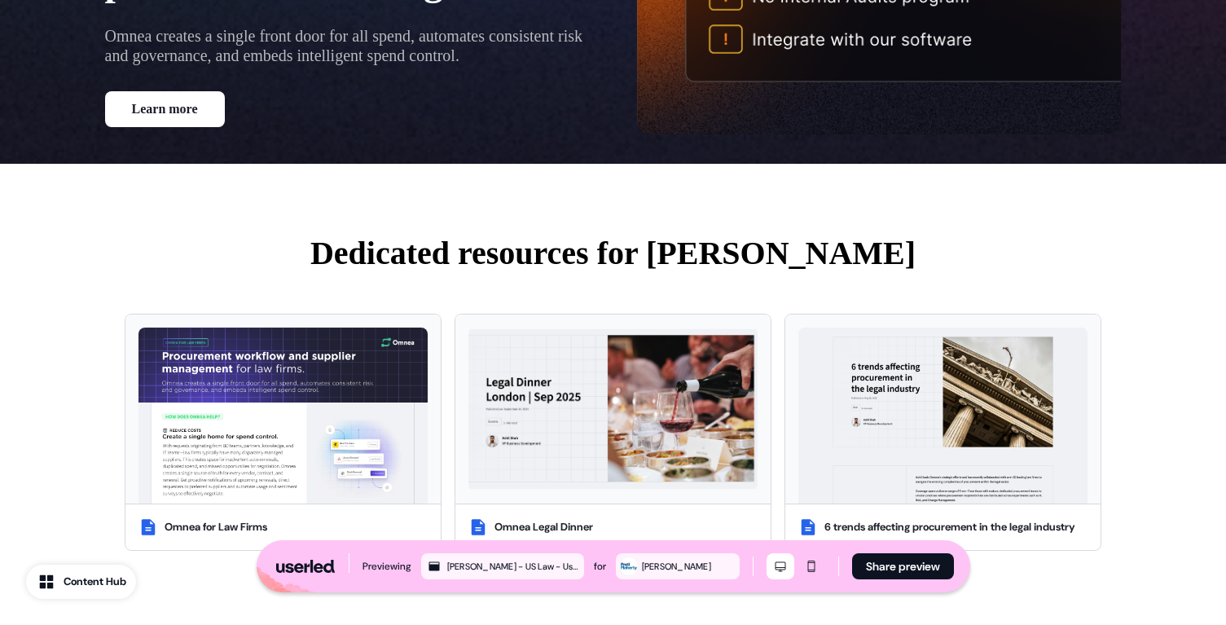
scroll to position [0, 0]
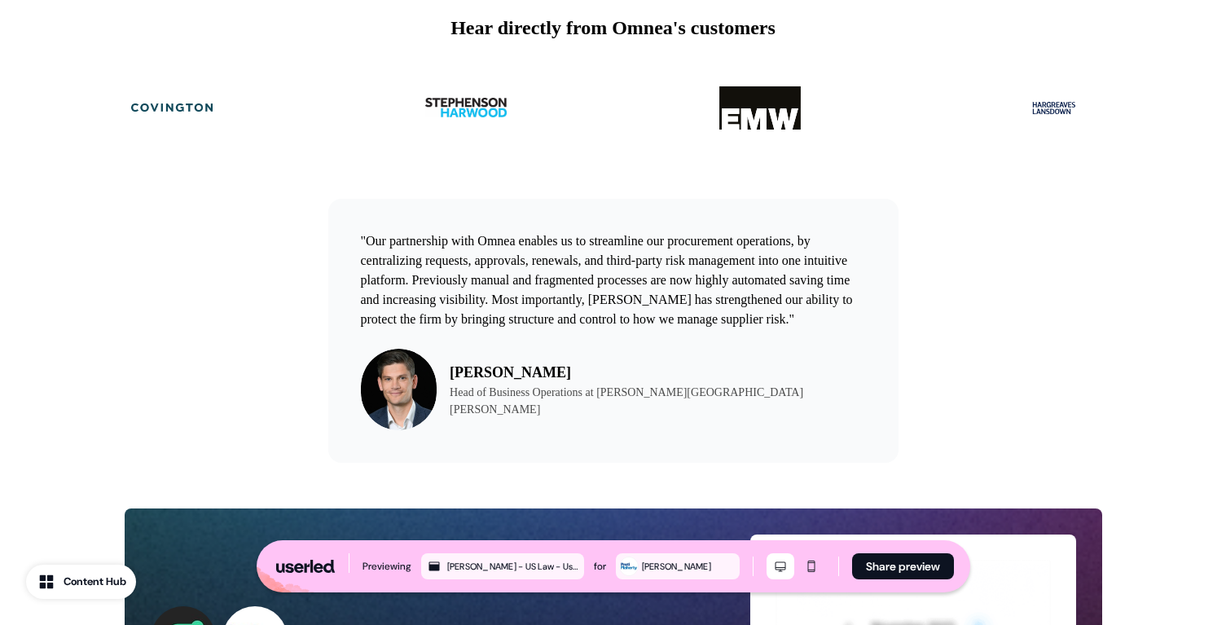
scroll to position [964, 0]
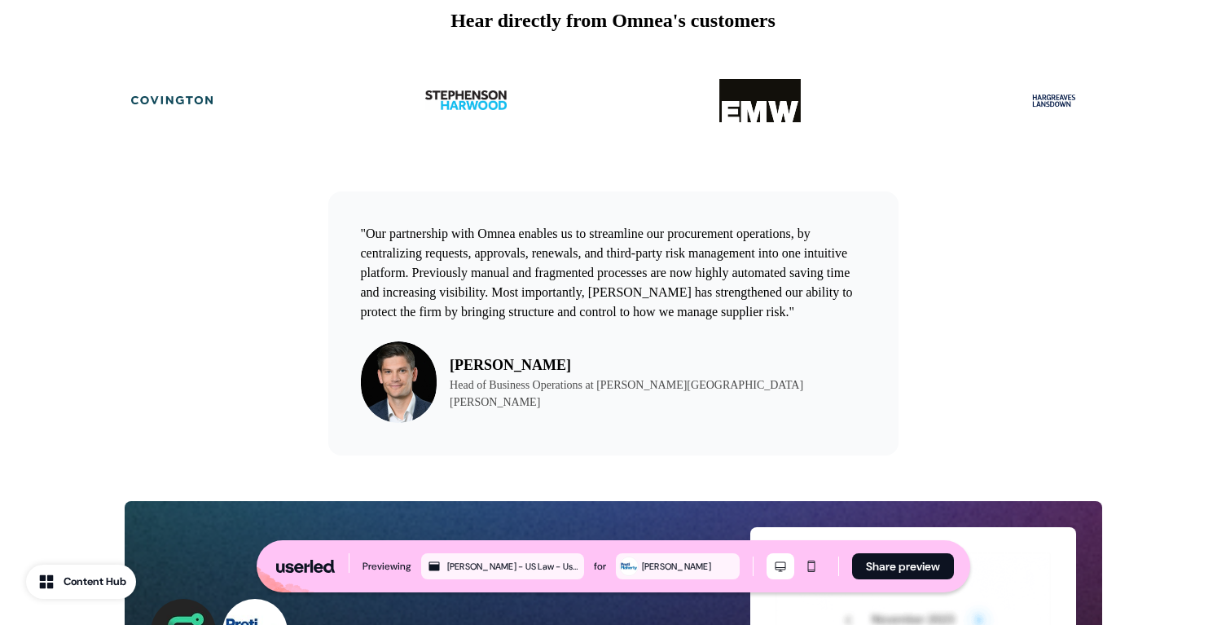
click at [665, 296] on p ""Our partnership with Omnea enables us to streamline our procurement operations…" at bounding box center [613, 273] width 505 height 98
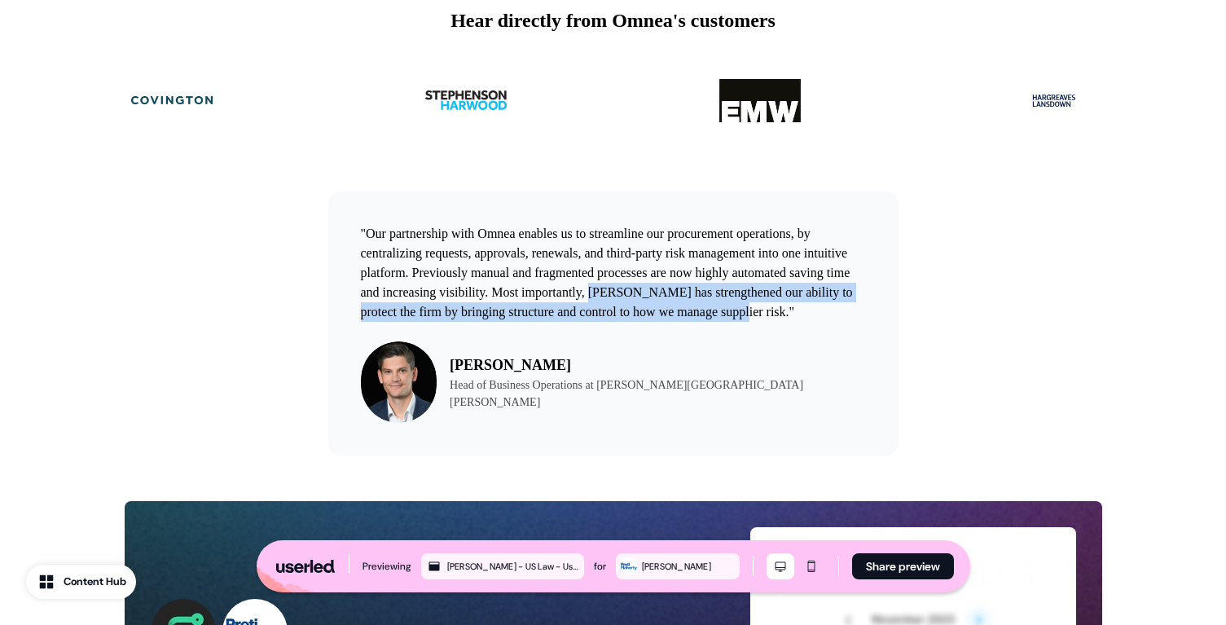
drag, startPoint x: 665, startPoint y: 296, endPoint x: 807, endPoint y: 314, distance: 142.9
click at [807, 314] on p ""Our partnership with Omnea enables us to streamline our procurement operations…" at bounding box center [613, 273] width 505 height 98
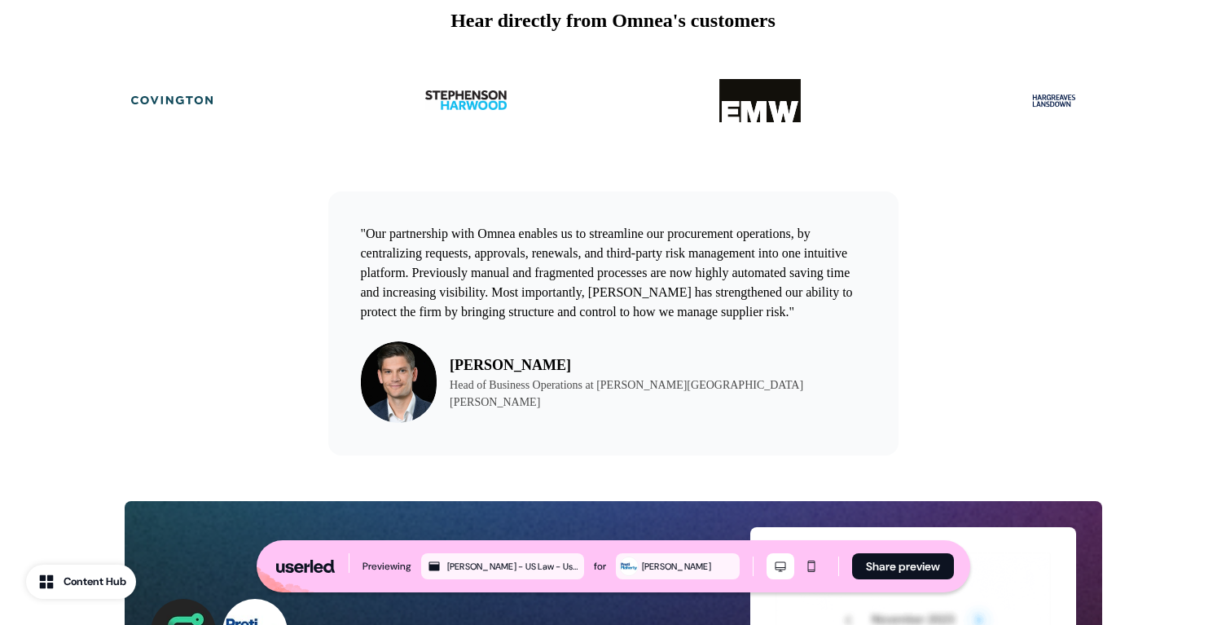
copy p "Omnea has strengthened our ability to protect the firm by bringing structure an…"
click at [664, 287] on p ""Our partnership with Omnea enables us to streamline our procurement operations…" at bounding box center [613, 273] width 505 height 98
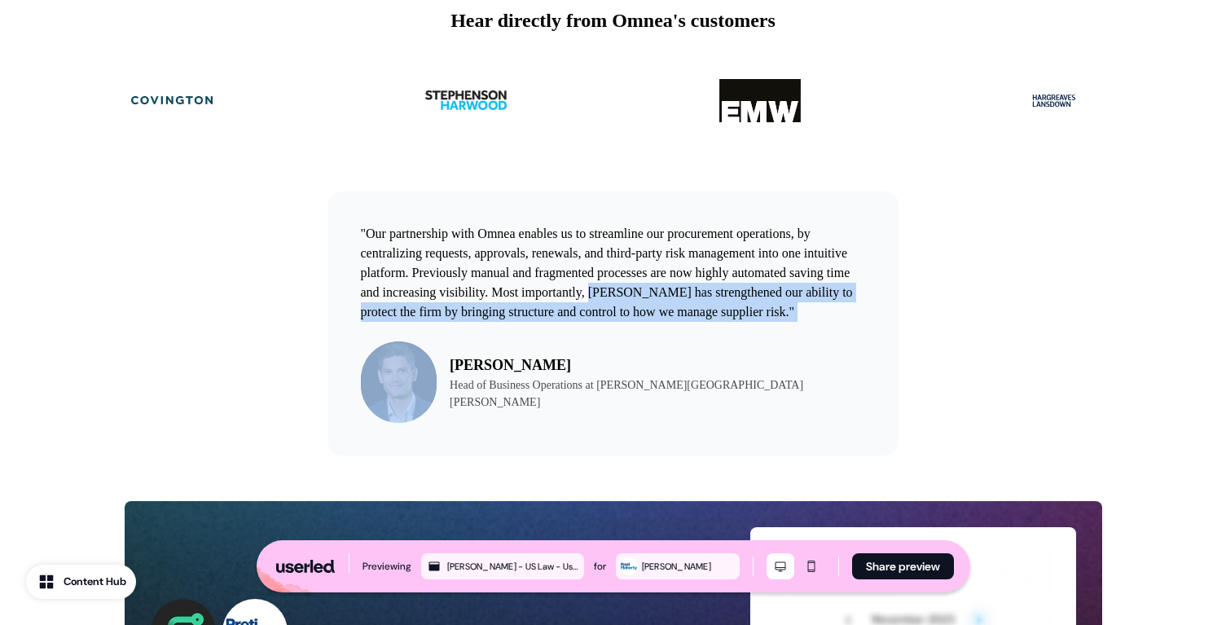
drag, startPoint x: 664, startPoint y: 287, endPoint x: 829, endPoint y: 314, distance: 167.7
click at [829, 314] on p ""Our partnership with Omnea enables us to streamline our procurement operations…" at bounding box center [613, 273] width 505 height 98
copy p "Omnea has strengthened our ability to protect the firm by bringing structure an…"
click at [963, 321] on div ""Our partnership with Omnea enables us to streamline our procurement operations…" at bounding box center [613, 323] width 1036 height 264
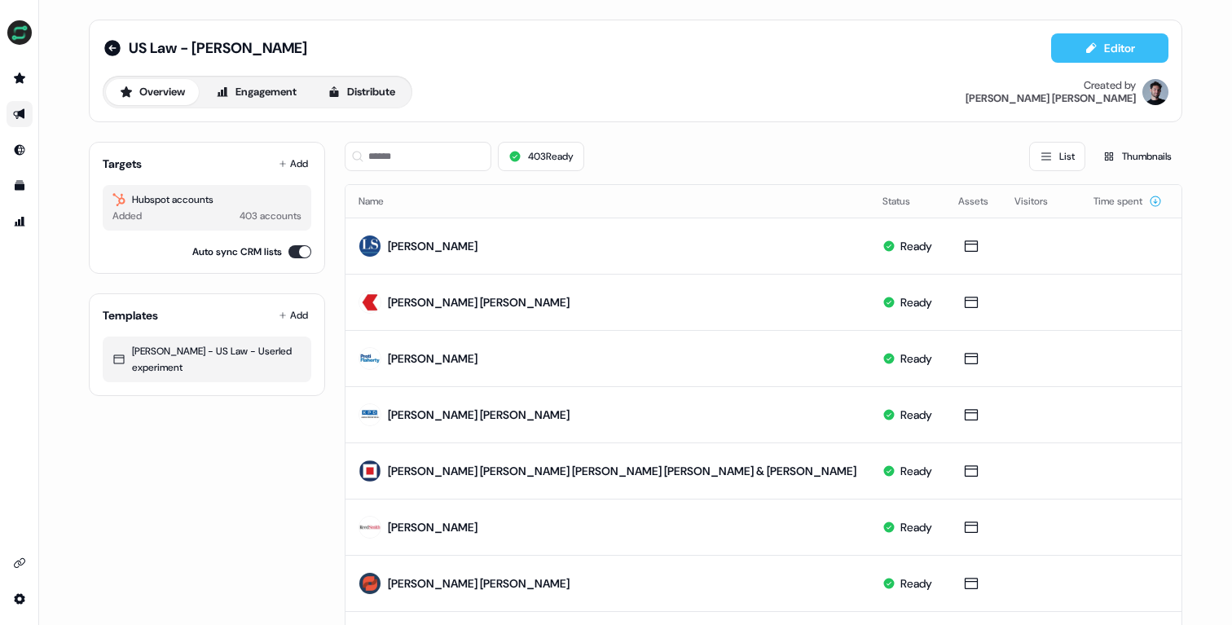
click at [1109, 53] on button "Editor" at bounding box center [1109, 47] width 117 height 29
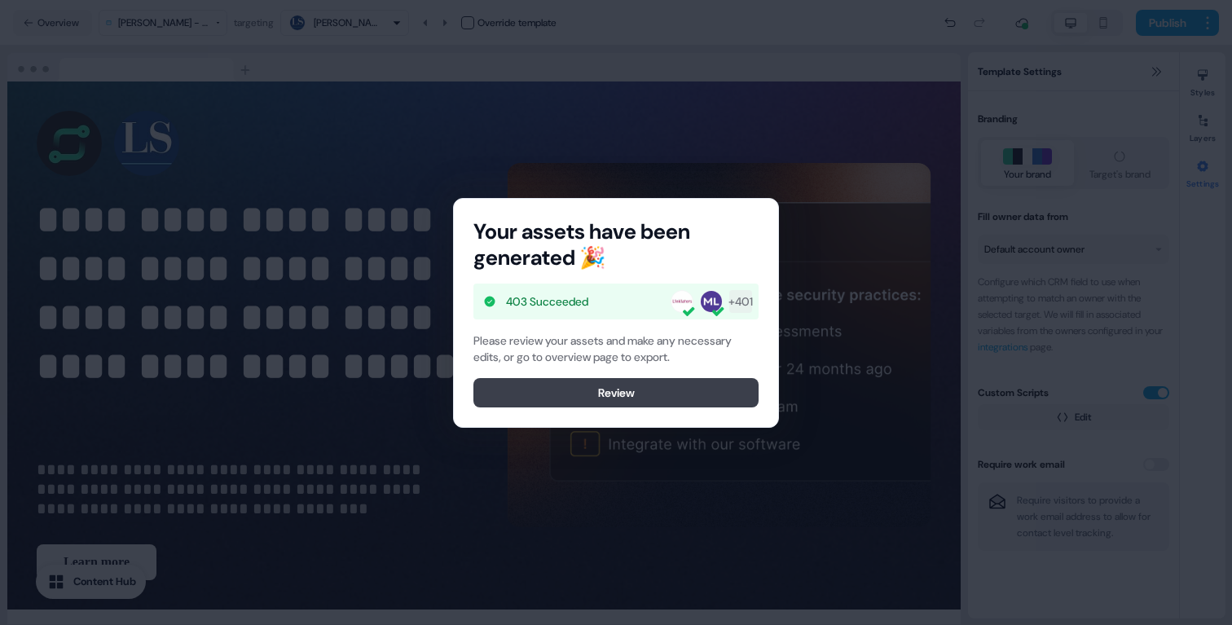
click at [668, 384] on button "Review" at bounding box center [615, 392] width 285 height 29
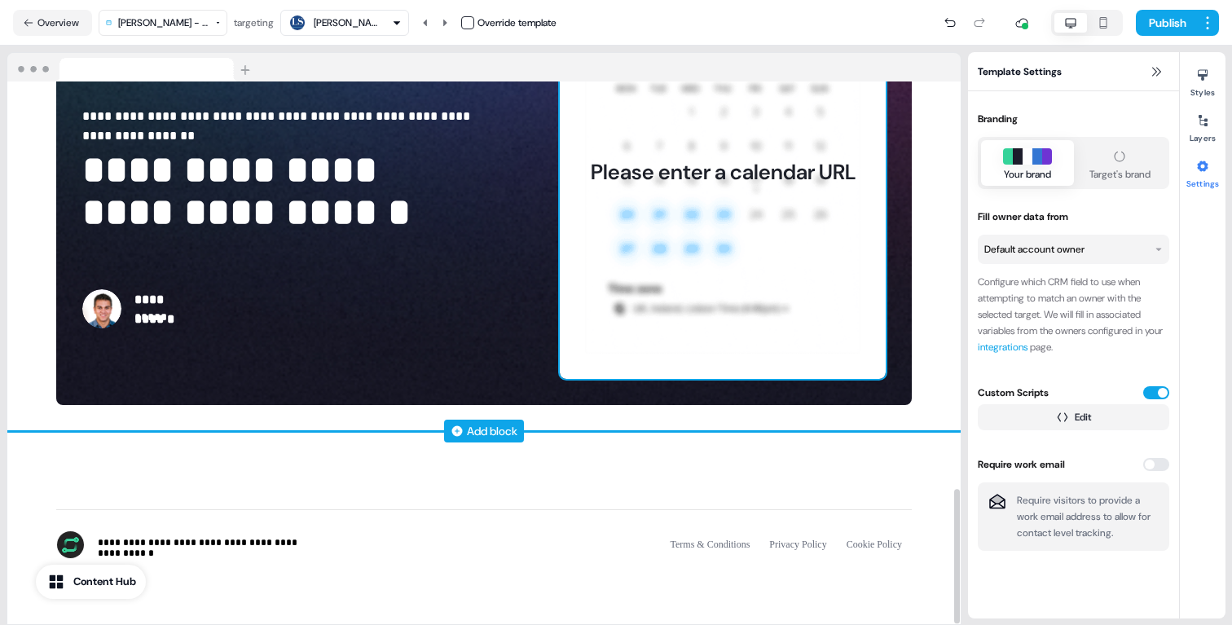
click at [732, 281] on div "Please enter a calendar URL" at bounding box center [723, 172] width 326 height 415
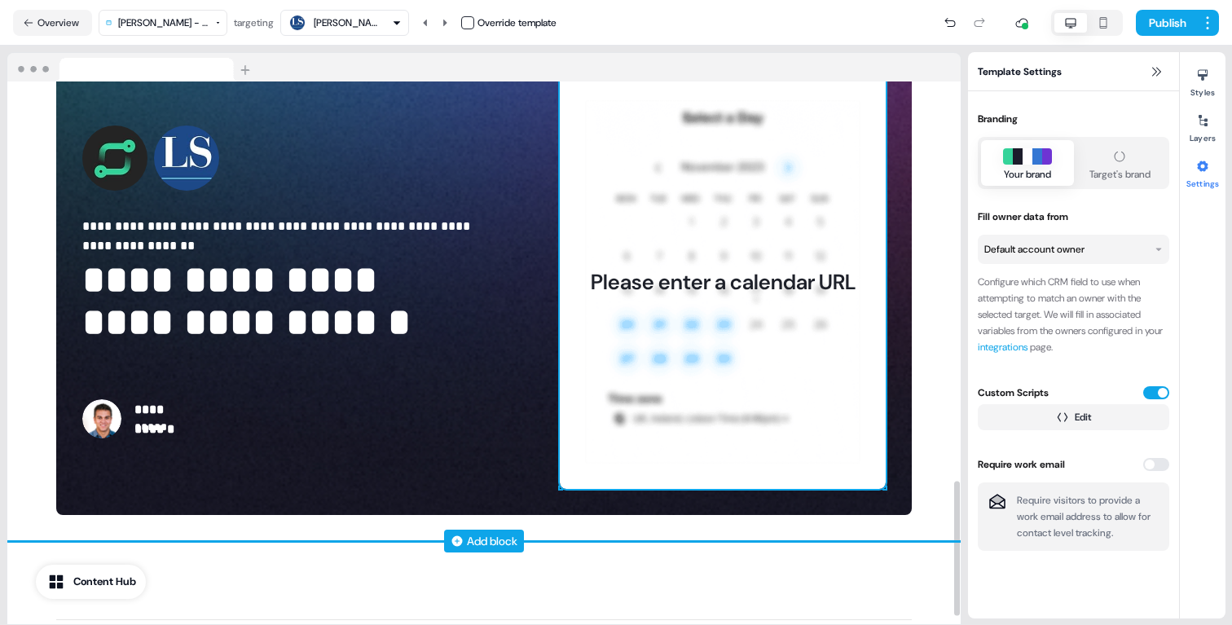
scroll to position [1524, 0]
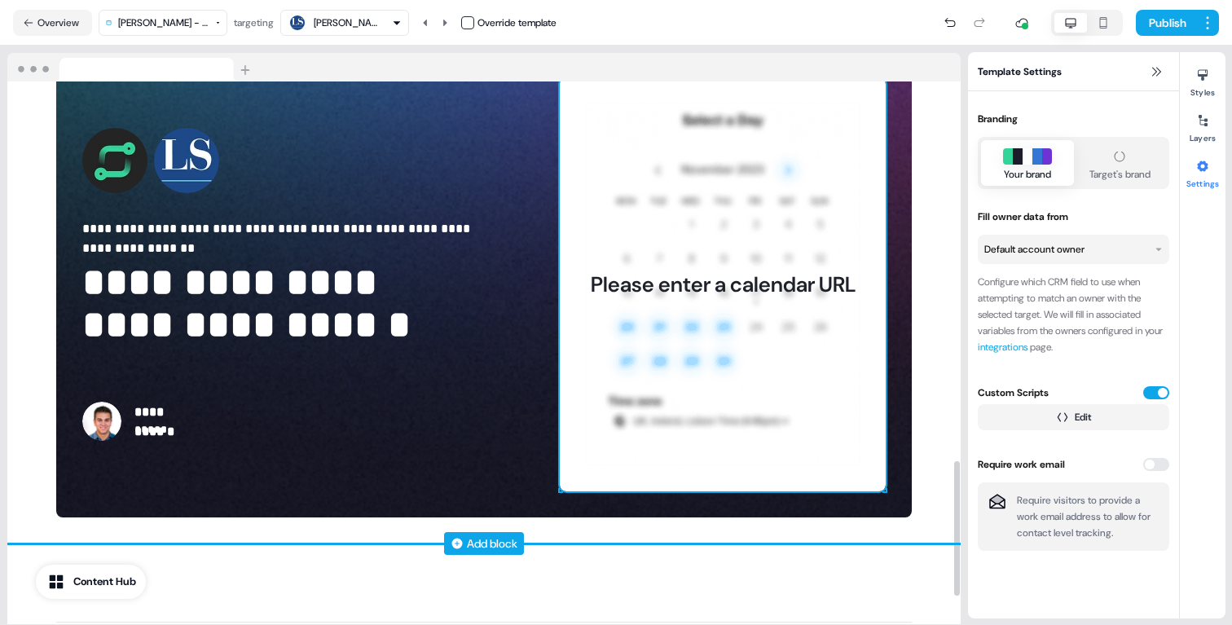
click at [732, 281] on div "Please enter a calendar URL" at bounding box center [723, 284] width 265 height 26
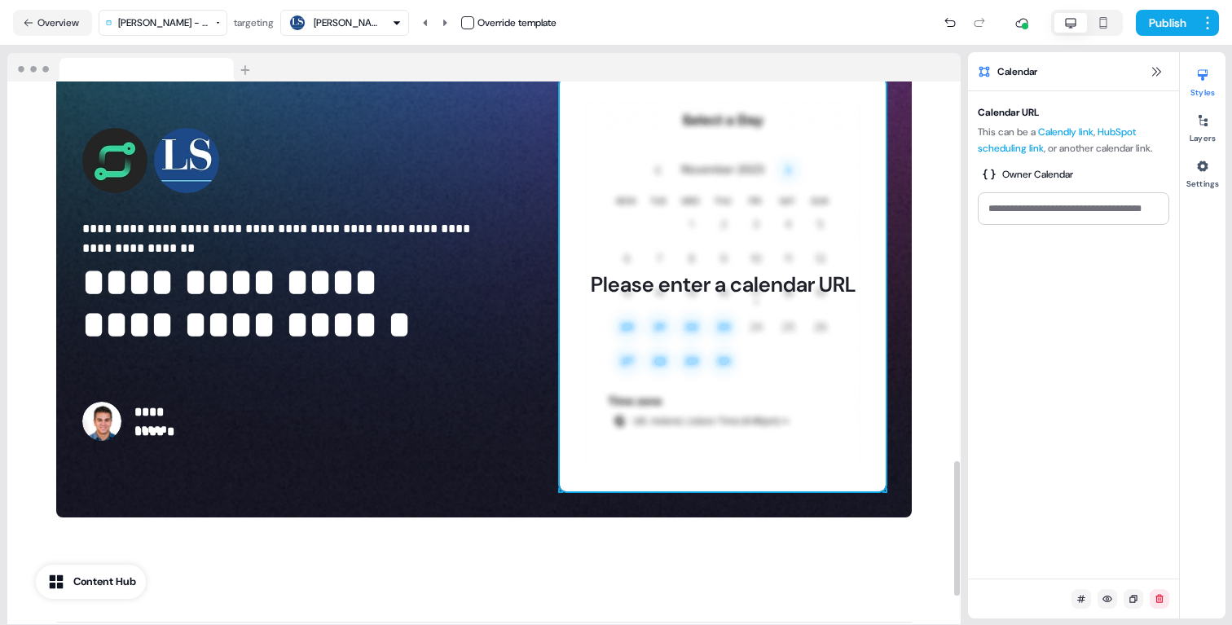
click at [1008, 188] on div "Calendar URL This can be a Calendly link , HubSpot scheduling link , or another…" at bounding box center [1072, 163] width 191 height 124
click at [1008, 218] on input at bounding box center [1072, 208] width 191 height 33
paste input "**********"
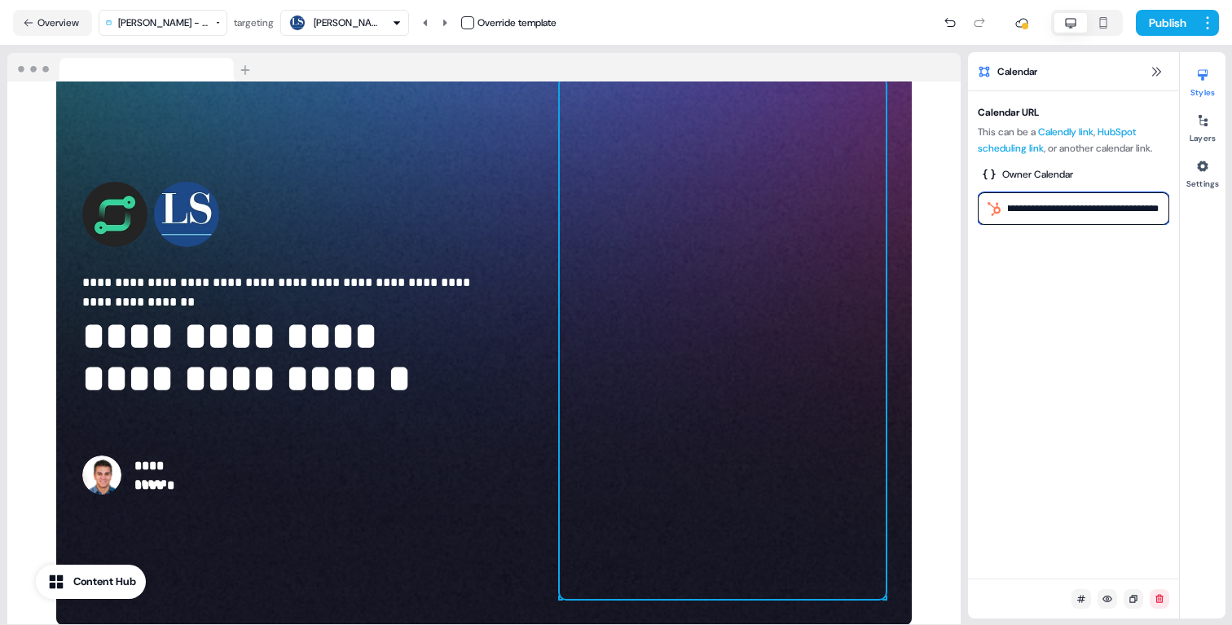
scroll to position [1578, 0]
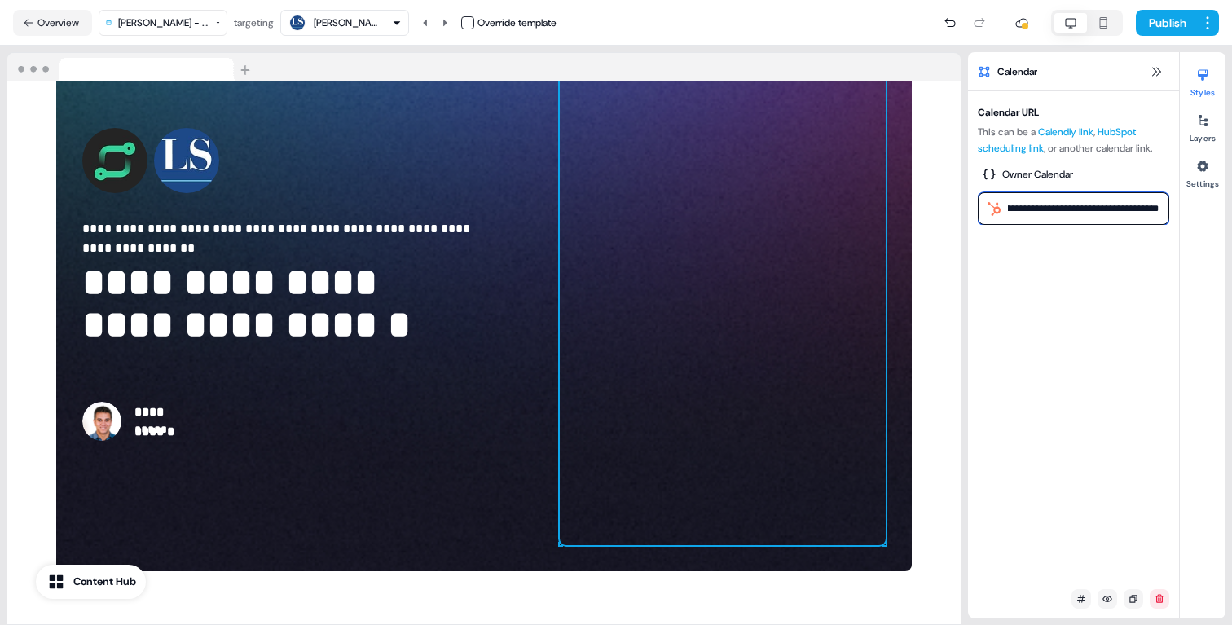
type input "**********"
click at [1065, 362] on div "**********" at bounding box center [1073, 334] width 211 height 487
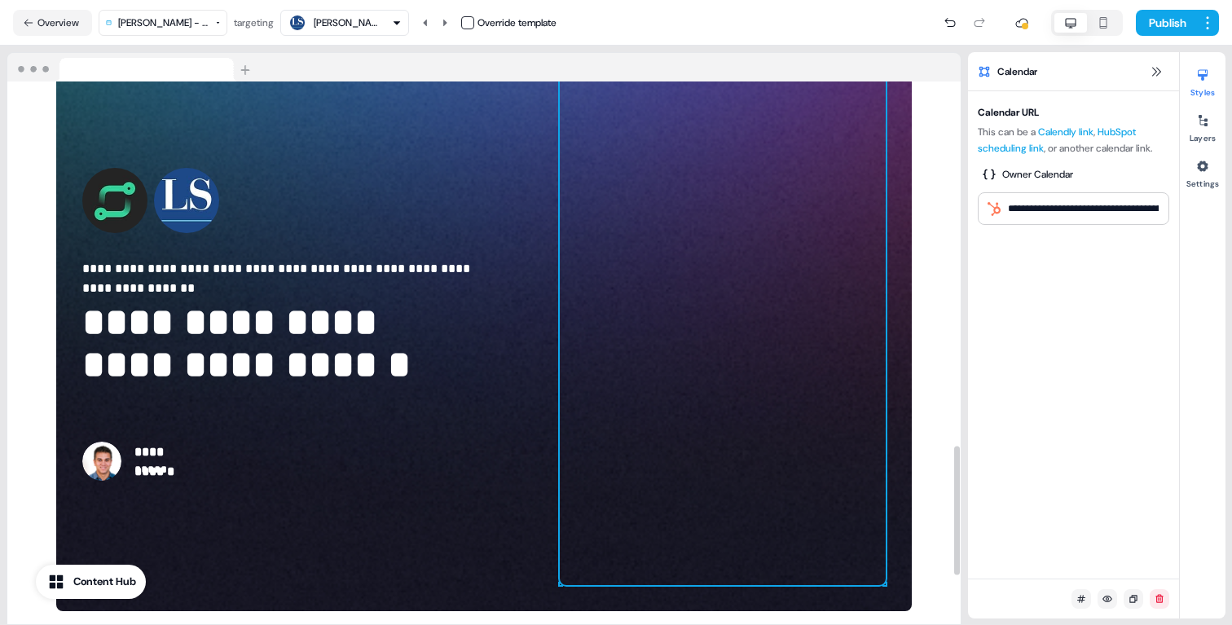
scroll to position [1535, 0]
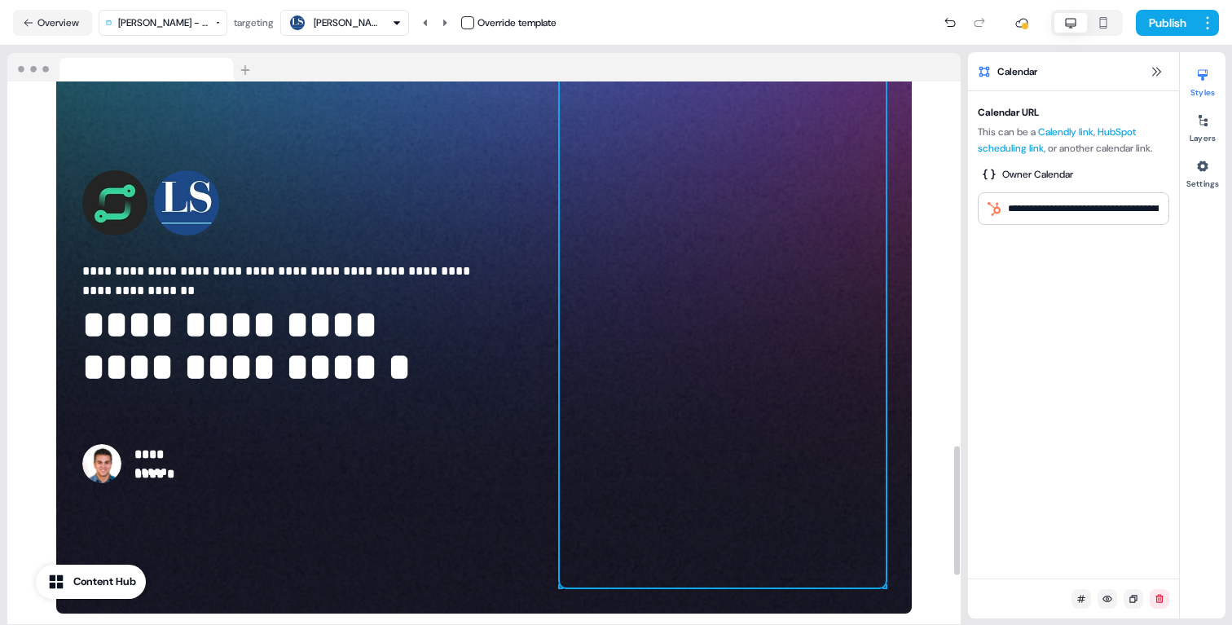
click at [799, 276] on div at bounding box center [723, 326] width 326 height 521
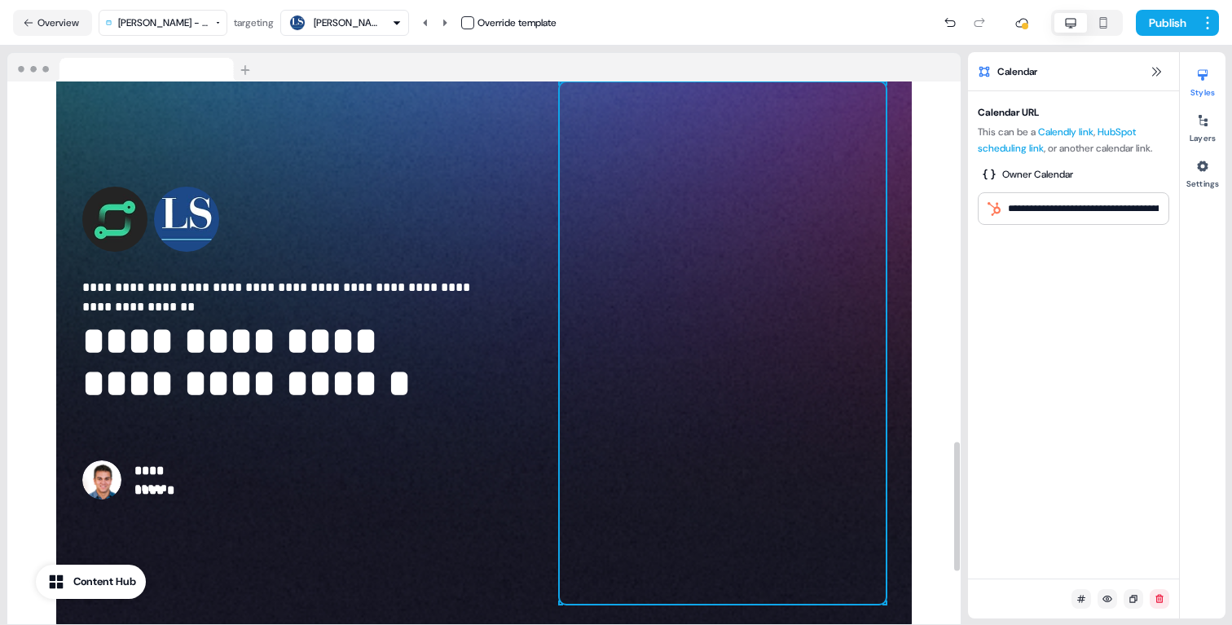
scroll to position [1518, 0]
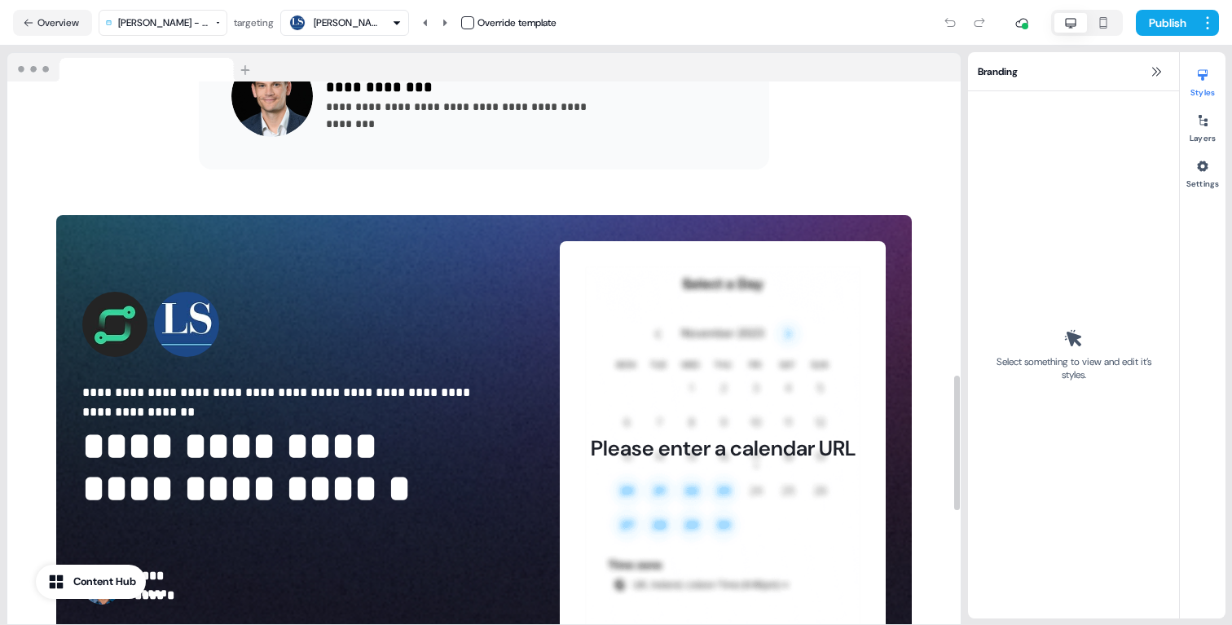
scroll to position [1636, 0]
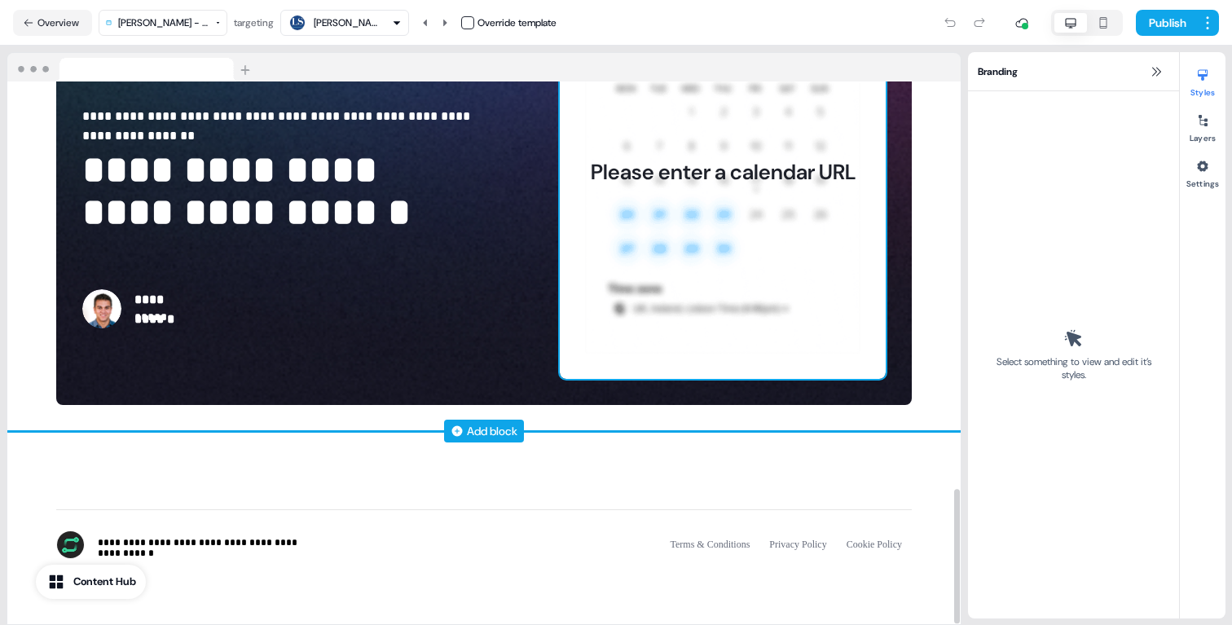
click at [775, 245] on div "Please enter a calendar URL" at bounding box center [723, 172] width 326 height 415
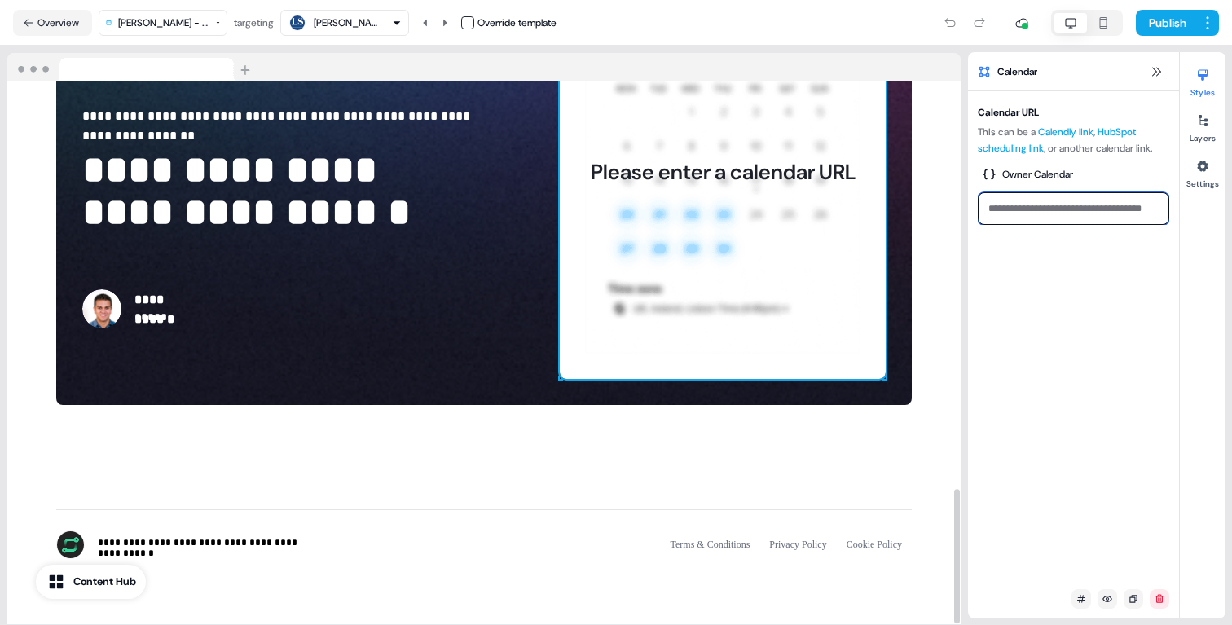
click at [1035, 221] on input at bounding box center [1072, 208] width 191 height 33
paste input "******"
type input "******"
paste input "**********"
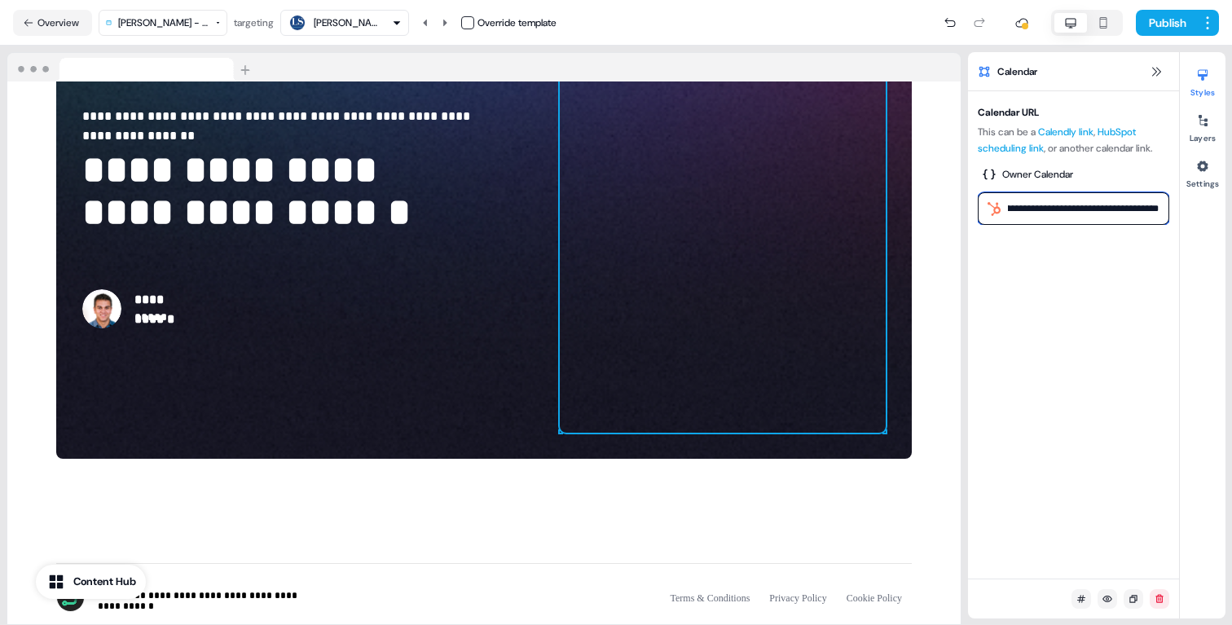
type input "**********"
click at [1033, 317] on div "**********" at bounding box center [1073, 334] width 211 height 487
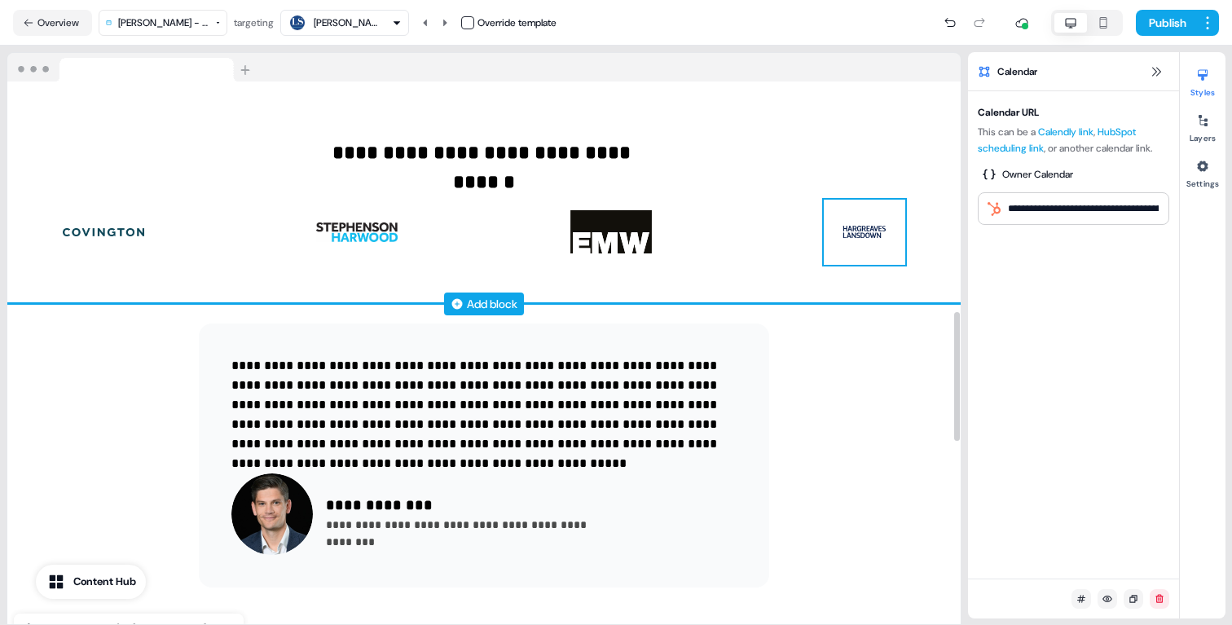
scroll to position [969, 0]
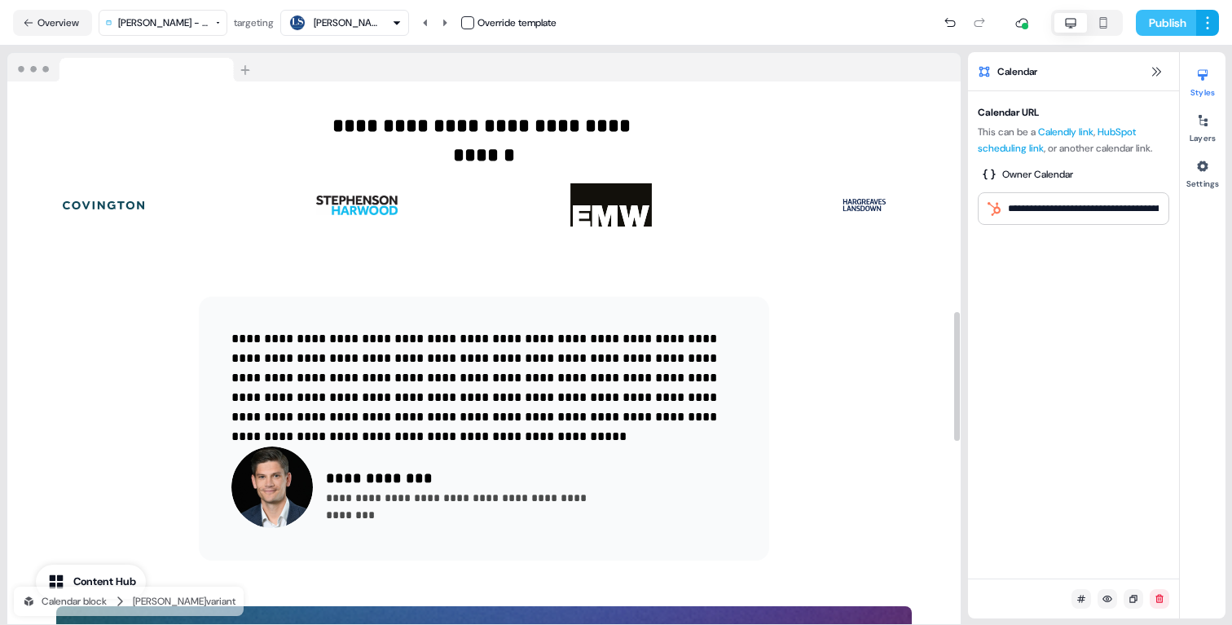
click at [1161, 26] on button "Publish" at bounding box center [1165, 23] width 60 height 26
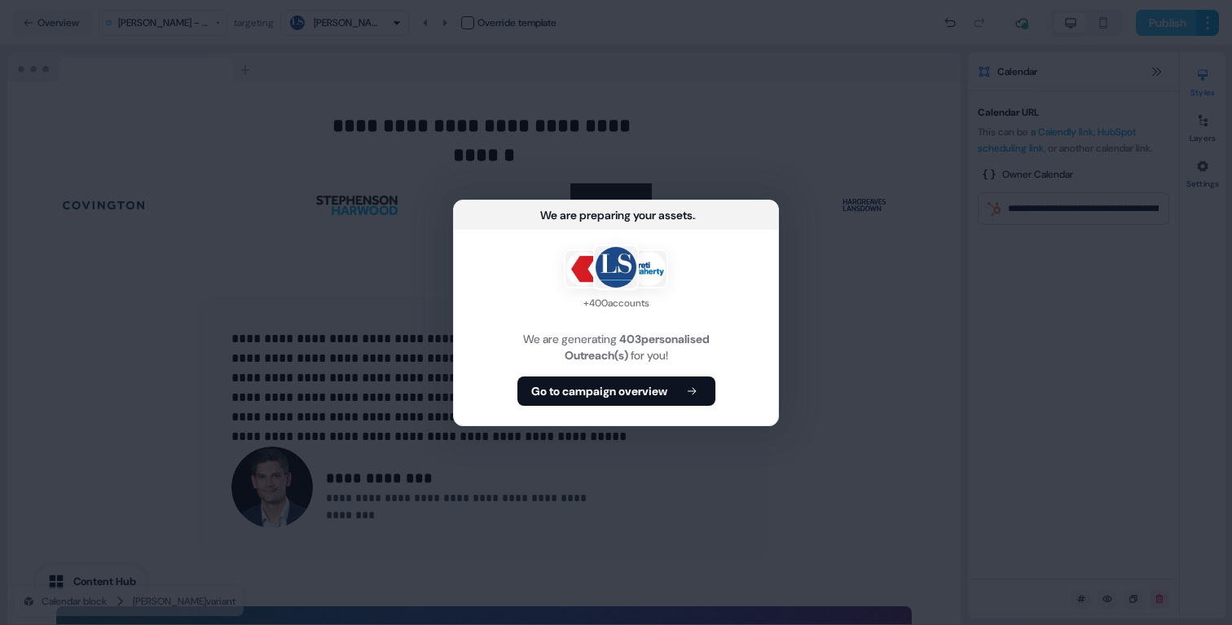
click at [1161, 26] on div "We are preparing your assets ... + 400 accounts We are generating 403 personali…" at bounding box center [616, 312] width 1232 height 625
click at [609, 388] on b "Go to campaign overview" at bounding box center [599, 391] width 136 height 16
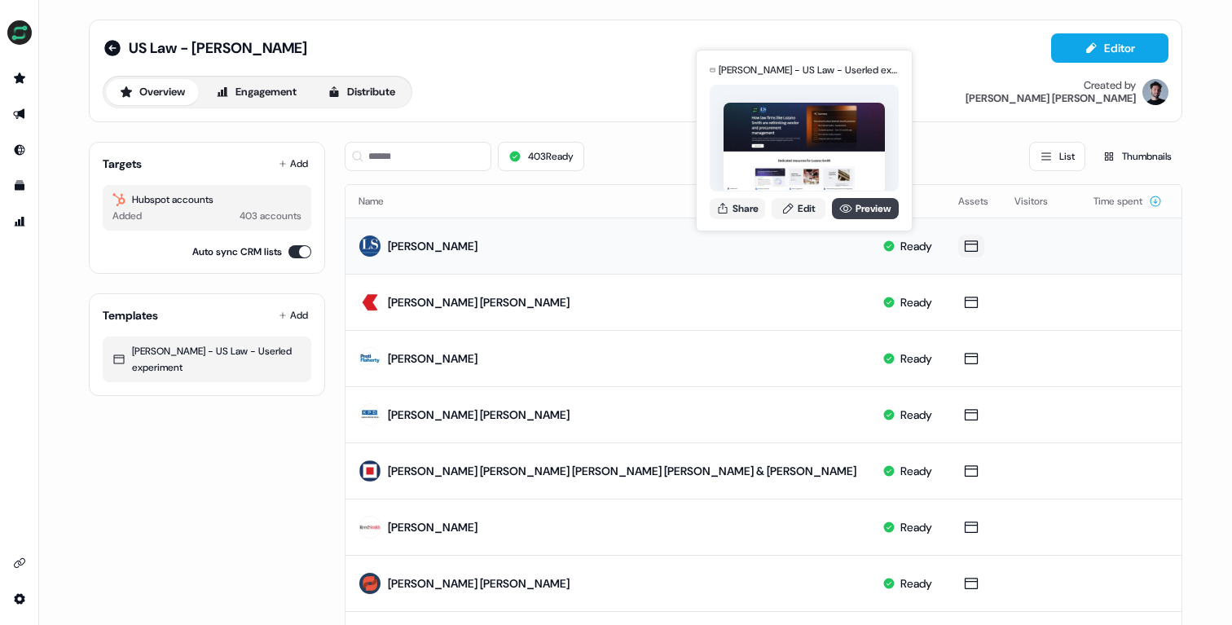
click at [856, 211] on link "Preview" at bounding box center [865, 208] width 67 height 21
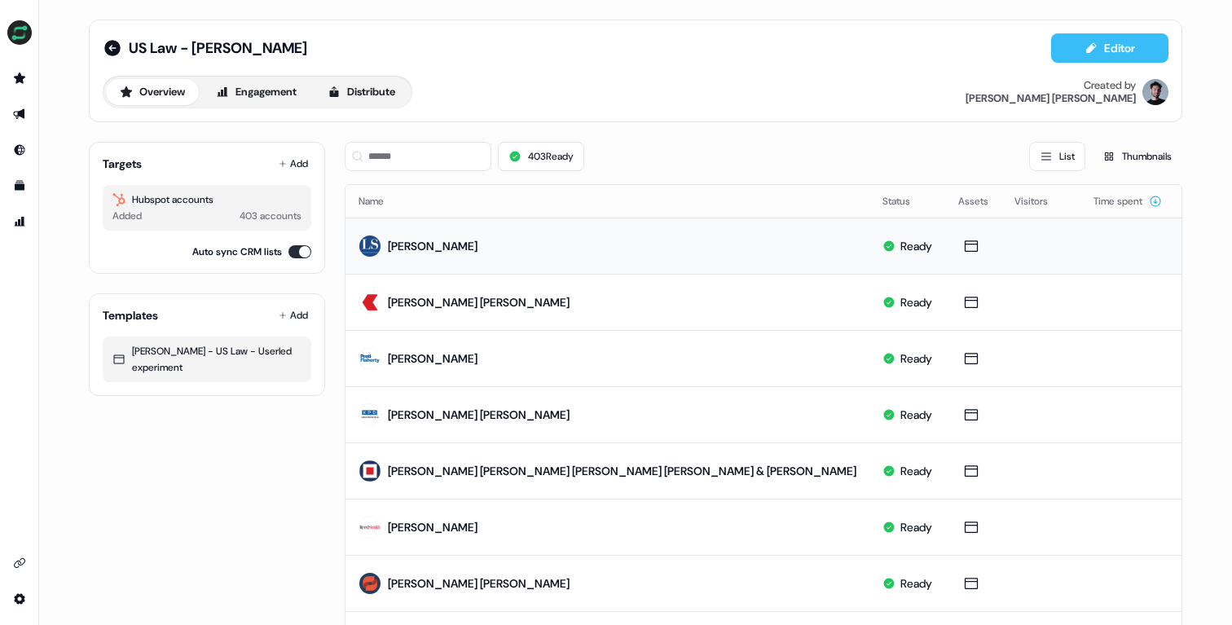
click at [1079, 54] on button "Editor" at bounding box center [1109, 47] width 117 height 29
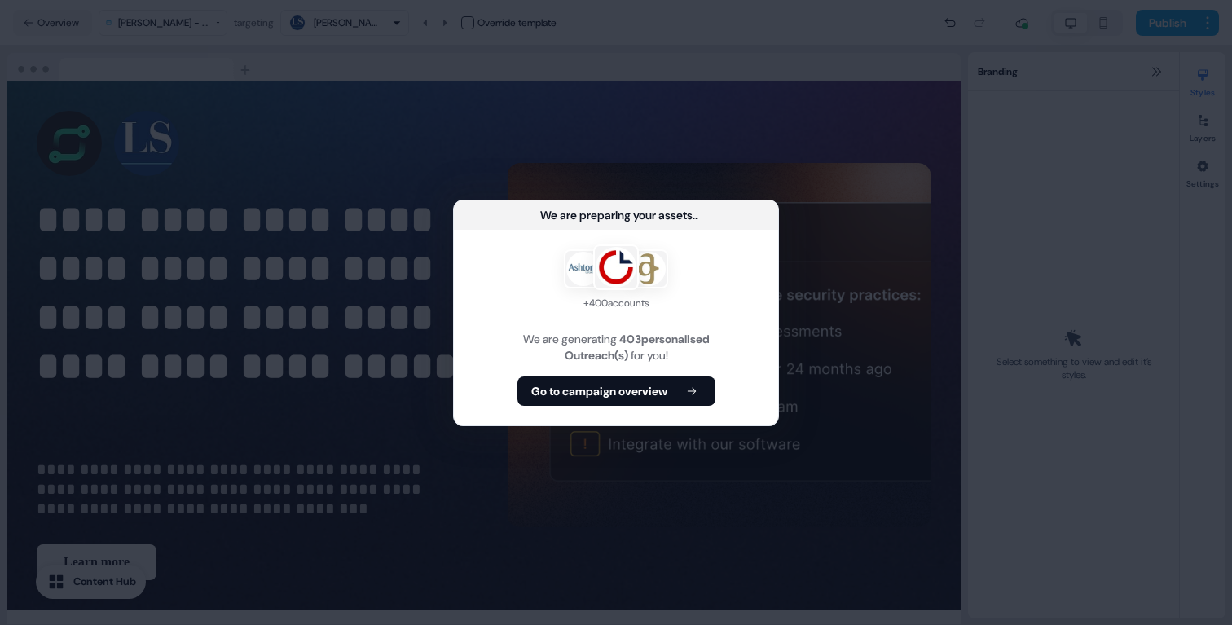
click at [760, 219] on div "We are preparing your assets ..." at bounding box center [616, 214] width 324 height 29
click at [643, 390] on b "Go to campaign overview" at bounding box center [599, 391] width 136 height 16
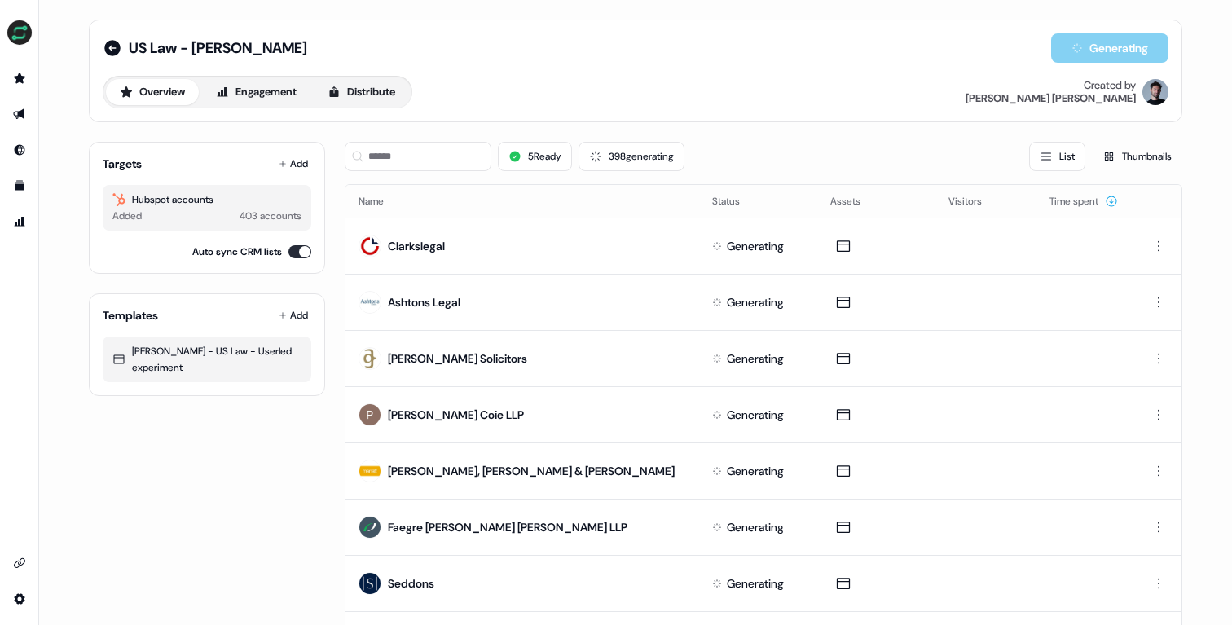
click at [791, 110] on div "US Law - Sam T Generating Overview Engagement Distribute Created by Patrick Pen…" at bounding box center [635, 71] width 1093 height 103
click at [256, 94] on button "Engagement" at bounding box center [256, 92] width 108 height 26
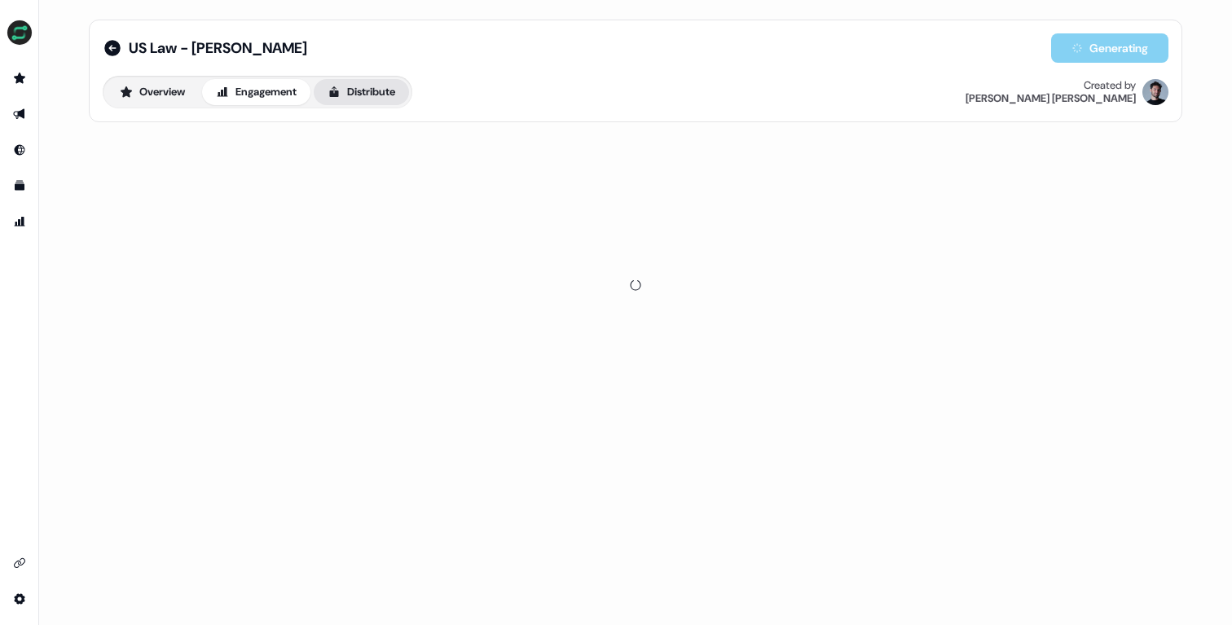
click at [359, 90] on button "Distribute" at bounding box center [361, 92] width 95 height 26
drag, startPoint x: 231, startPoint y: 130, endPoint x: 433, endPoint y: 130, distance: 201.2
click at [433, 130] on div "The assets have not finished generating . Please check back later." at bounding box center [635, 137] width 1093 height 16
click at [182, 90] on button "Overview" at bounding box center [152, 92] width 93 height 26
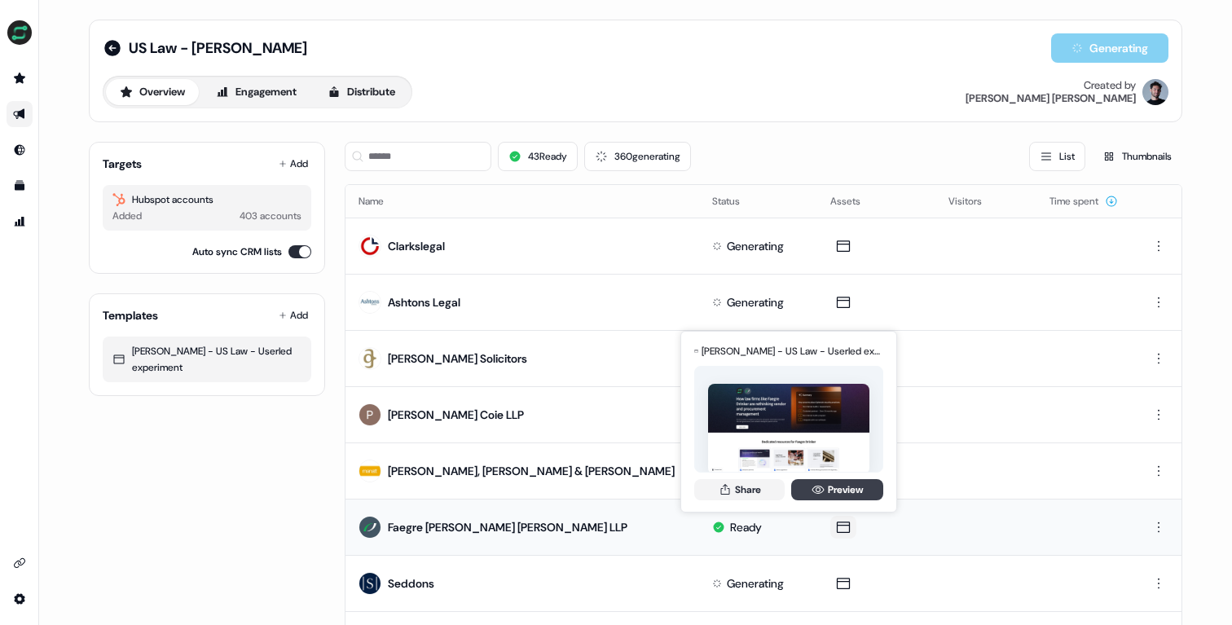
click at [833, 490] on link "Preview" at bounding box center [837, 489] width 92 height 21
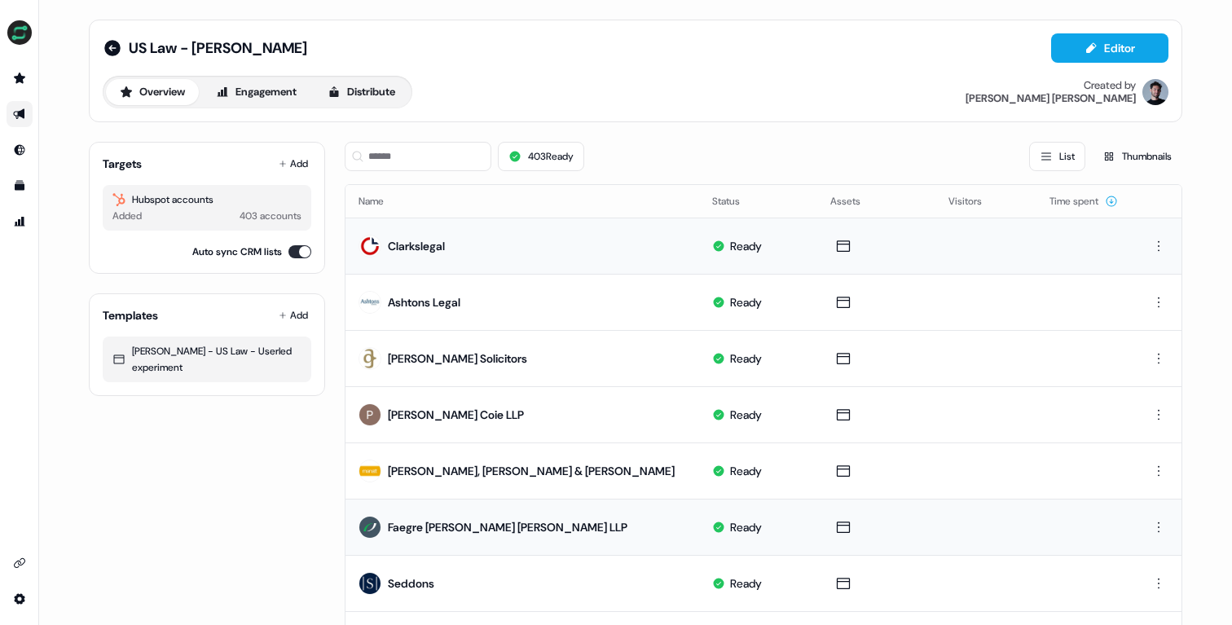
click at [817, 248] on td at bounding box center [876, 245] width 118 height 56
click at [833, 248] on icon at bounding box center [843, 246] width 20 height 16
click at [833, 246] on icon at bounding box center [843, 246] width 20 height 16
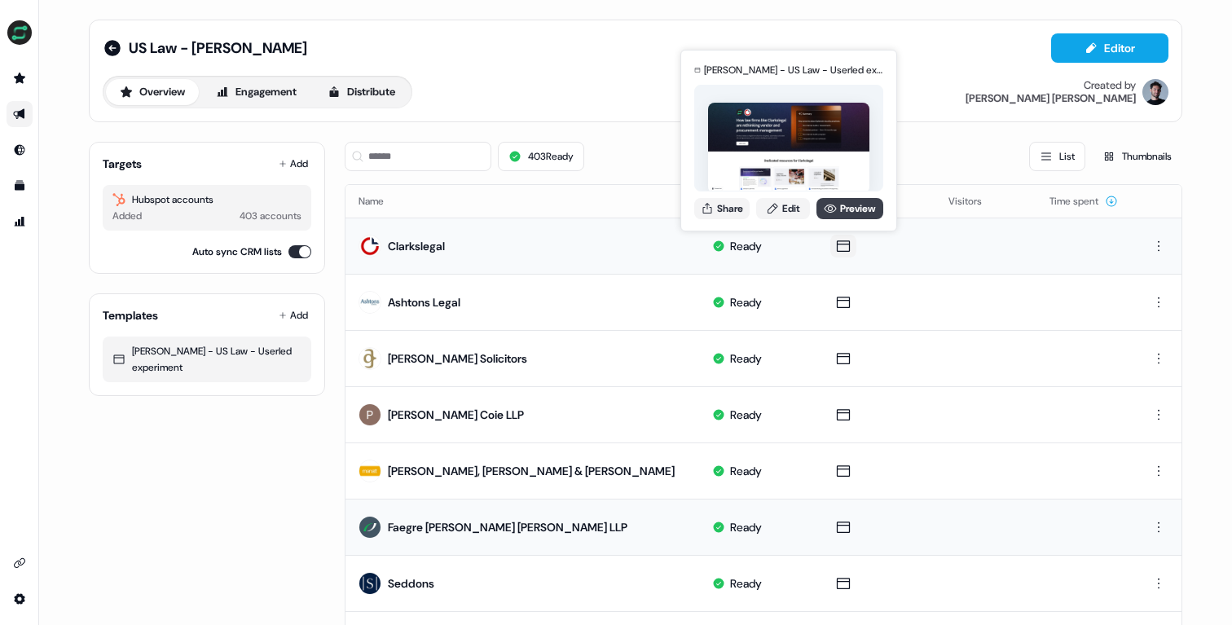
click at [844, 207] on link "Preview" at bounding box center [849, 208] width 67 height 21
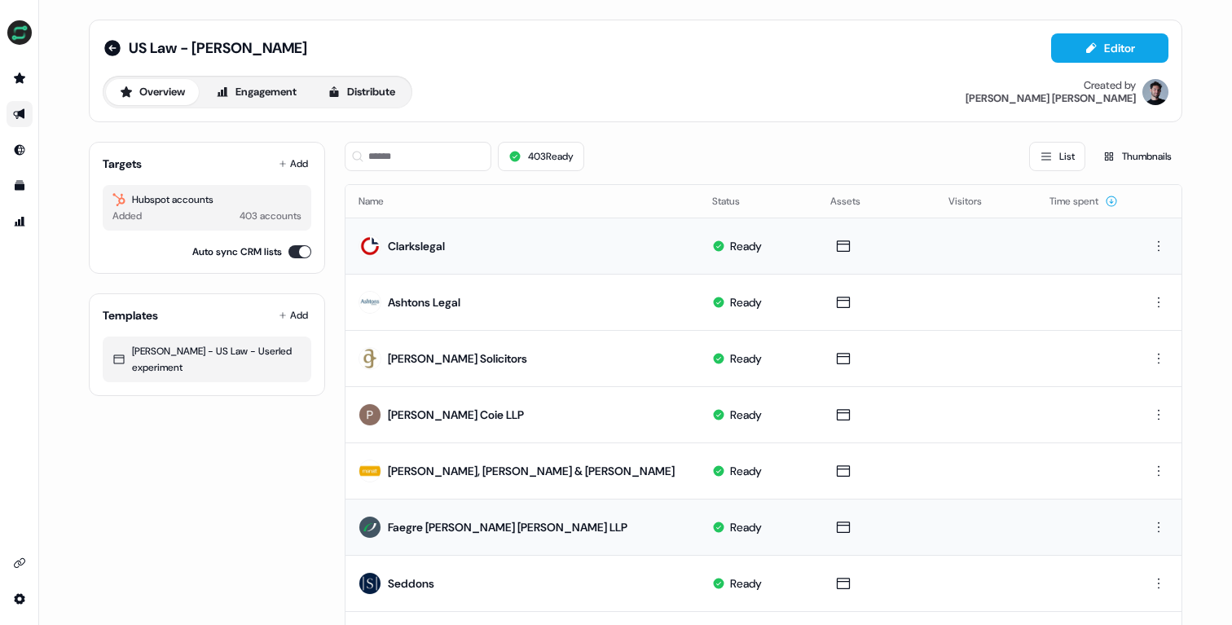
click at [756, 86] on div "Overview Engagement Distribute Created by Patrick Penzo" at bounding box center [635, 92] width 1065 height 33
click at [392, 59] on div "US Law - Sam T Editor" at bounding box center [635, 47] width 1065 height 29
click at [381, 98] on button "Distribute" at bounding box center [361, 92] width 95 height 26
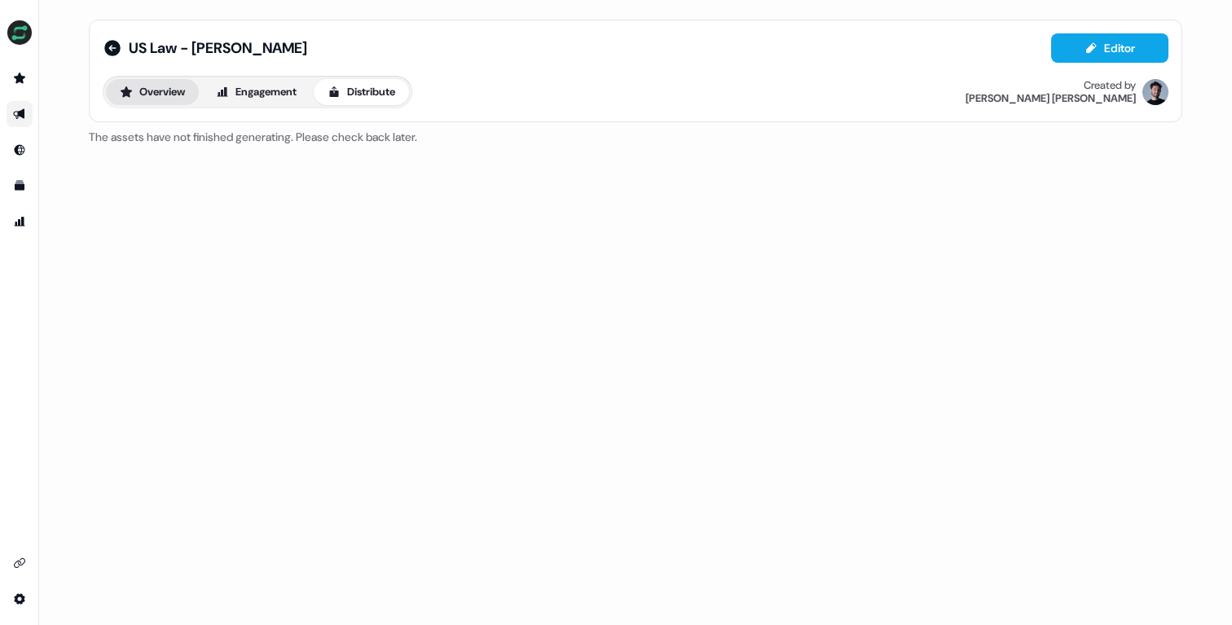
click at [176, 103] on button "Overview" at bounding box center [152, 92] width 93 height 26
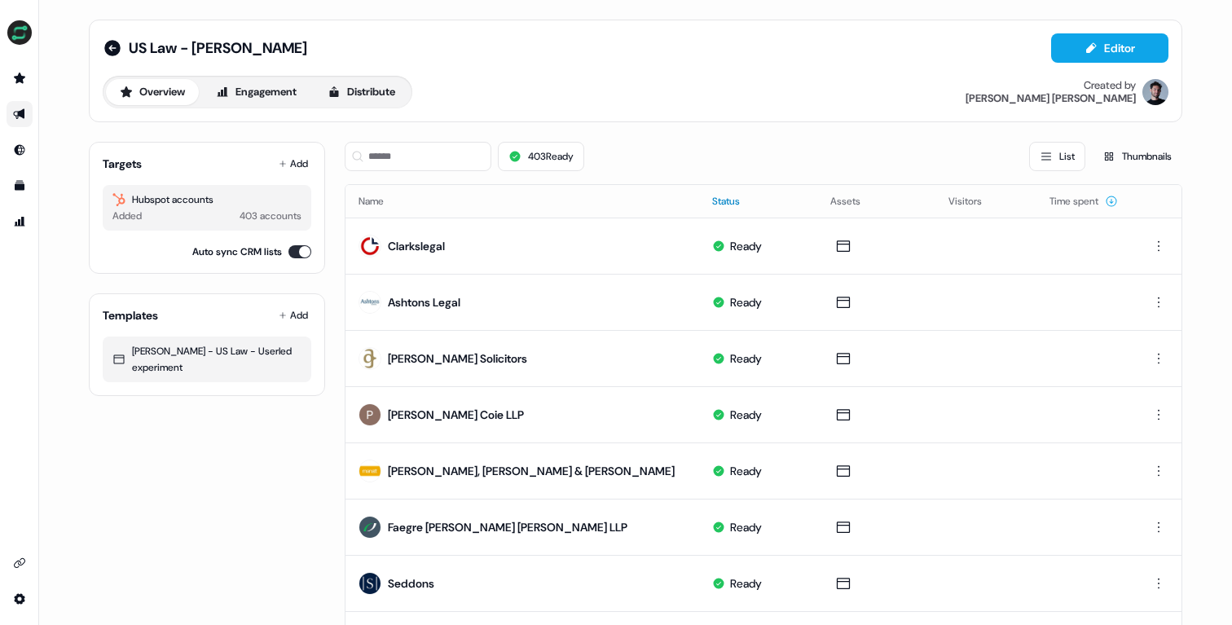
click at [712, 194] on button "Status" at bounding box center [735, 201] width 47 height 29
click at [714, 144] on div "403 Ready List Thumbnails" at bounding box center [763, 156] width 837 height 29
click at [799, 149] on div "403 Ready List Thumbnails" at bounding box center [763, 156] width 837 height 29
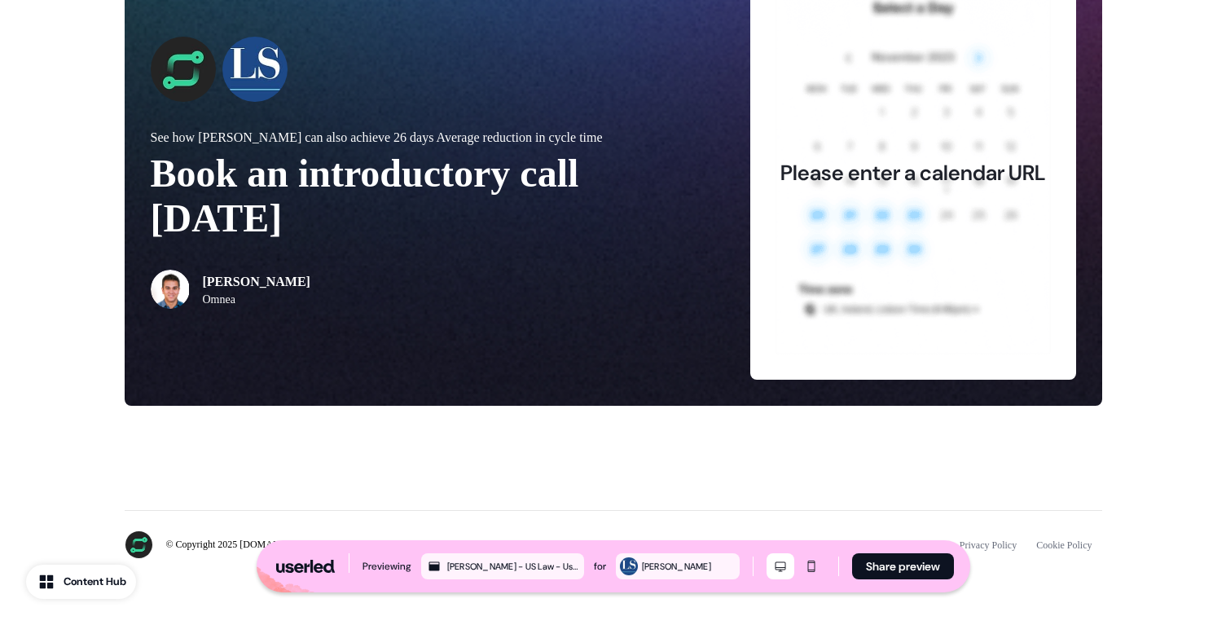
scroll to position [1404, 0]
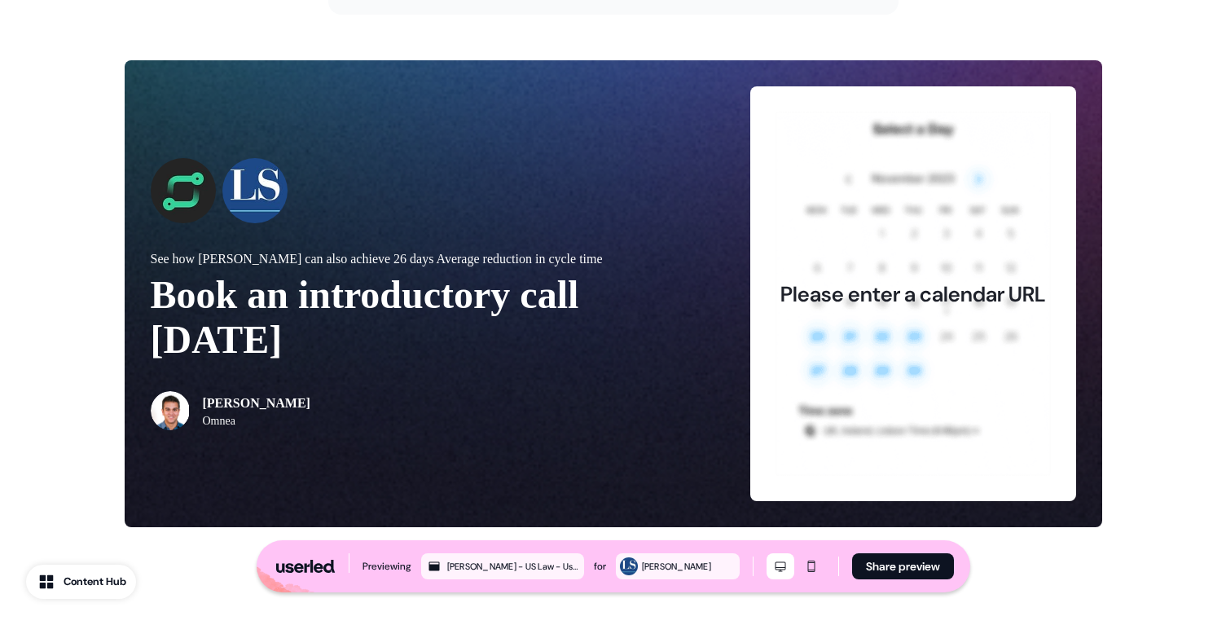
click at [868, 168] on div "Please enter a calendar URL" at bounding box center [913, 293] width 326 height 415
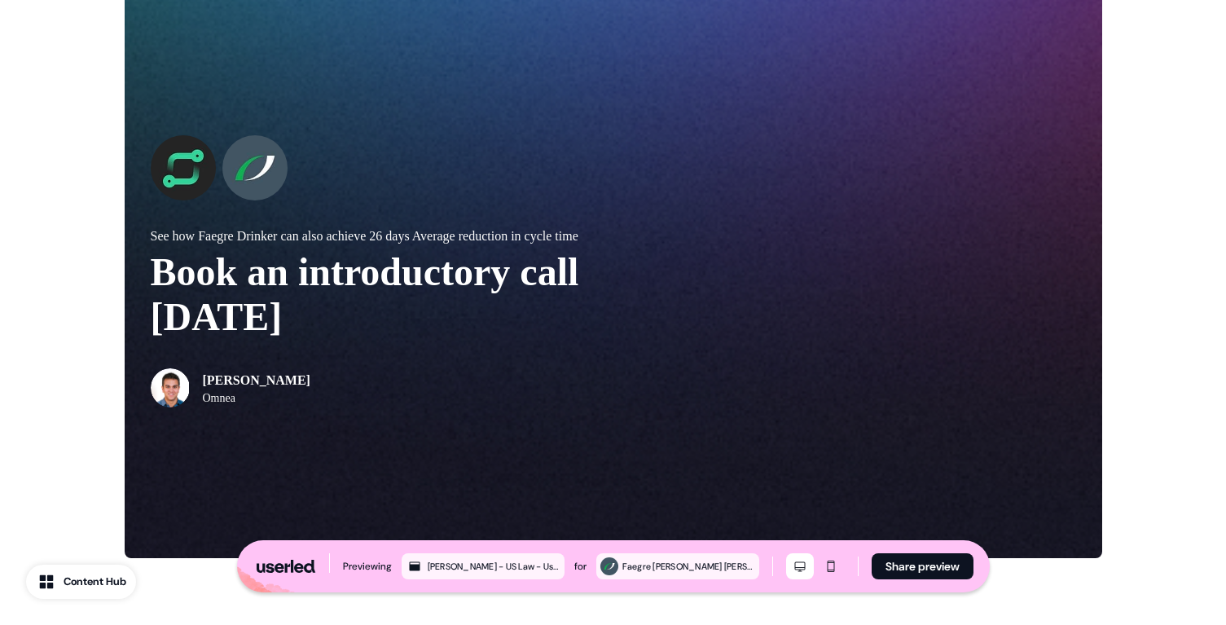
scroll to position [1474, 0]
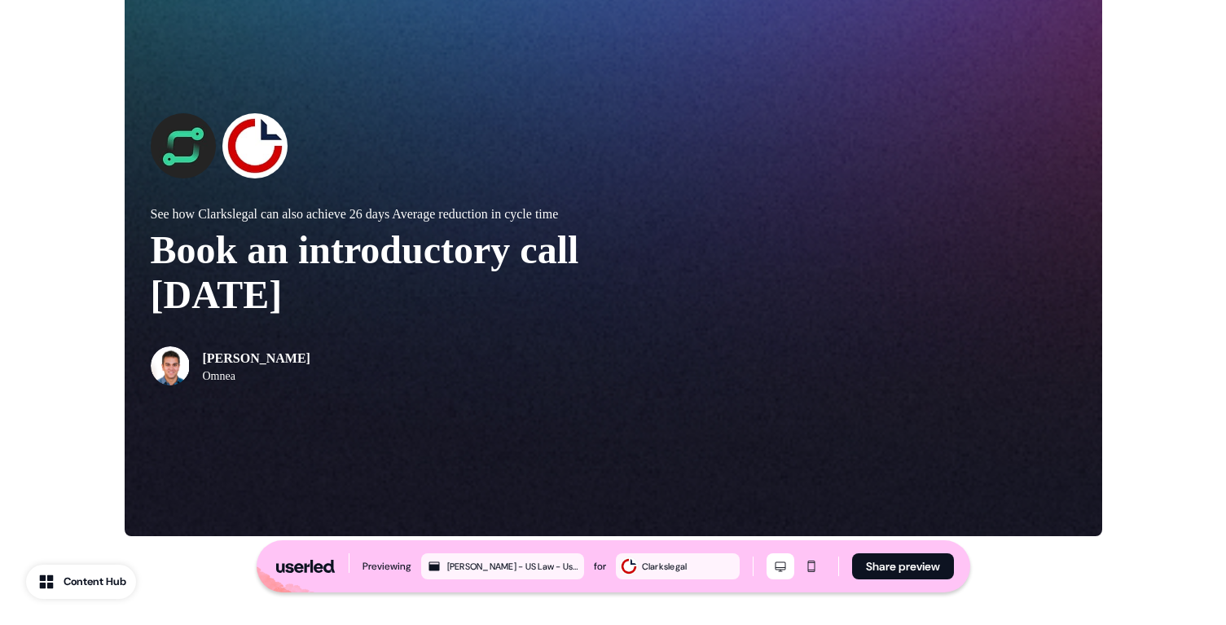
scroll to position [1500, 0]
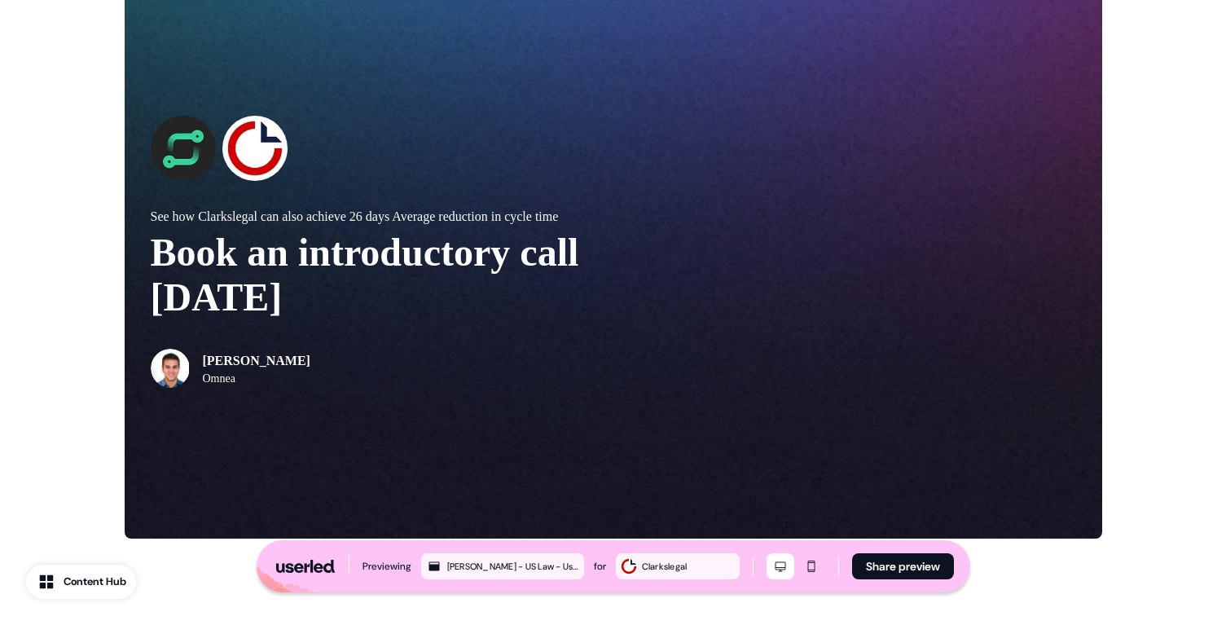
click at [216, 207] on p "See how Clarkslegal can also achieve 26 days Average reduction in cycle time" at bounding box center [382, 217] width 463 height 20
drag, startPoint x: 216, startPoint y: 200, endPoint x: 479, endPoint y: 205, distance: 263.1
click at [479, 207] on p "See how Clarkslegal can also achieve 26 days Average reduction in cycle time" at bounding box center [382, 217] width 463 height 20
drag, startPoint x: 479, startPoint y: 205, endPoint x: 299, endPoint y: 205, distance: 180.0
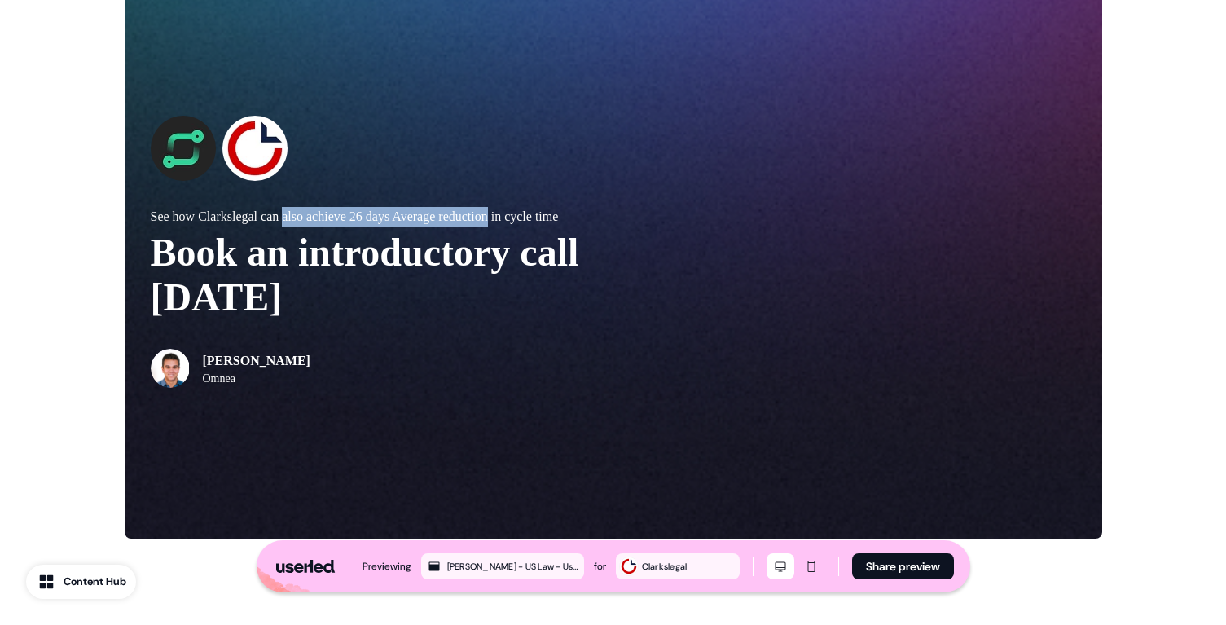
click at [299, 207] on p "See how Clarkslegal can also achieve 26 days Average reduction in cycle time" at bounding box center [382, 217] width 463 height 20
drag, startPoint x: 299, startPoint y: 205, endPoint x: 540, endPoint y: 217, distance: 241.4
click at [540, 217] on div "See how Clarkslegal can also achieve 26 days Average reduction in cycle time Bo…" at bounding box center [382, 297] width 463 height 181
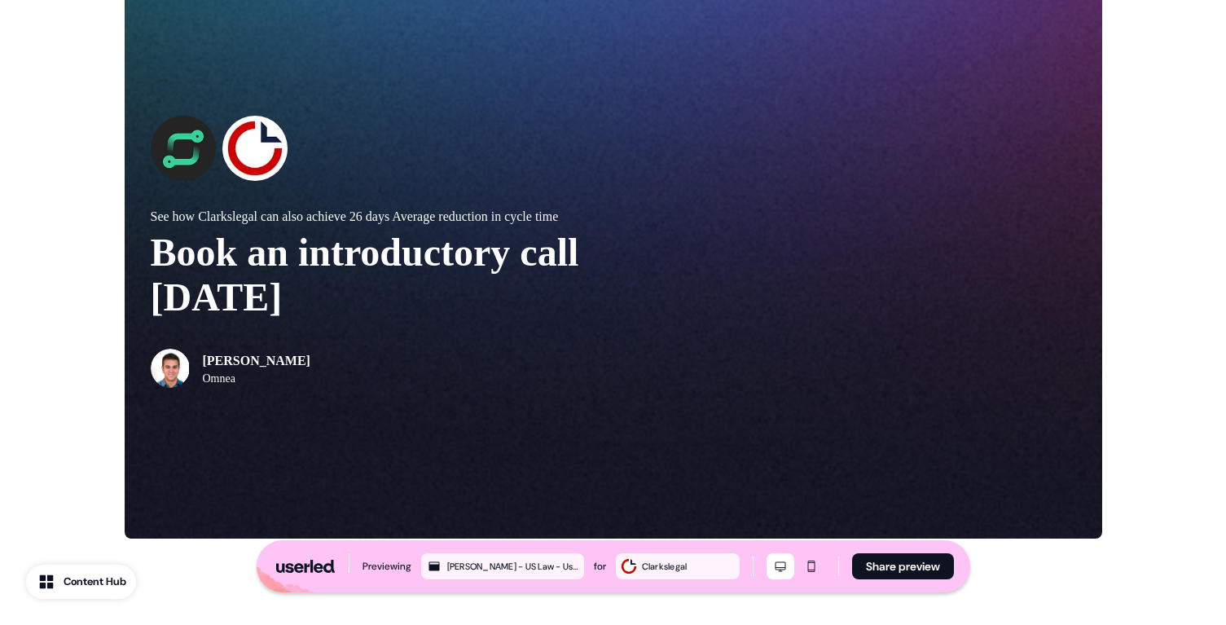
drag, startPoint x: 540, startPoint y: 217, endPoint x: 360, endPoint y: 217, distance: 180.0
click at [364, 217] on div "See how Clarkslegal can also achieve 26 days Average reduction in cycle time Bo…" at bounding box center [382, 297] width 463 height 181
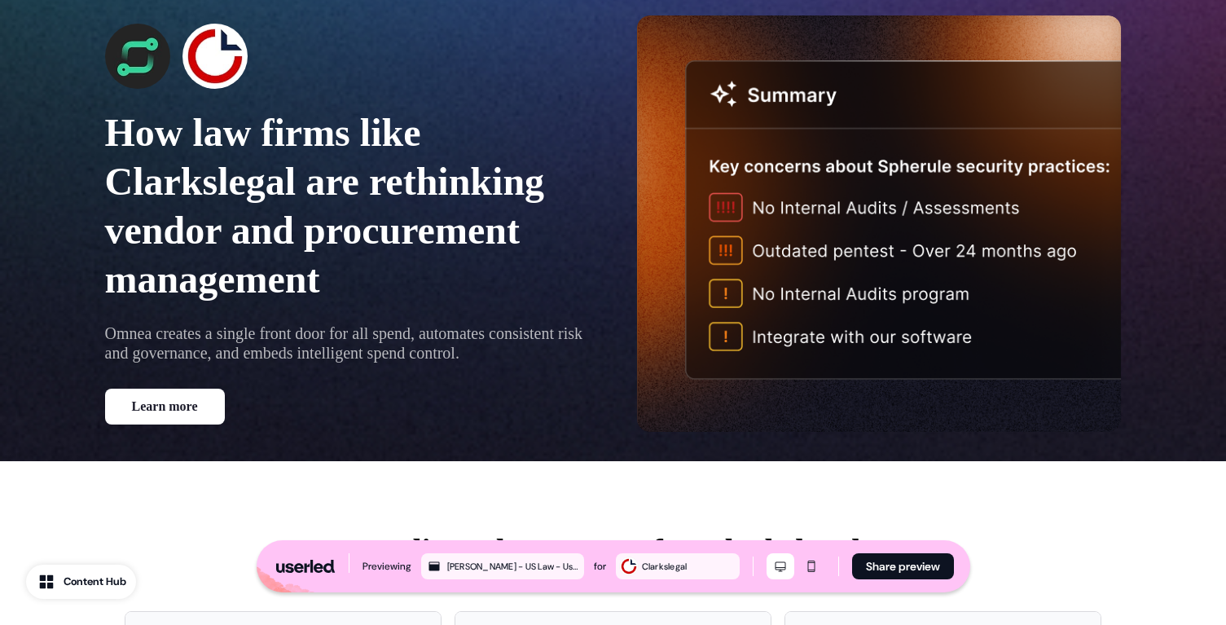
scroll to position [0, 0]
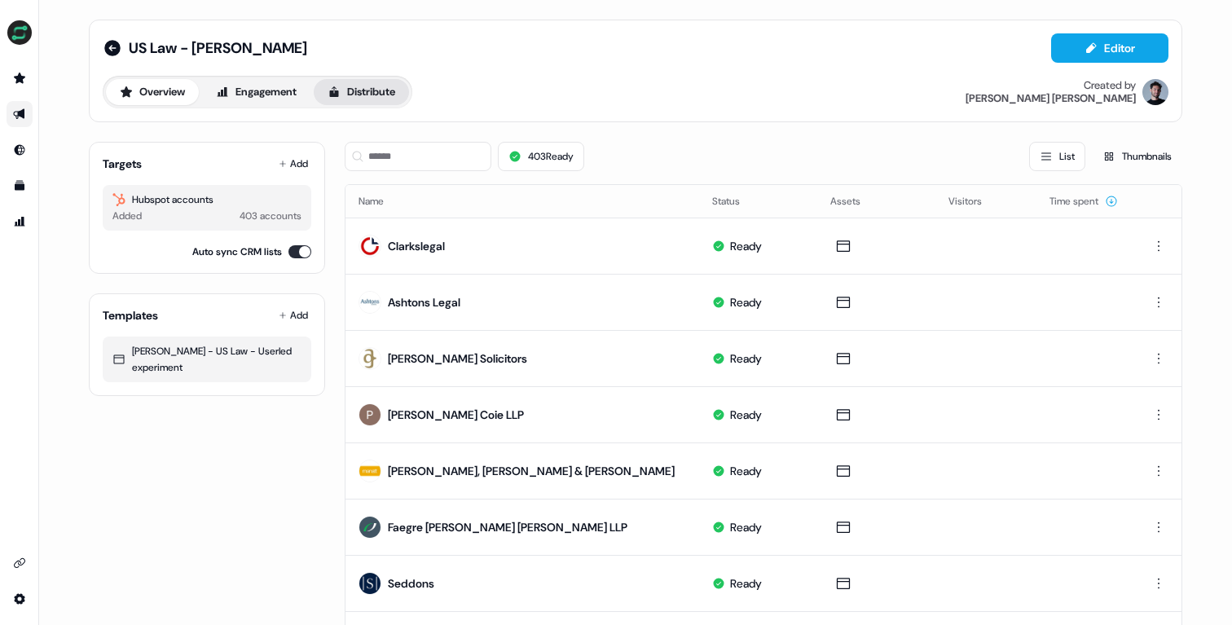
click at [393, 86] on button "Distribute" at bounding box center [361, 92] width 95 height 26
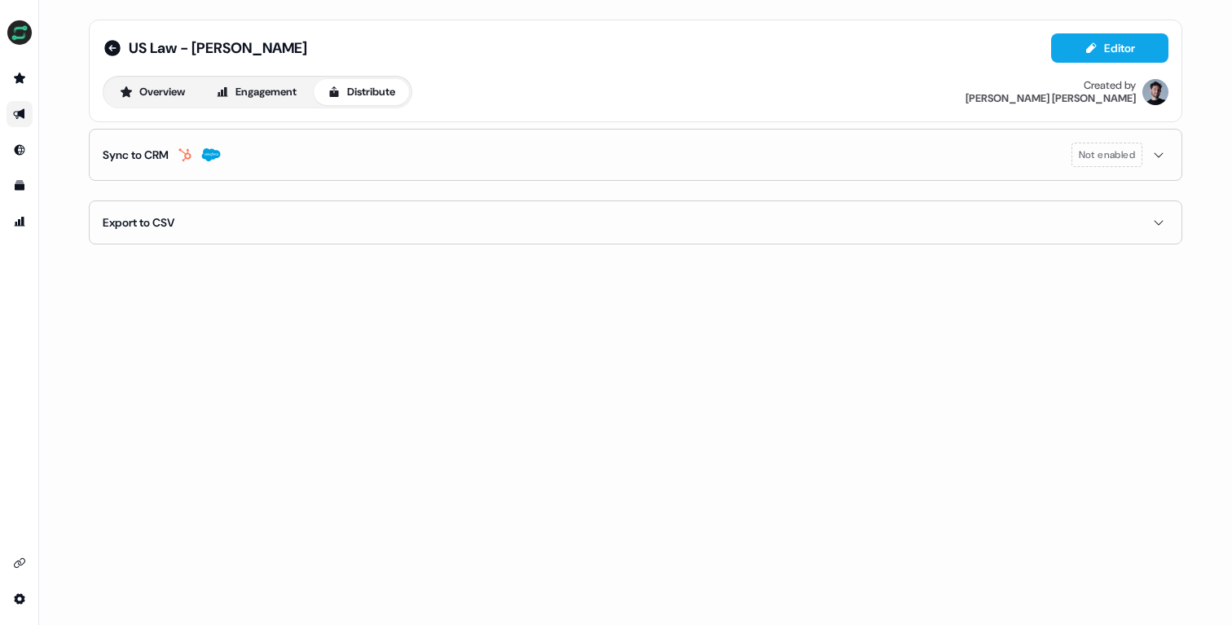
click at [264, 155] on button "Sync to CRM Not enabled" at bounding box center [635, 155] width 1065 height 51
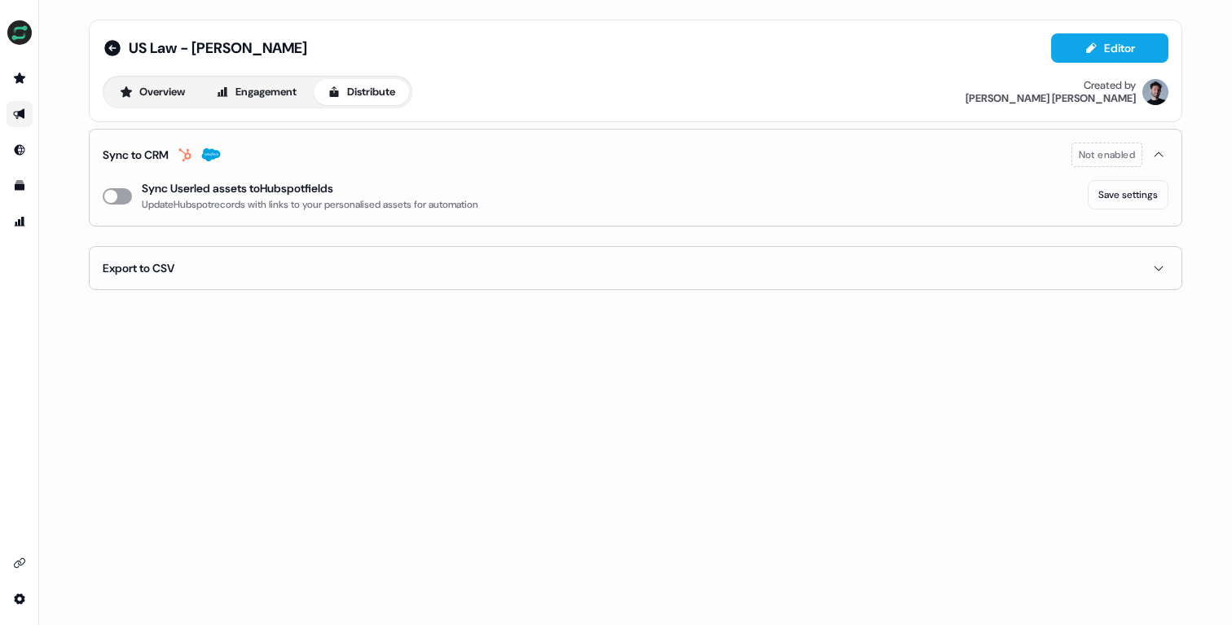
click at [123, 201] on button "enable-crm-asset-sync" at bounding box center [117, 196] width 29 height 16
click at [119, 197] on button "enable-crm-asset-sync" at bounding box center [117, 196] width 29 height 16
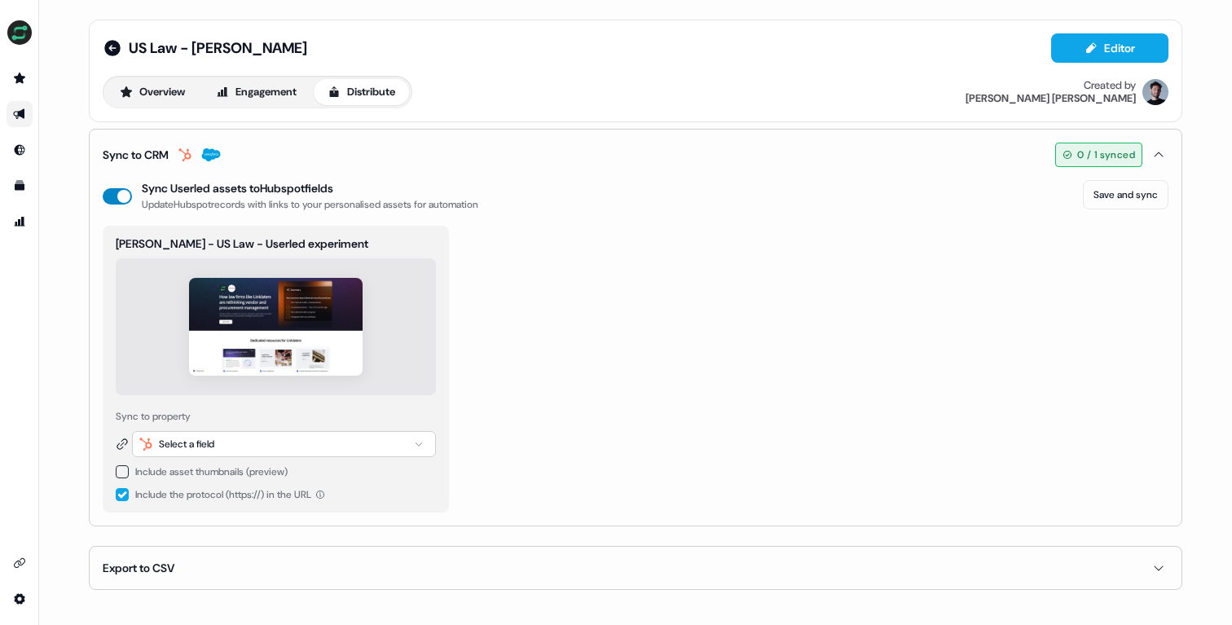
click at [120, 195] on button "enable-crm-asset-sync" at bounding box center [117, 196] width 29 height 16
click at [181, 443] on div "Select a field" at bounding box center [186, 444] width 55 height 16
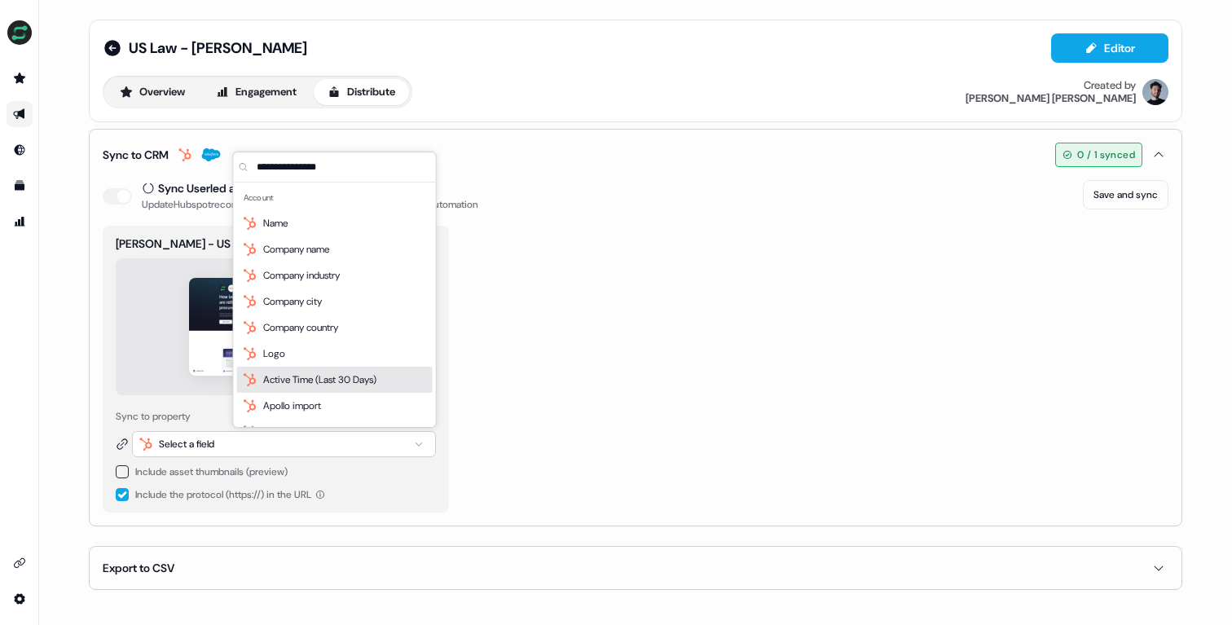
click at [594, 384] on div "[PERSON_NAME] - US Law - Userled experiment Sync to property Select a field Inc…" at bounding box center [635, 369] width 1065 height 287
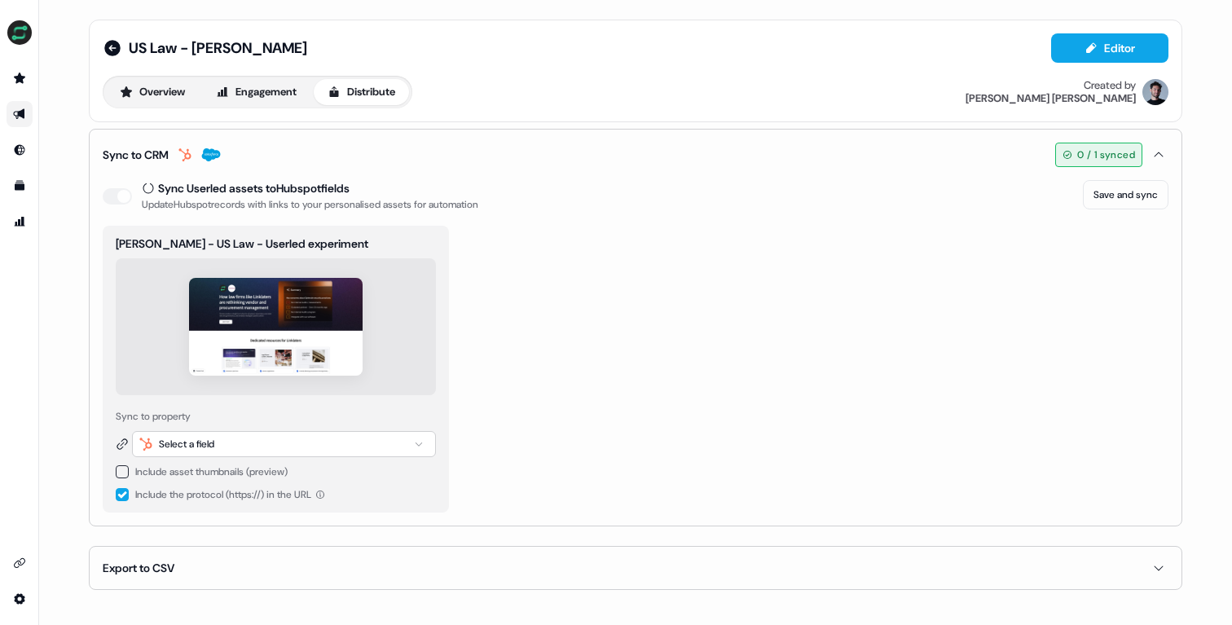
click at [116, 472] on button "button" at bounding box center [122, 471] width 13 height 13
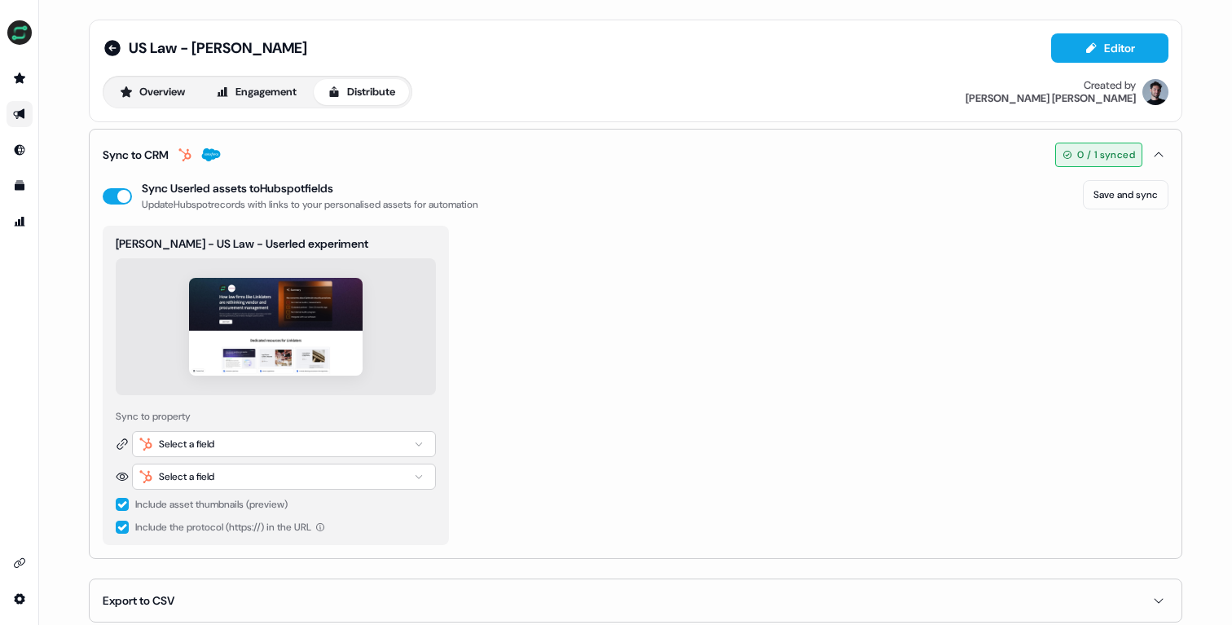
click at [116, 500] on button "button" at bounding box center [122, 504] width 13 height 13
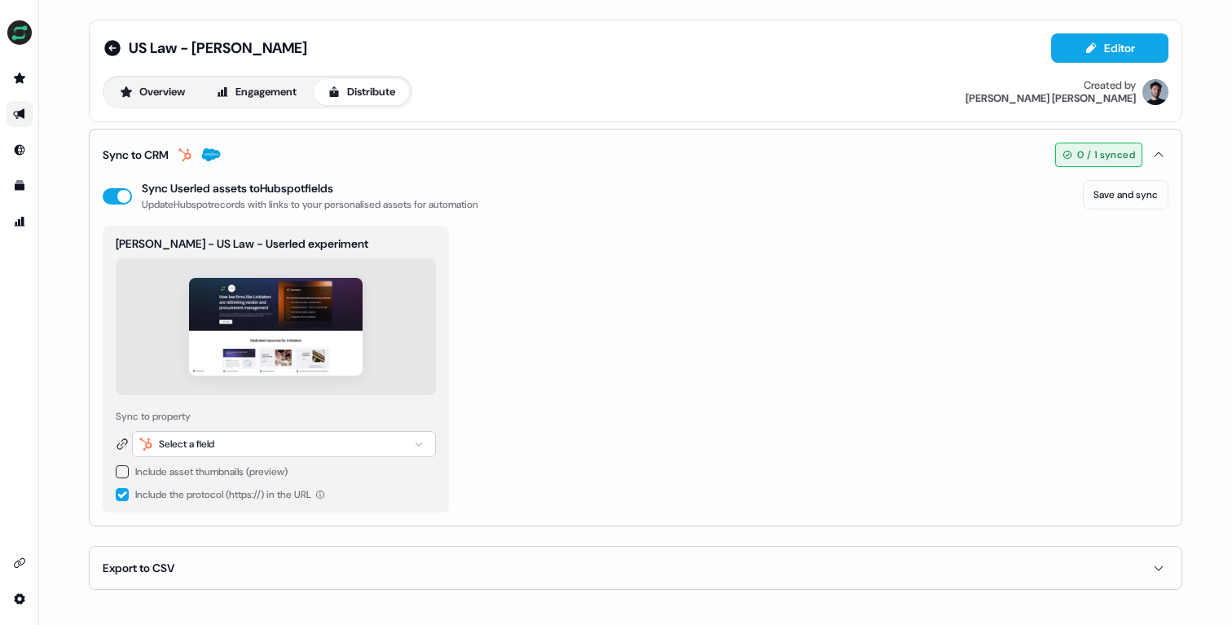
click at [122, 472] on button "button" at bounding box center [122, 471] width 13 height 13
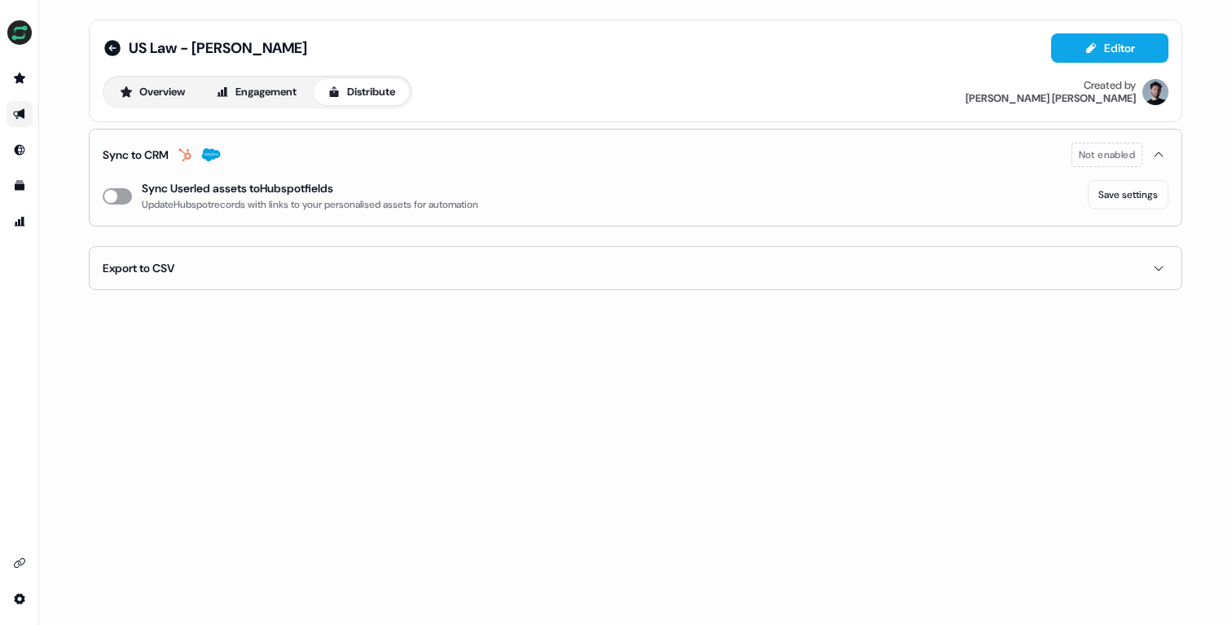
click at [121, 193] on button "enable-crm-asset-sync" at bounding box center [117, 196] width 29 height 16
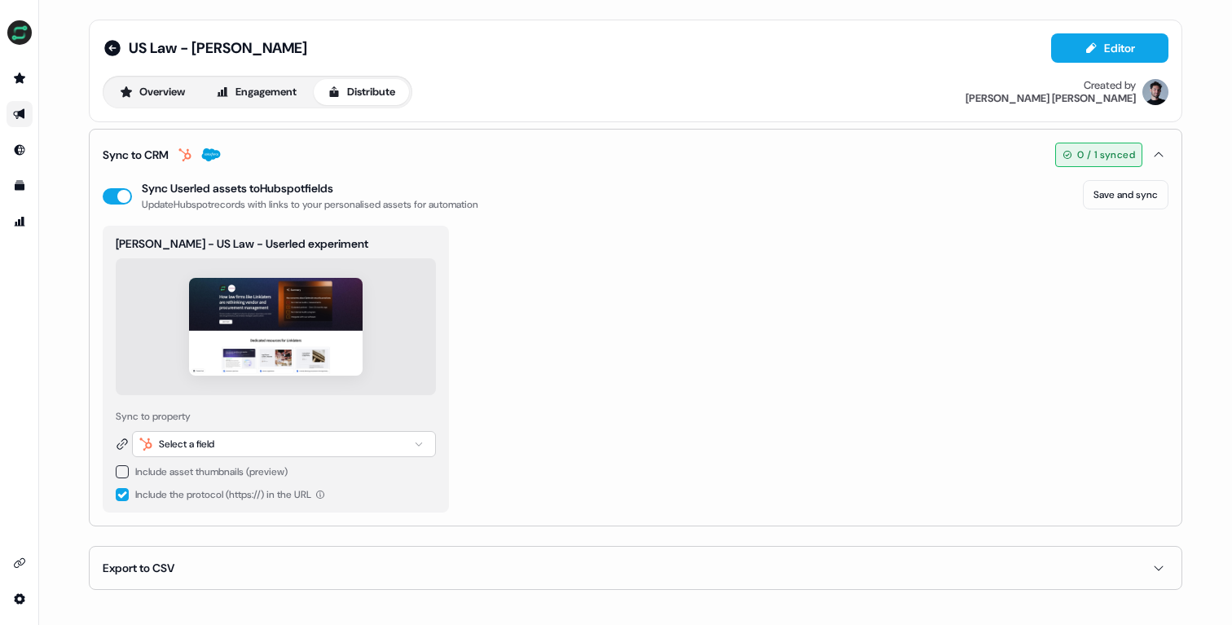
click at [201, 441] on div "Select a field" at bounding box center [186, 444] width 55 height 16
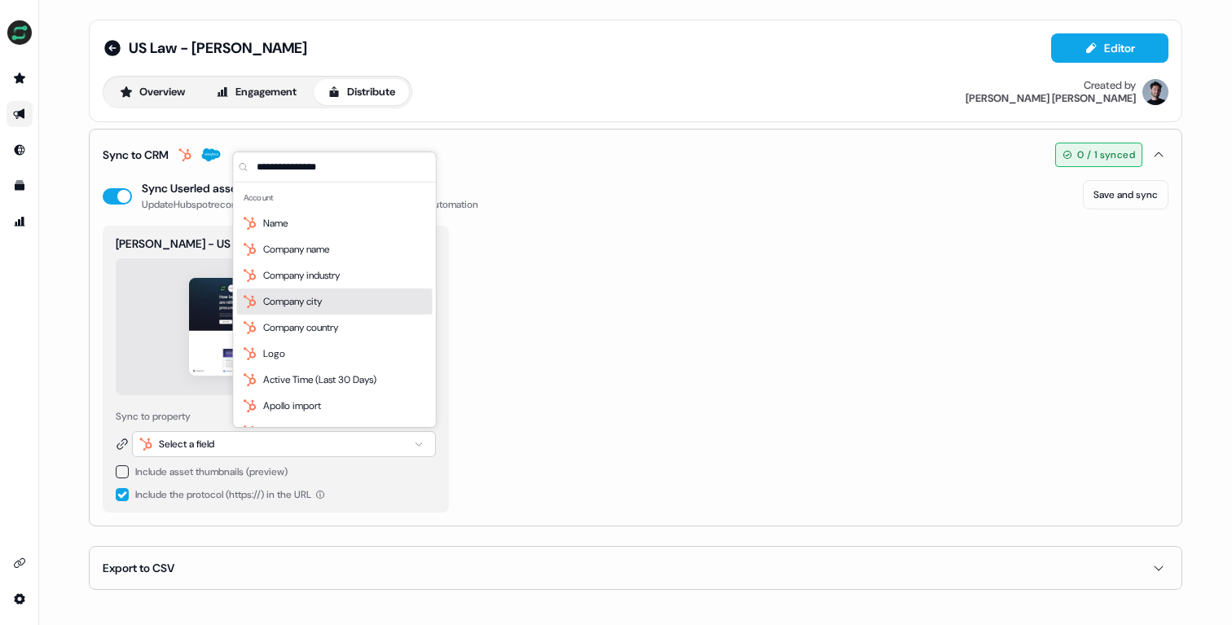
click at [645, 301] on div "[PERSON_NAME] - US Law - Userled experiment Sync to property Select a field Inc…" at bounding box center [635, 369] width 1065 height 287
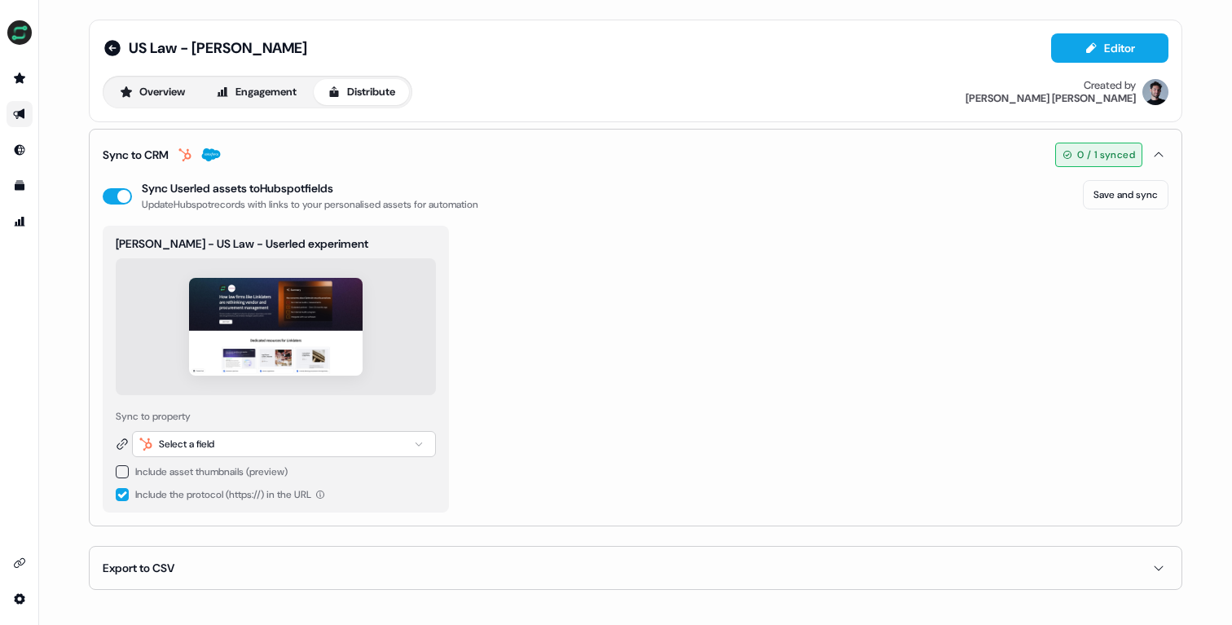
click at [230, 433] on div "Select a field" at bounding box center [284, 444] width 304 height 26
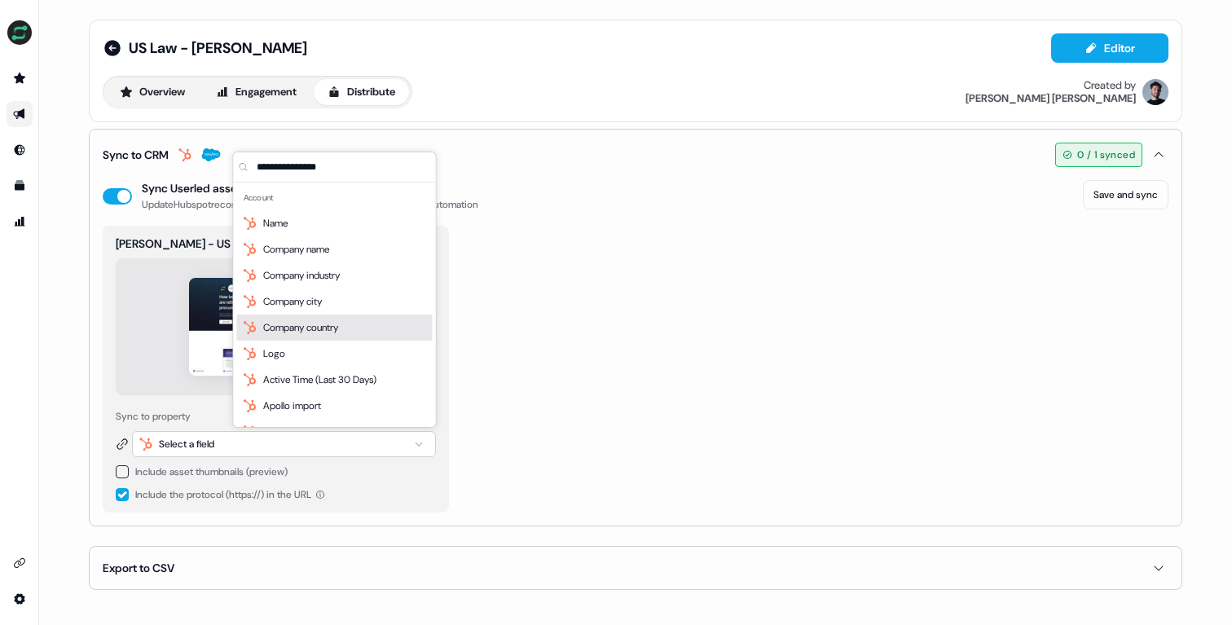
click at [596, 311] on div "[PERSON_NAME] - US Law - Userled experiment Sync to property Select a field Inc…" at bounding box center [635, 369] width 1065 height 287
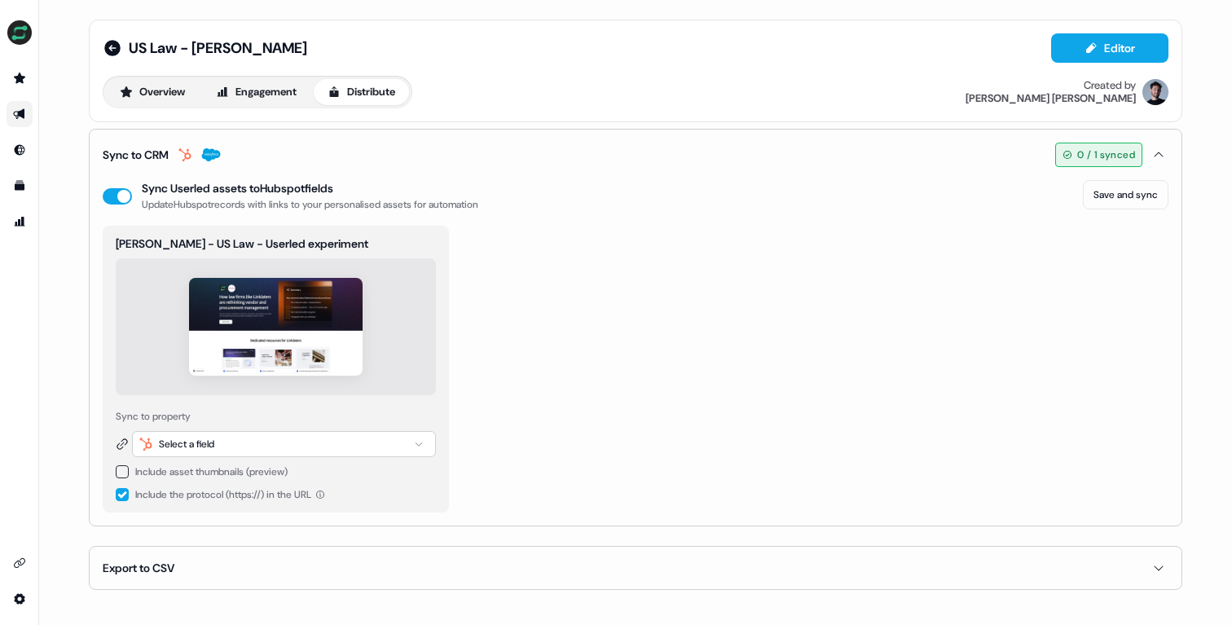
click at [254, 446] on div "Select a field" at bounding box center [284, 444] width 304 height 26
type input "*****"
click at [832, 158] on button "Sync to CRM 0 / 1 synced" at bounding box center [635, 155] width 1065 height 51
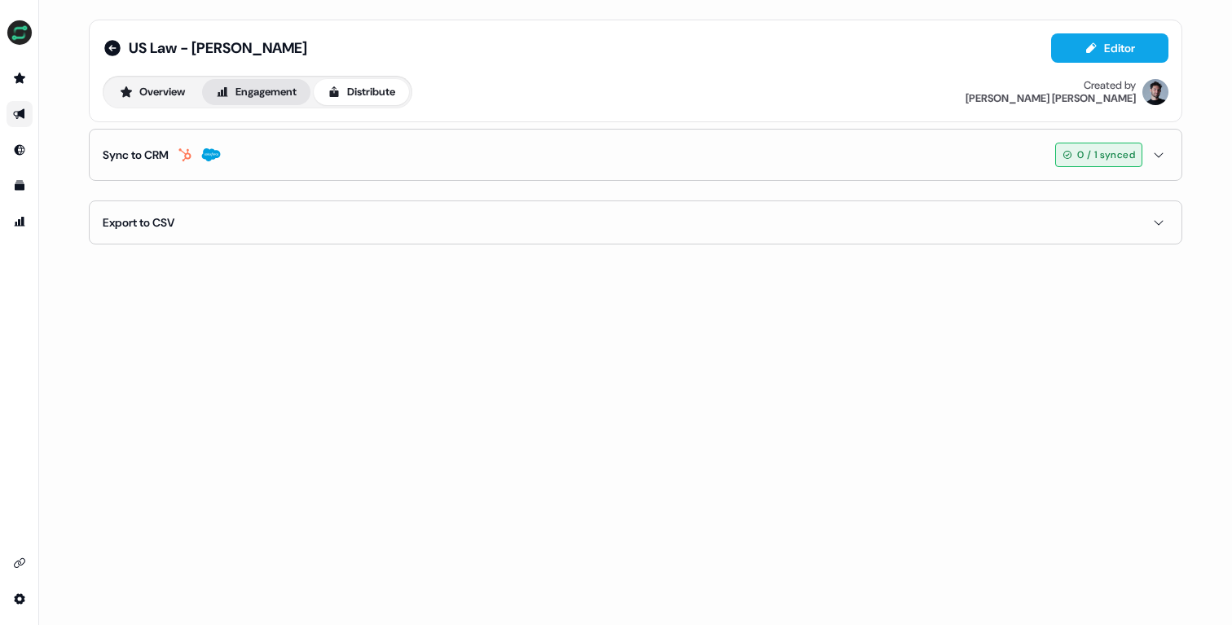
click at [255, 82] on button "Engagement" at bounding box center [256, 92] width 108 height 26
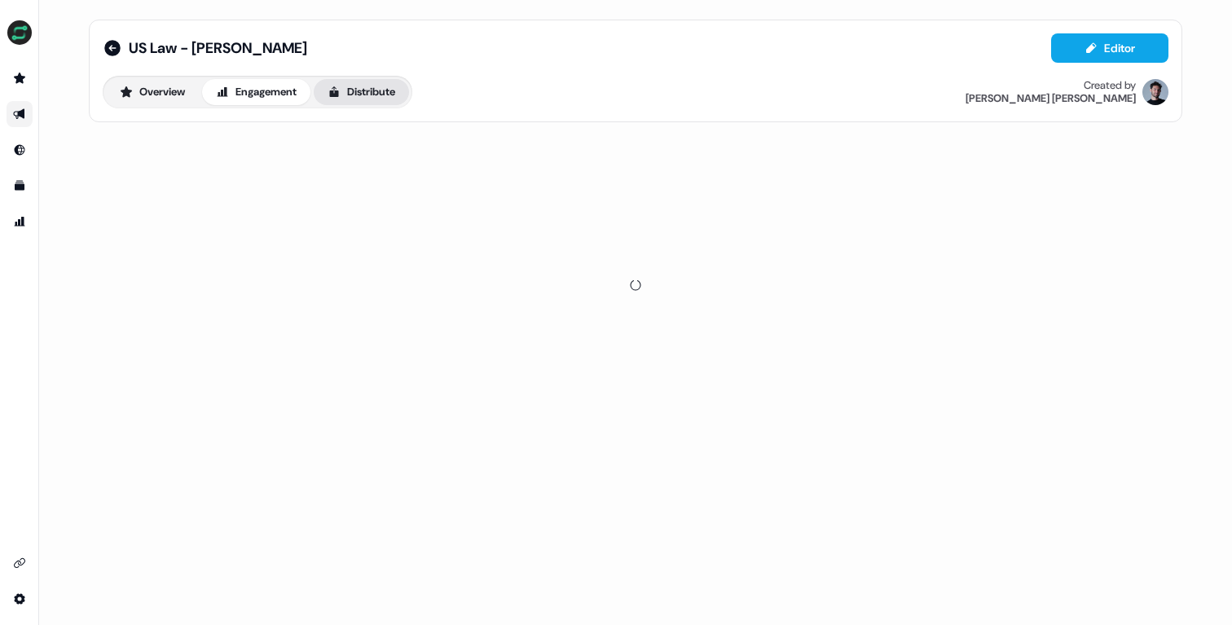
click at [364, 93] on button "Distribute" at bounding box center [361, 92] width 95 height 26
click at [279, 167] on button "Sync to CRM 0 / 1 synced" at bounding box center [635, 155] width 1065 height 51
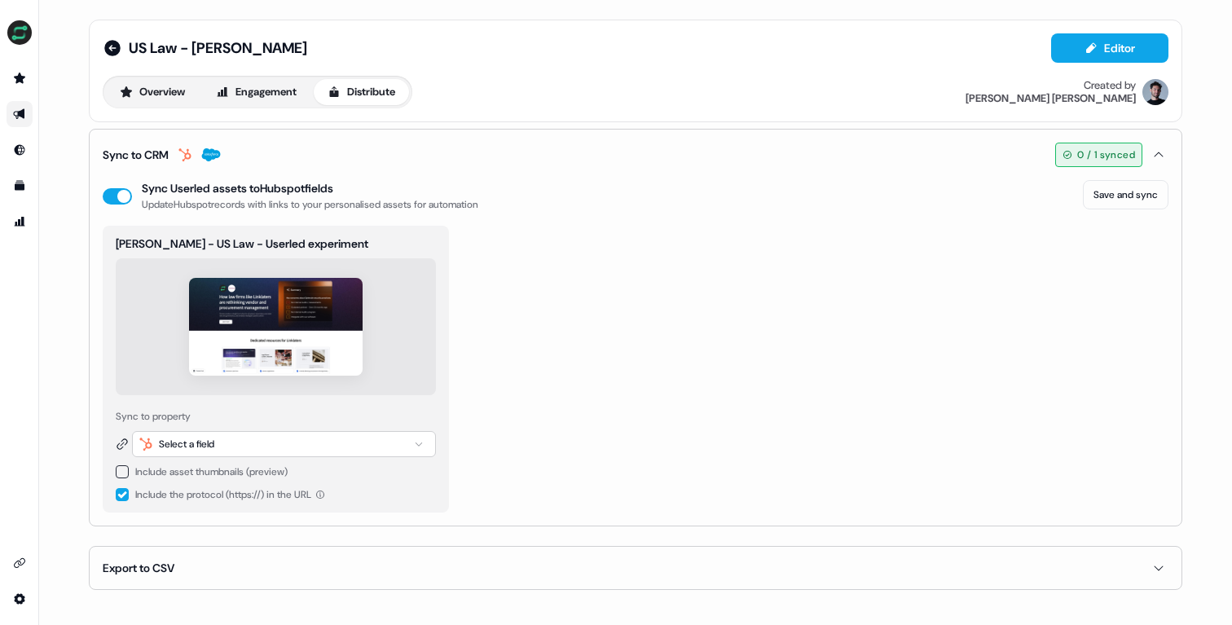
click at [202, 446] on div "Select a field" at bounding box center [186, 444] width 55 height 16
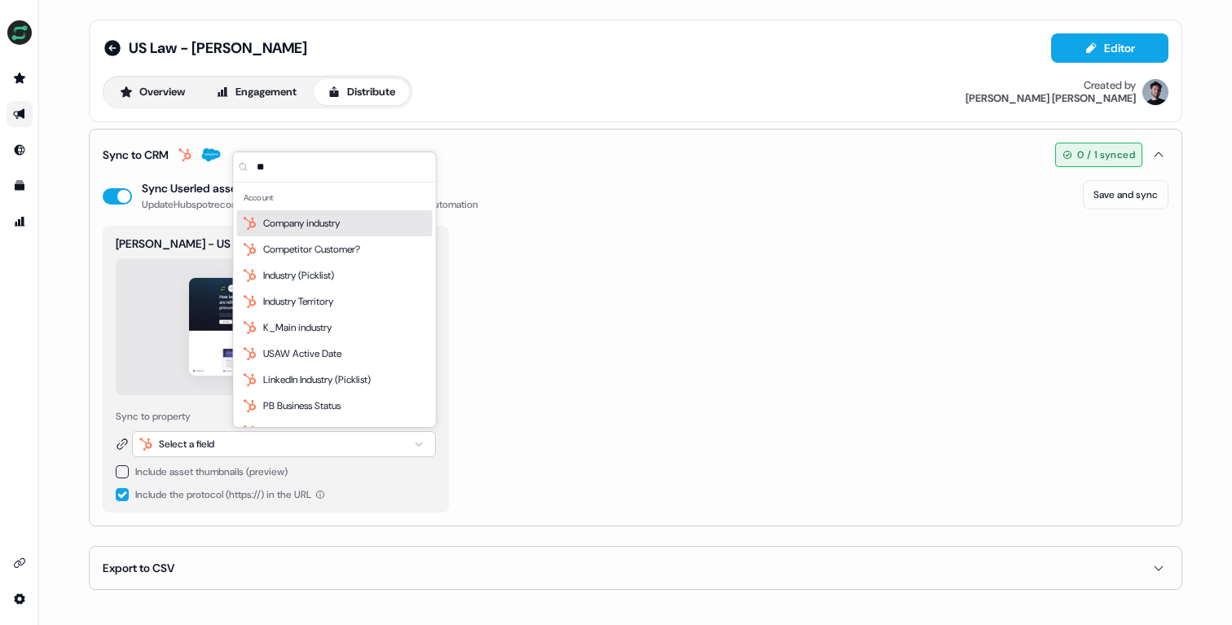
type input "*"
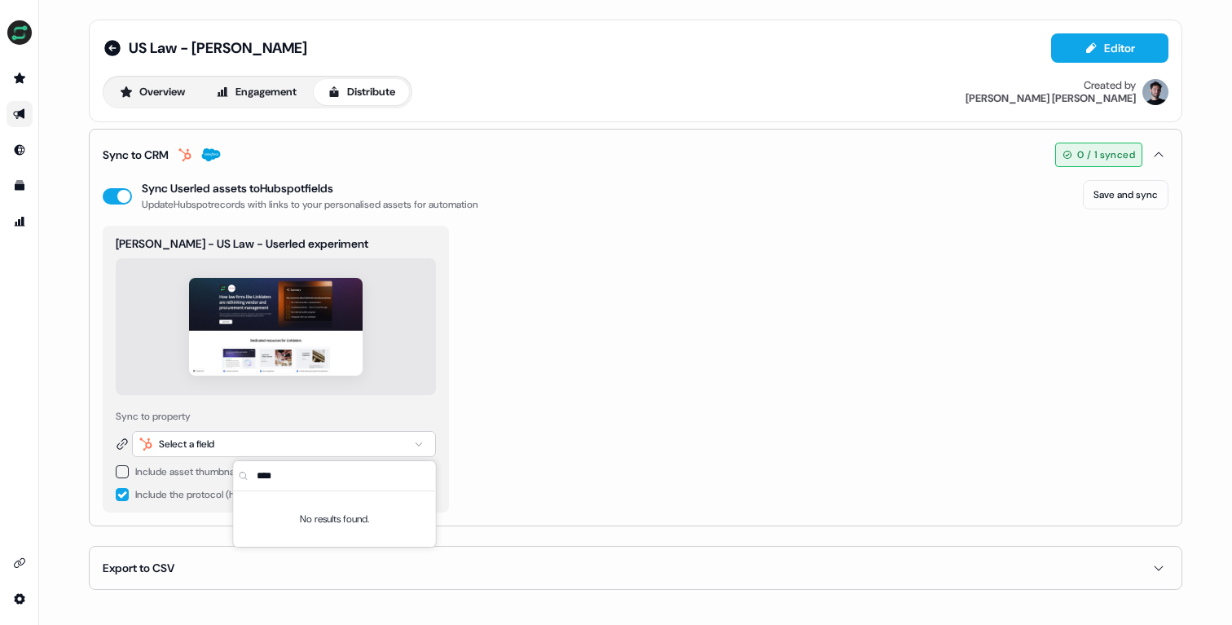
type input "****"
click at [600, 253] on div "[PERSON_NAME] - US Law - Userled experiment Sync to property Select a field Inc…" at bounding box center [635, 369] width 1065 height 287
click at [125, 495] on button "button" at bounding box center [122, 494] width 13 height 13
click at [173, 449] on div "Select a field" at bounding box center [186, 444] width 55 height 16
type input "*"
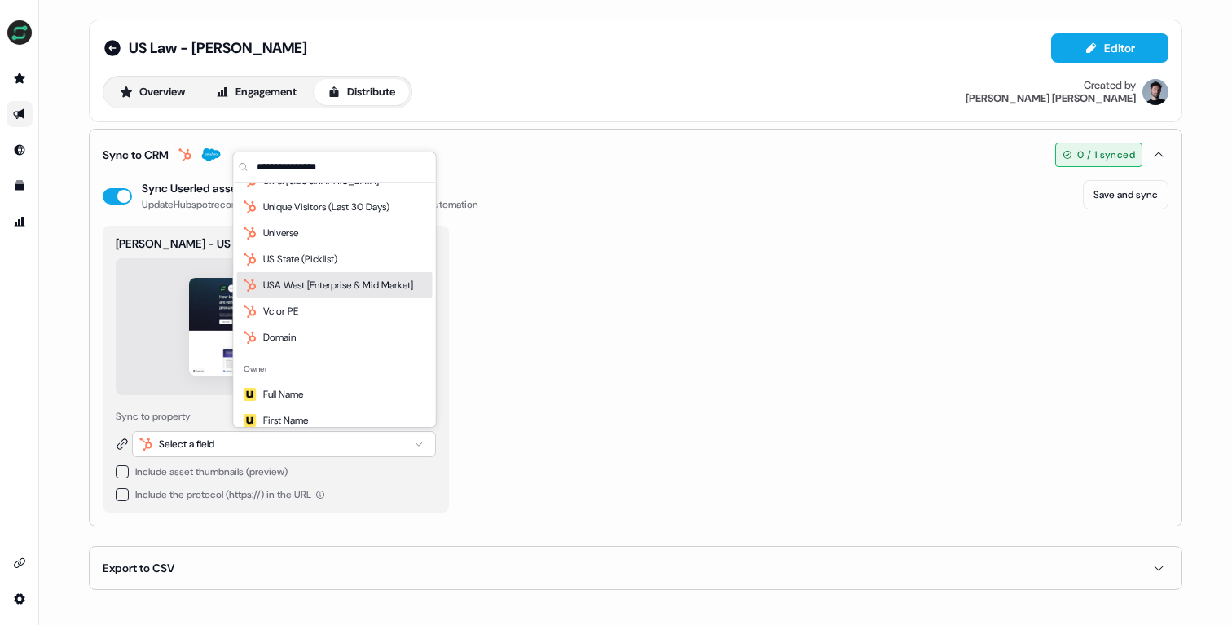
scroll to position [5132, 0]
click at [547, 375] on div "[PERSON_NAME] - US Law - Userled experiment Sync to property Select a field Inc…" at bounding box center [635, 369] width 1065 height 287
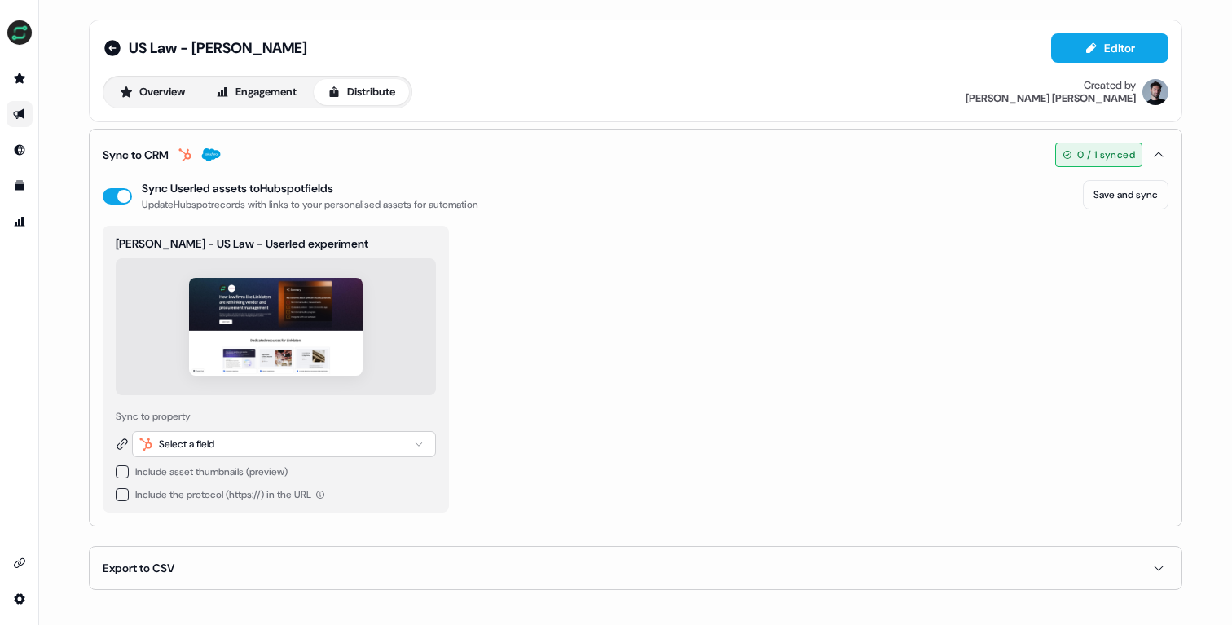
click at [250, 546] on div "Export to CSV" at bounding box center [635, 568] width 1093 height 44
click at [1127, 201] on button "Save and sync" at bounding box center [1126, 194] width 86 height 29
click at [371, 436] on div "Select a field" at bounding box center [284, 444] width 304 height 26
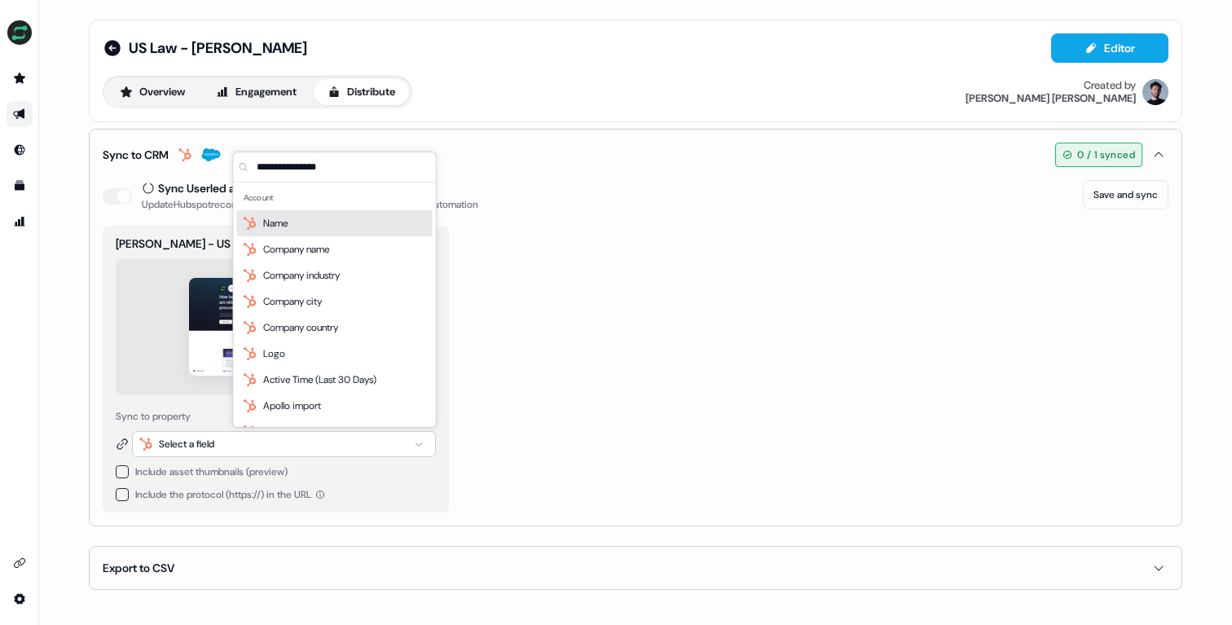
click at [819, 121] on div "US Law - [PERSON_NAME] Editor Overview Engagement Distribute Created by [PERSON…" at bounding box center [635, 71] width 1093 height 103
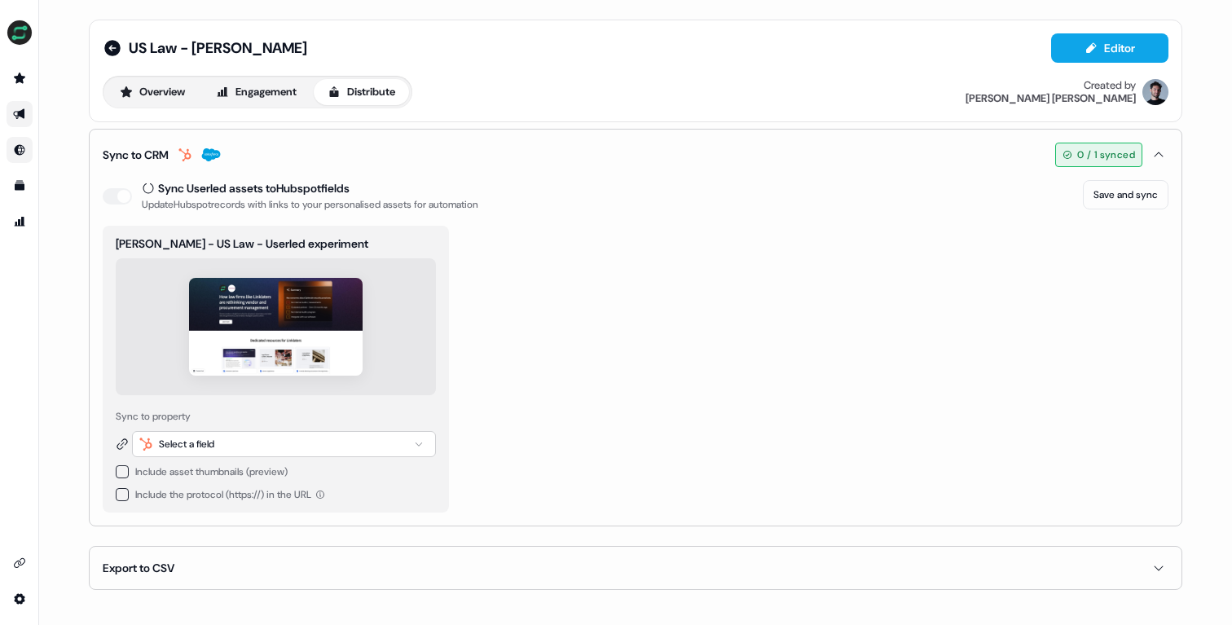
click at [20, 144] on link "Go to Inbound" at bounding box center [20, 150] width 26 height 26
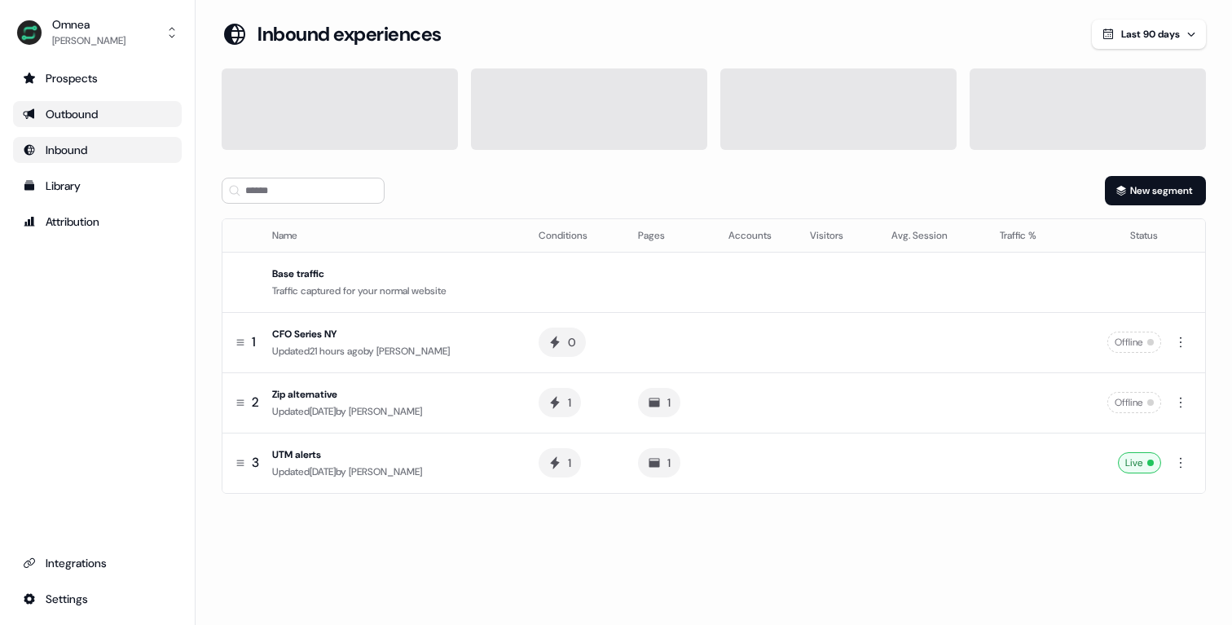
click at [43, 112] on div "Outbound" at bounding box center [97, 114] width 149 height 16
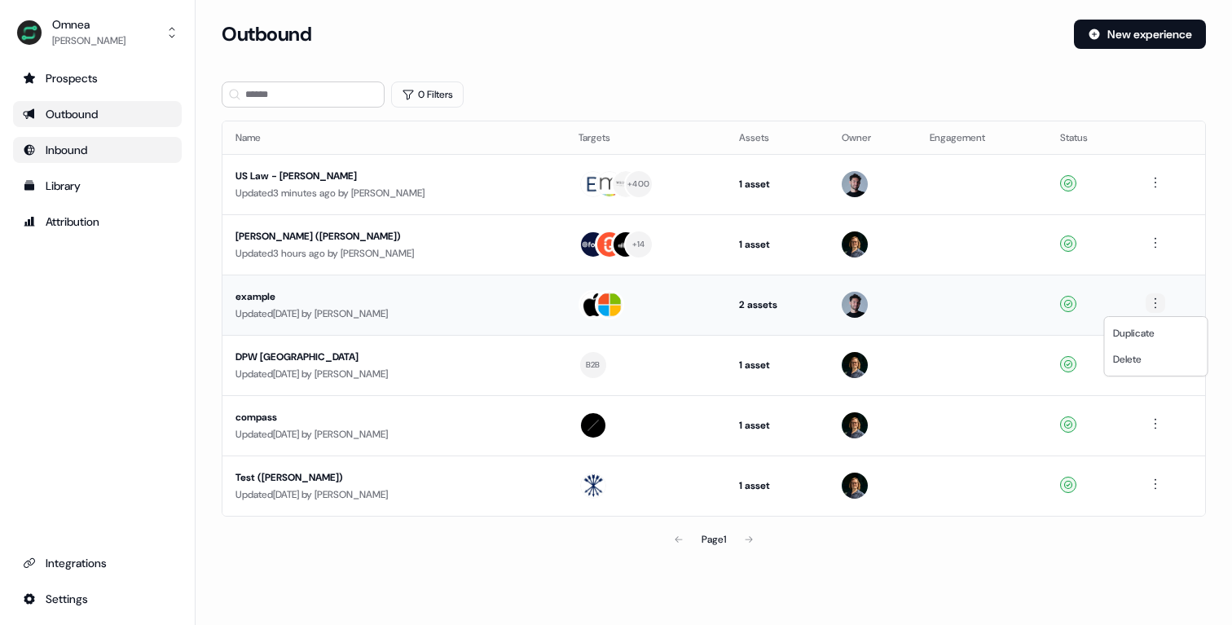
click at [1149, 304] on html "For the best experience switch devices to a bigger screen. Go to [DOMAIN_NAME] …" at bounding box center [616, 312] width 1232 height 625
click at [1127, 357] on span "Delete" at bounding box center [1127, 359] width 29 height 13
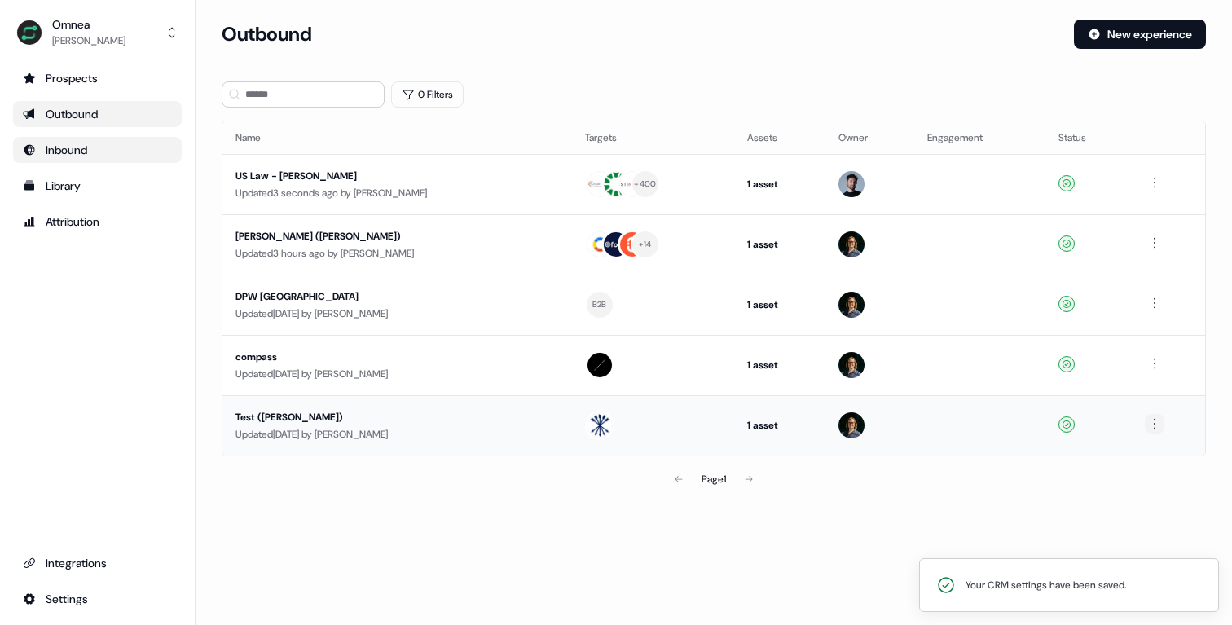
click at [1157, 423] on html "Your CRM settings have been saved. For the best experience switch devices to a …" at bounding box center [616, 312] width 1232 height 625
click at [1131, 485] on span "Delete" at bounding box center [1126, 479] width 29 height 13
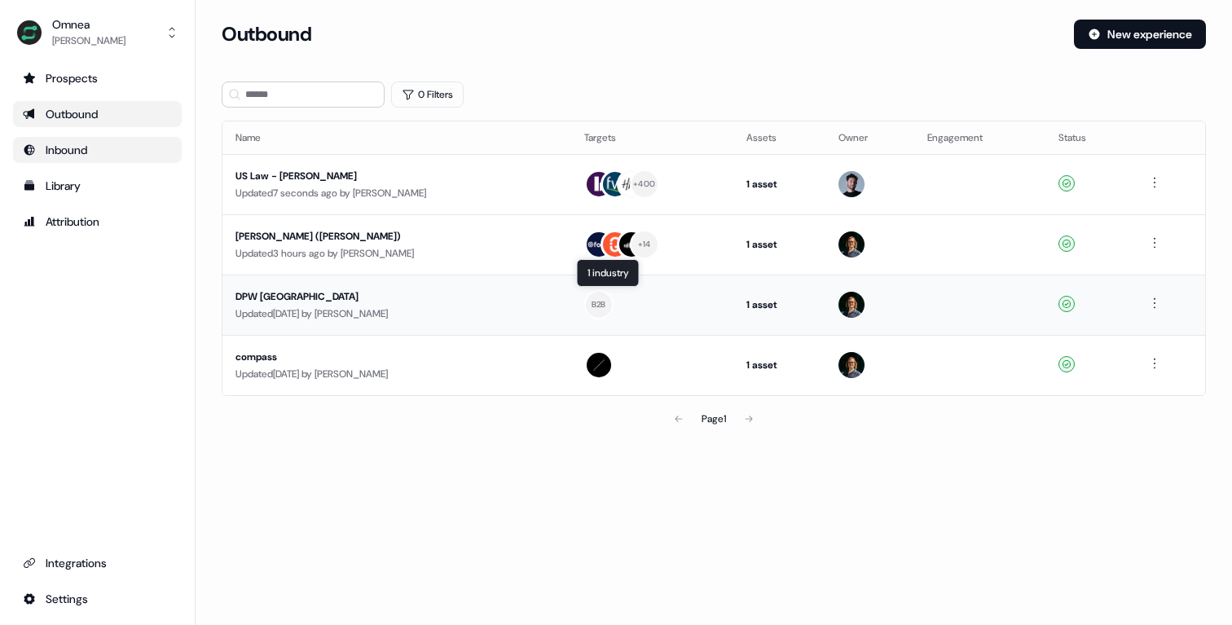
click at [594, 310] on div "B2B" at bounding box center [598, 304] width 15 height 15
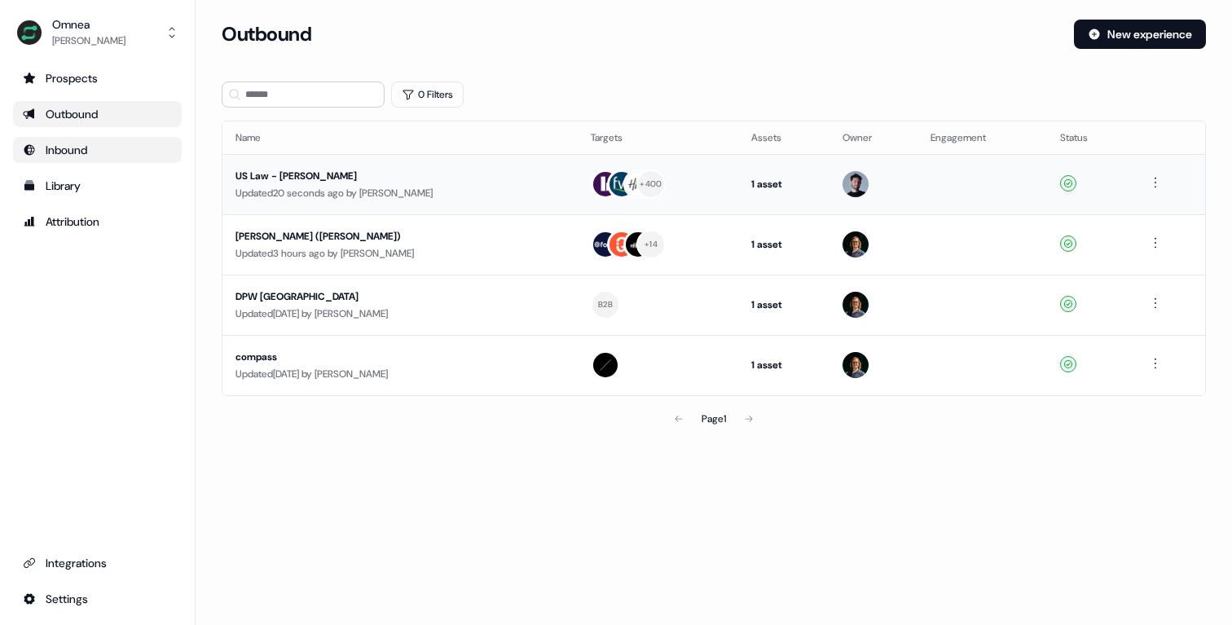
click at [449, 186] on div "Updated 20 seconds ago by [PERSON_NAME]" at bounding box center [399, 193] width 329 height 16
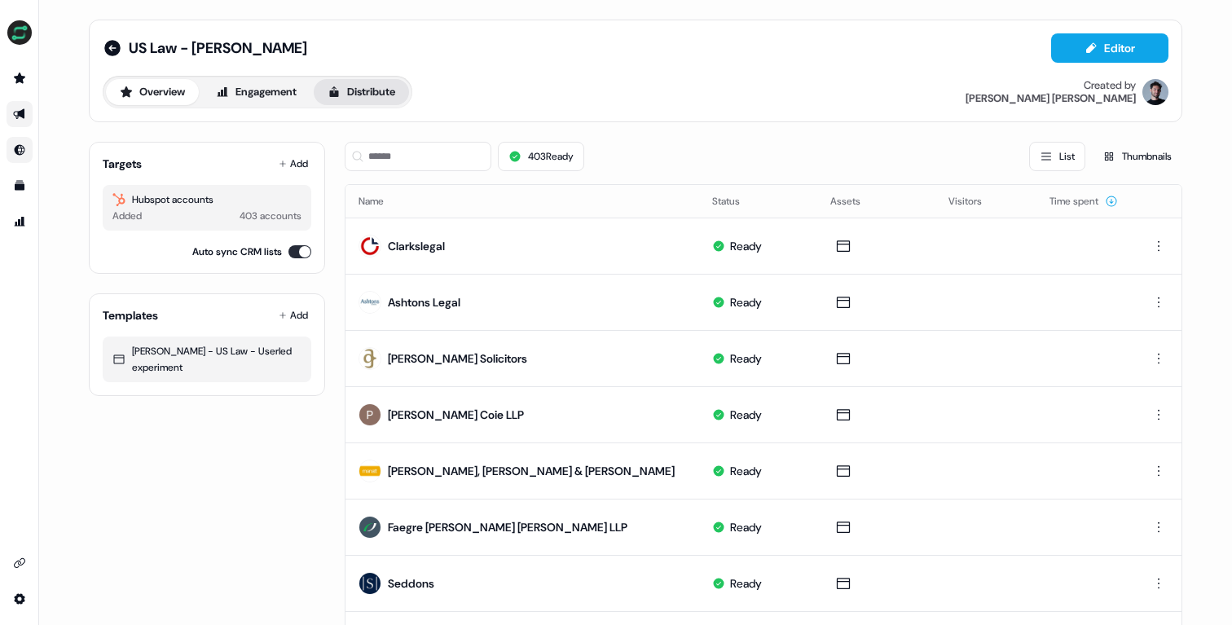
click at [358, 97] on button "Distribute" at bounding box center [361, 92] width 95 height 26
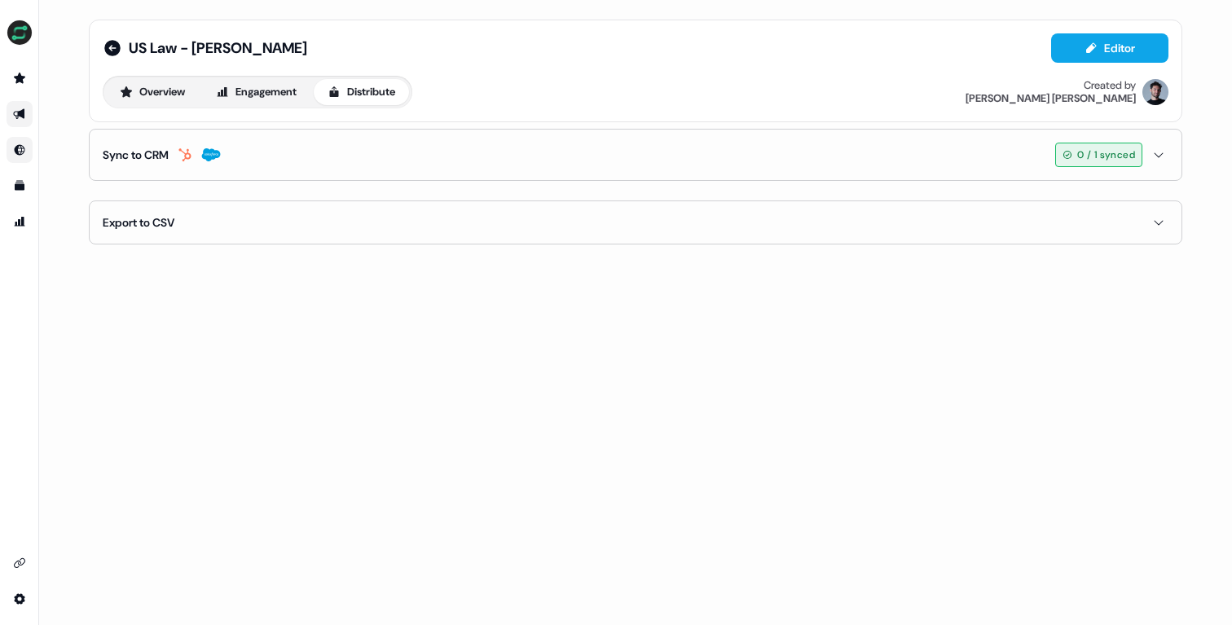
click at [514, 174] on button "Sync to CRM 0 / 1 synced" at bounding box center [635, 155] width 1065 height 51
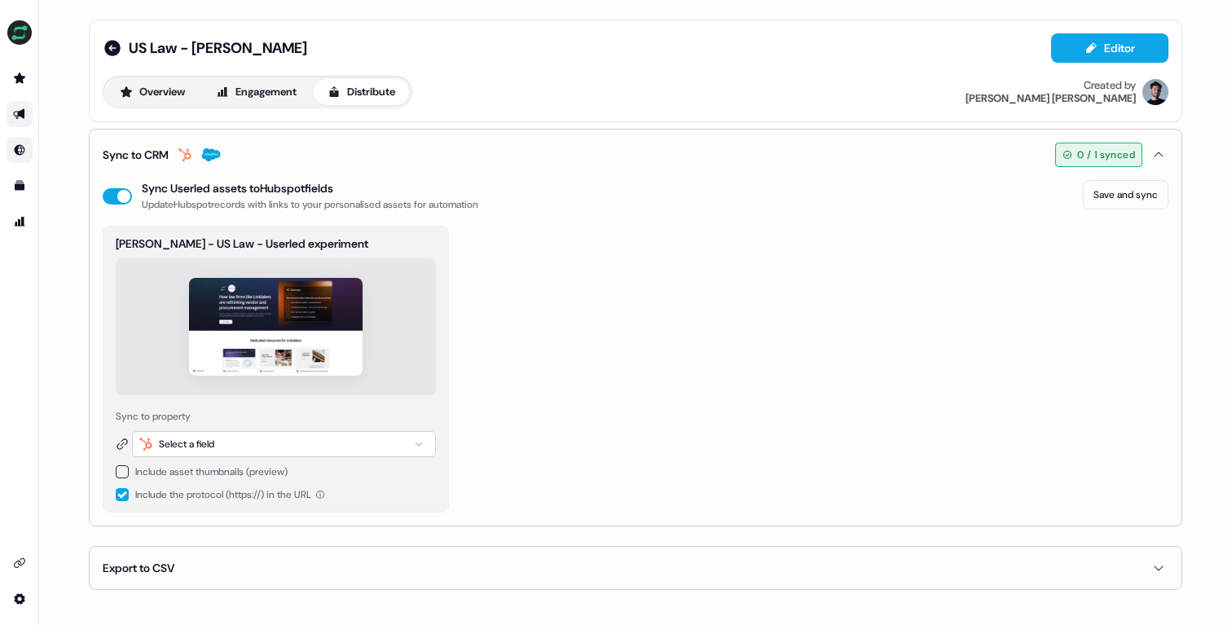
click at [265, 440] on div "Select a field" at bounding box center [284, 444] width 304 height 26
type input "****"
click at [665, 294] on div "[PERSON_NAME] - US Law - Userled experiment Sync to property Select a field Inc…" at bounding box center [635, 369] width 1065 height 287
click at [400, 442] on div "Select a field" at bounding box center [284, 444] width 304 height 26
type input "****"
